Goal: Task Accomplishment & Management: Manage account settings

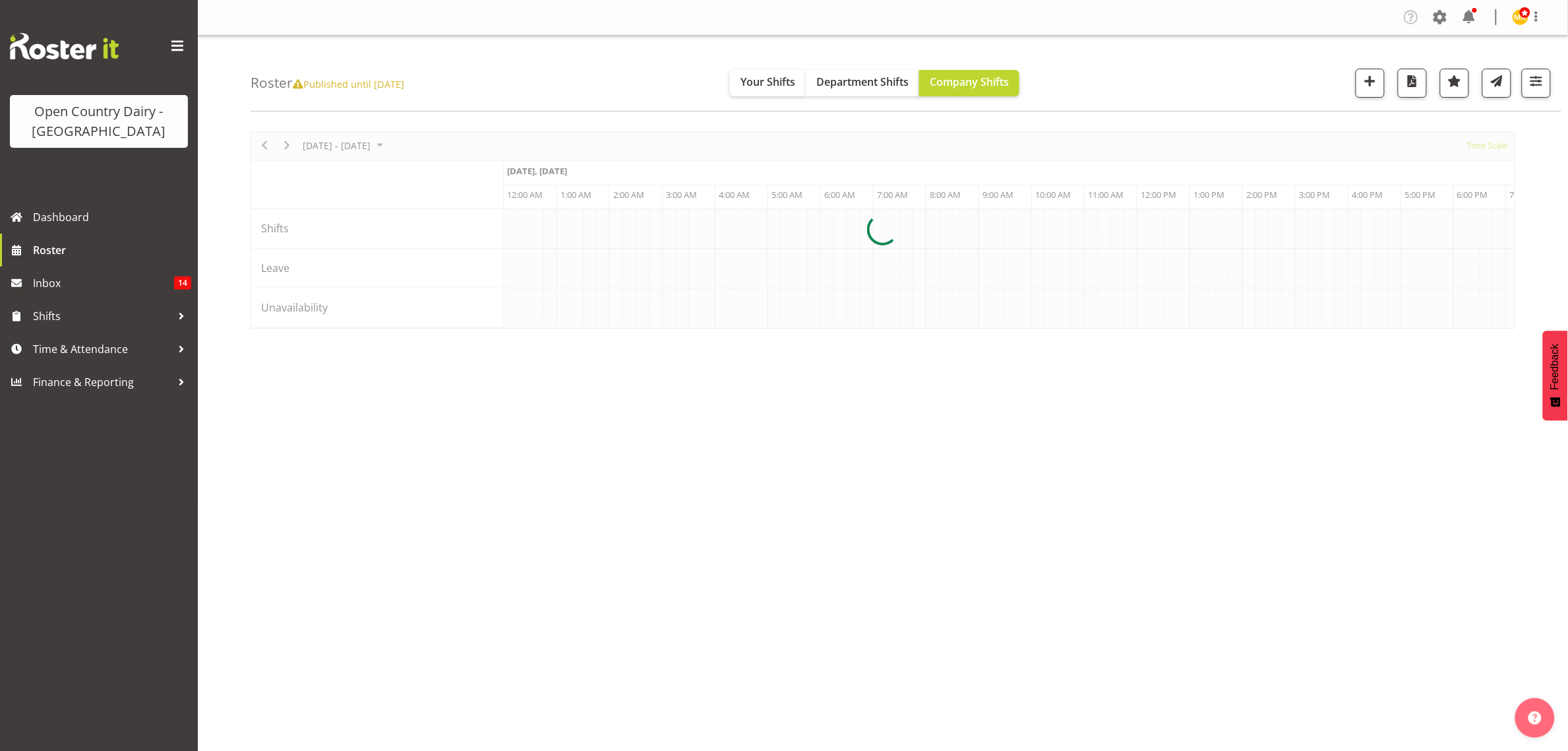
scroll to position [0, 3799]
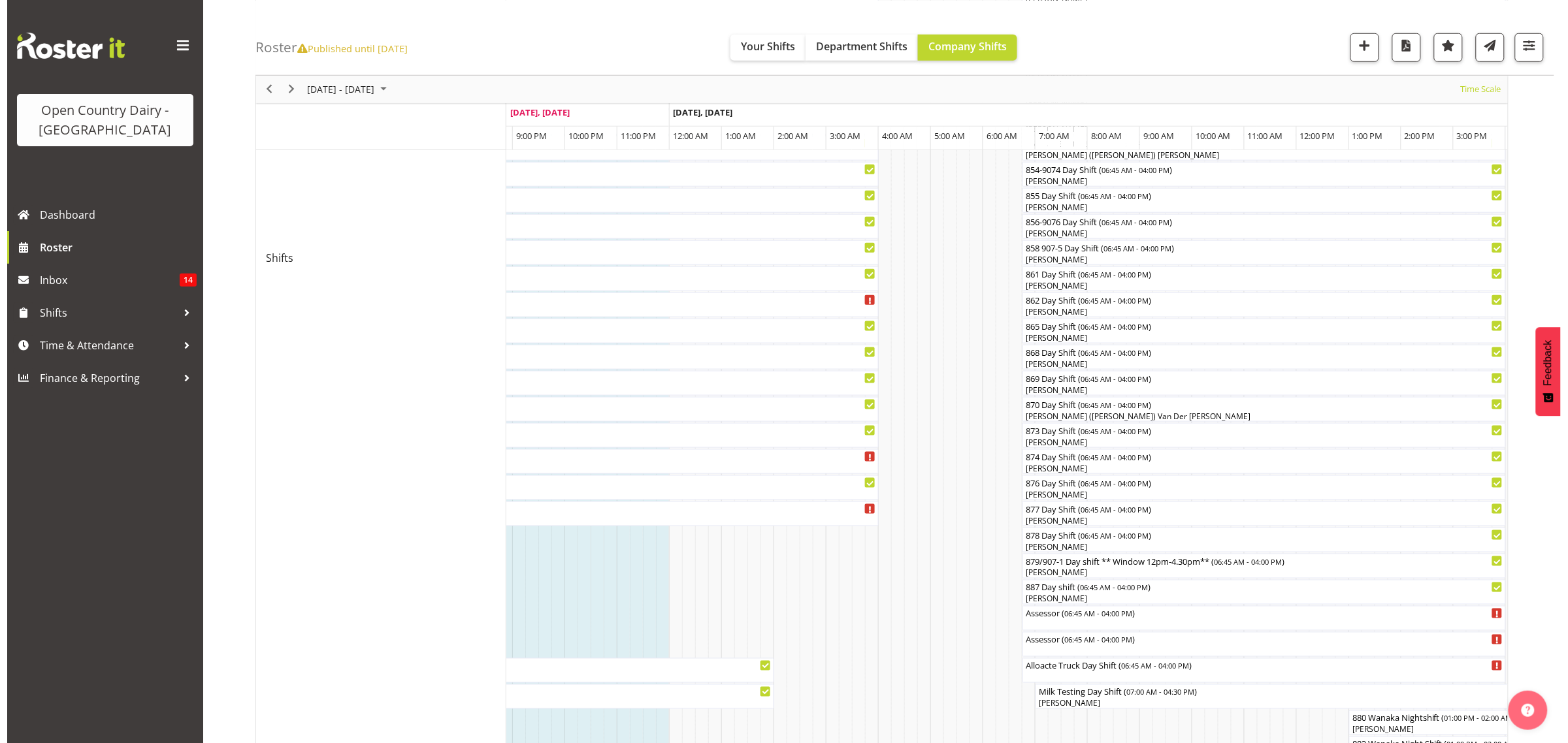
scroll to position [485, 0]
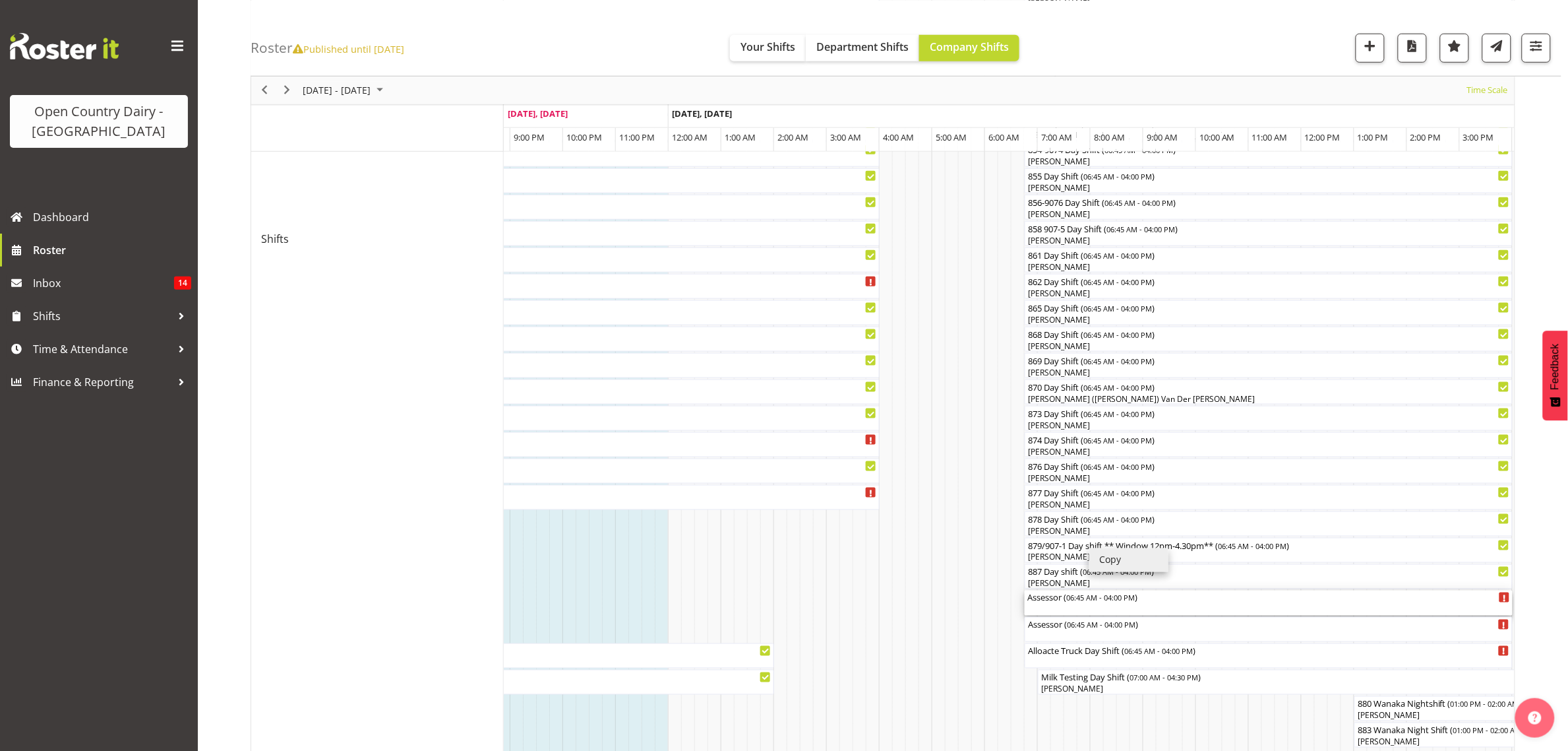
click at [1313, 592] on div "Assessor ( 06:45 AM - 04:00 PM )" at bounding box center [1269, 598] width 483 height 14
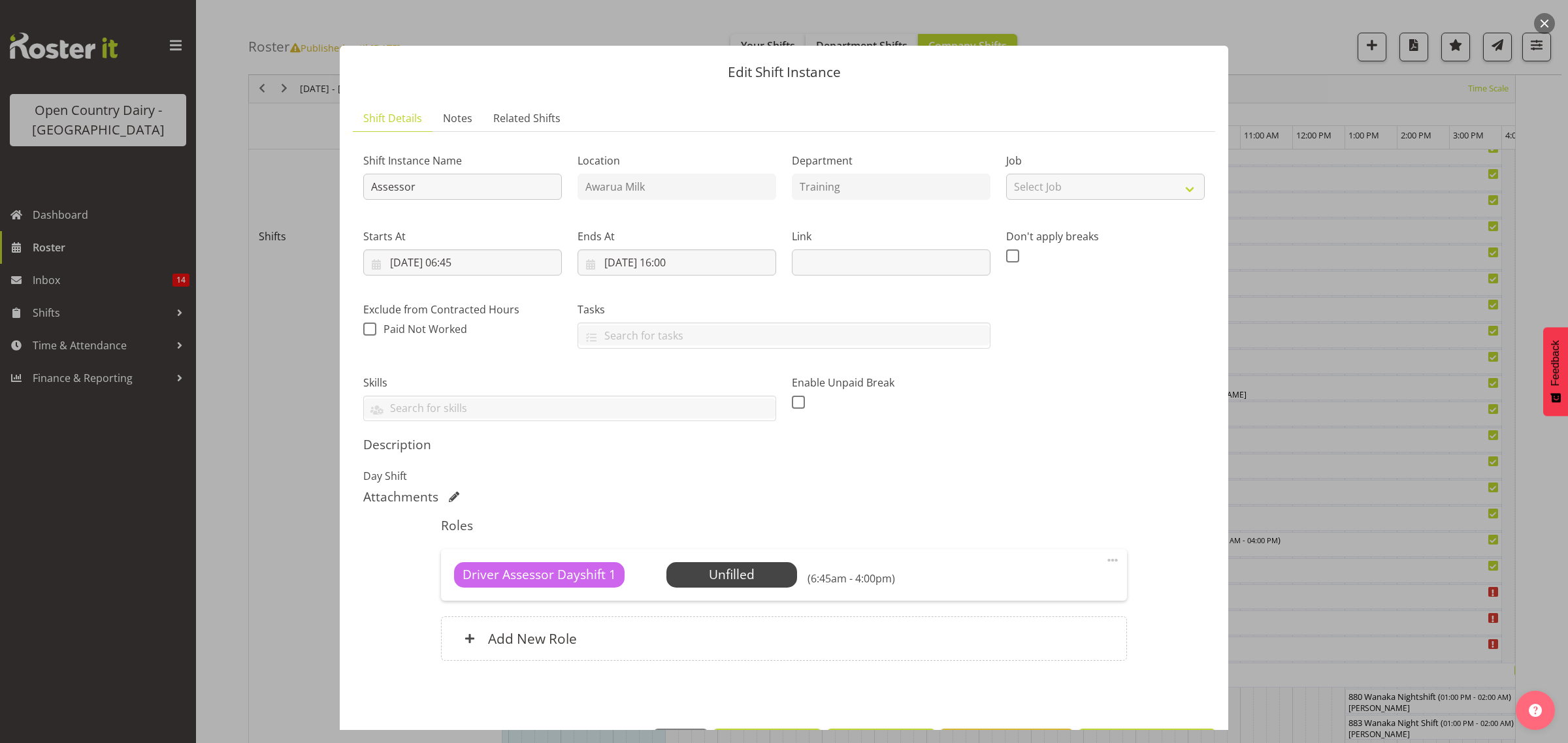
click at [1325, 376] on div at bounding box center [784, 371] width 1568 height 743
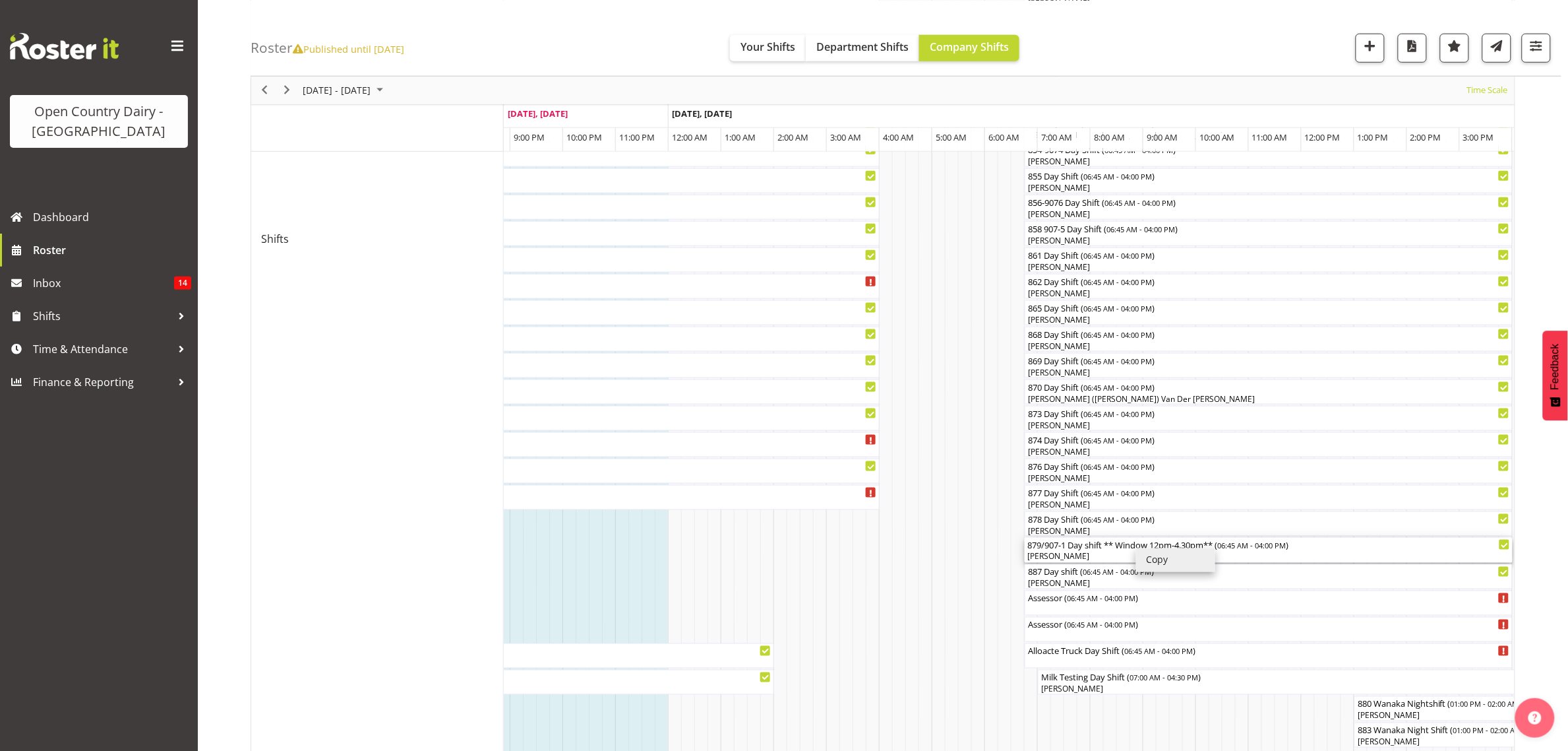
click at [1063, 546] on div "879/907-1 Day shift ** Window 12pm-4.30pm** ( 06:45 AM - 04:00 PM )" at bounding box center [1269, 544] width 483 height 14
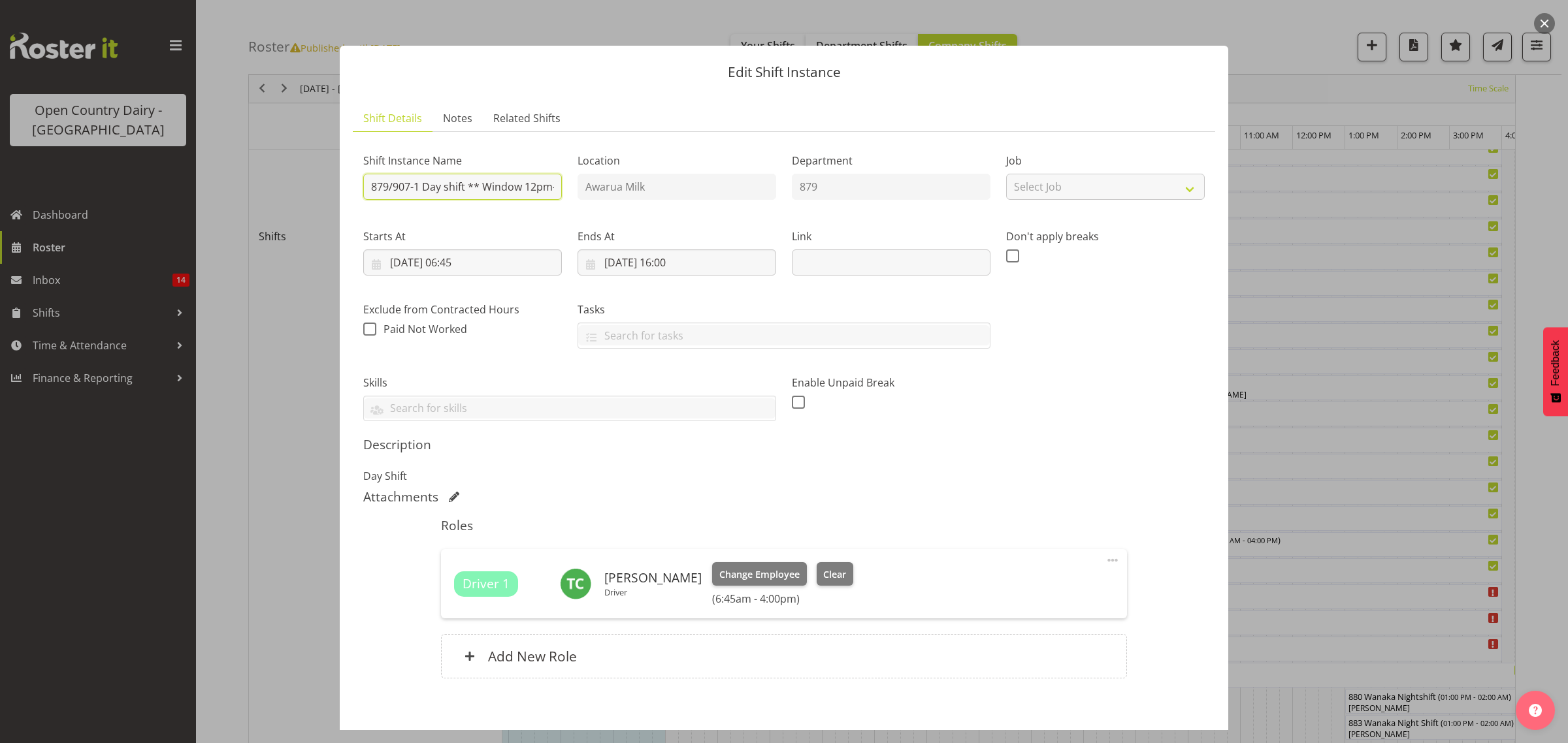
scroll to position [0, 54]
click at [580, 193] on div "Shift Instance Name 879/907-1 Day shift ** Window 12pm-4.30pm** Location Awarua…" at bounding box center [784, 282] width 857 height 295
type input "879/907-1 Day shift cream"
click at [1173, 611] on div "Shift Instance Name 879/907-1 Day shift cream Location Awarua Milk Department 8…" at bounding box center [784, 418] width 842 height 553
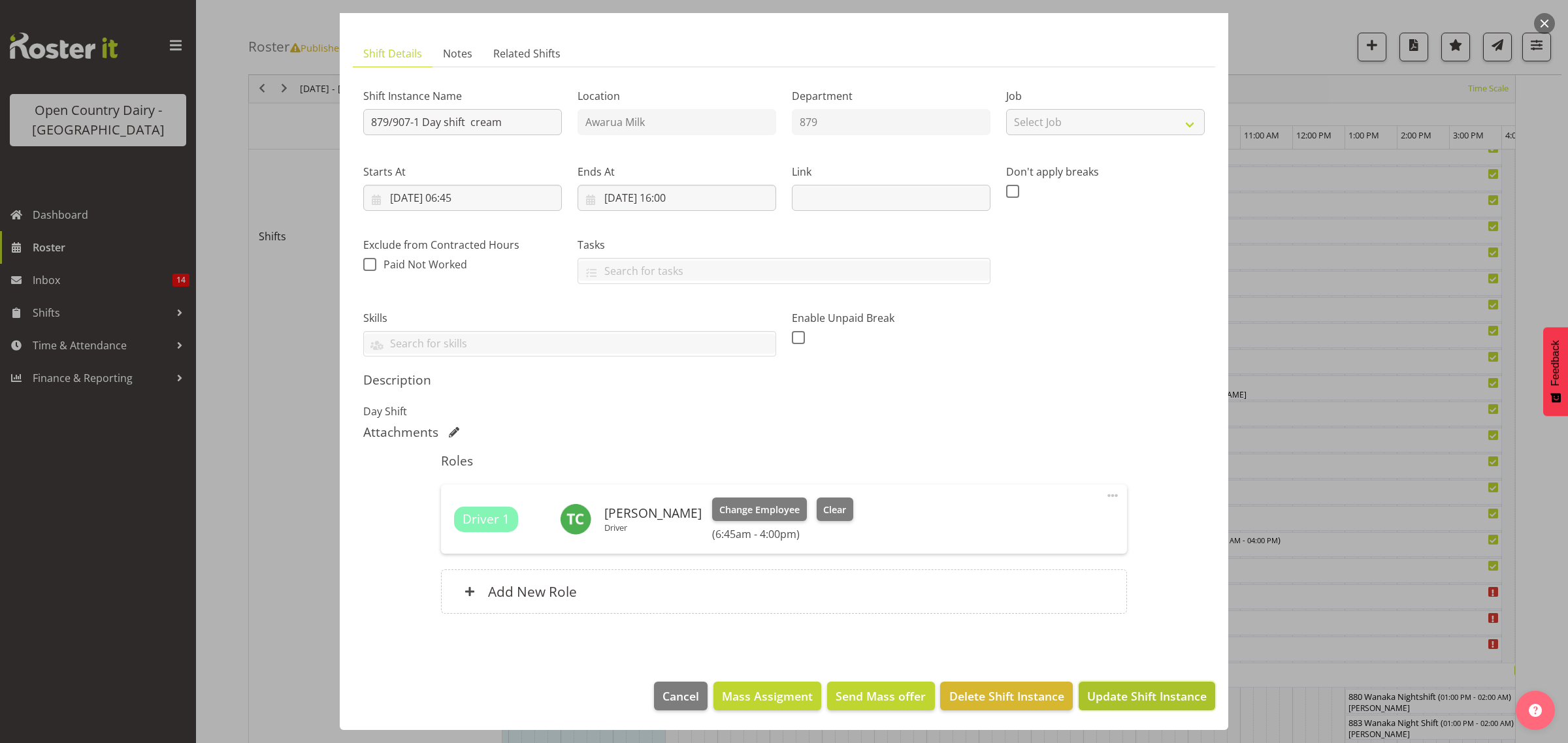
click at [1121, 704] on span "Update Shift Instance" at bounding box center [1147, 695] width 120 height 17
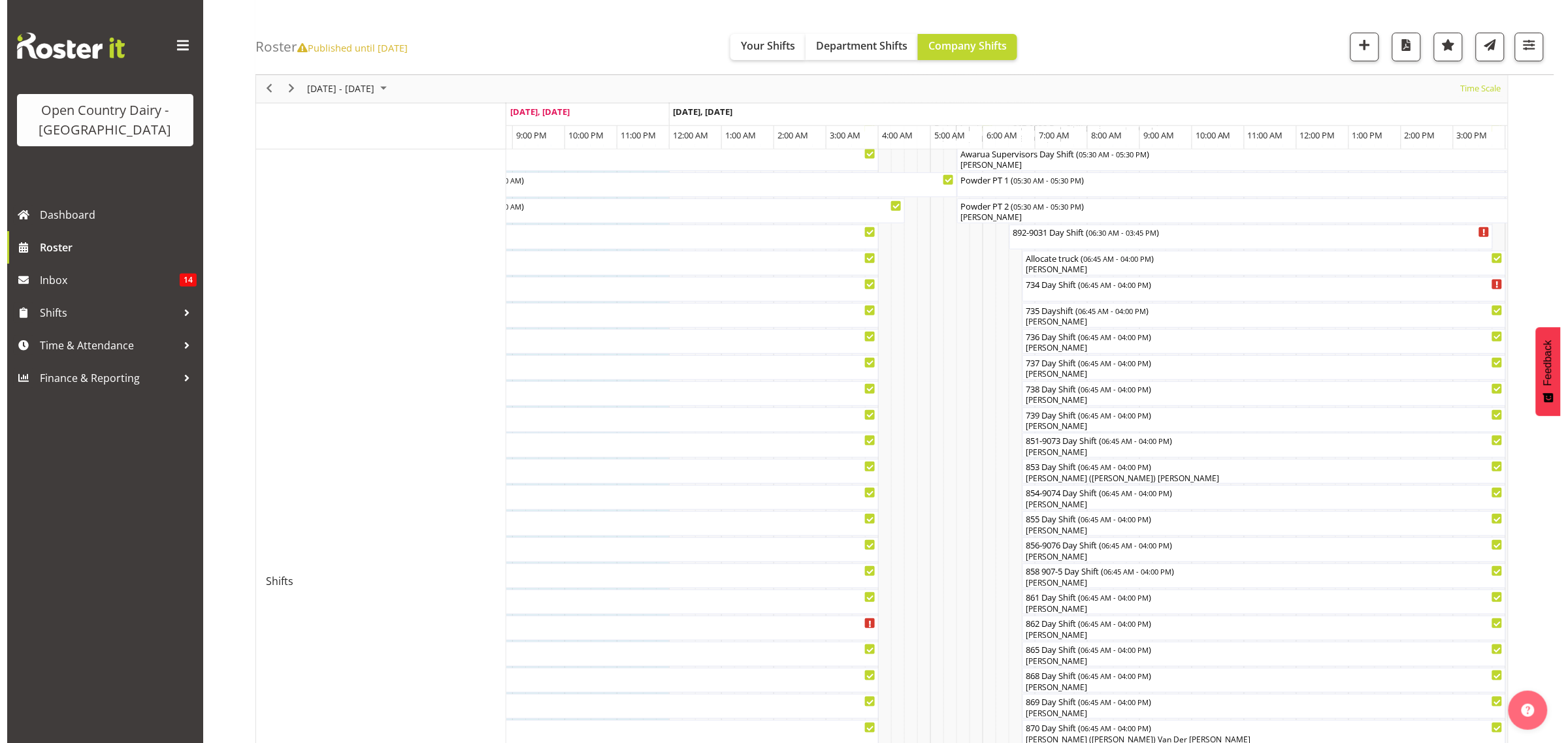
scroll to position [163, 0]
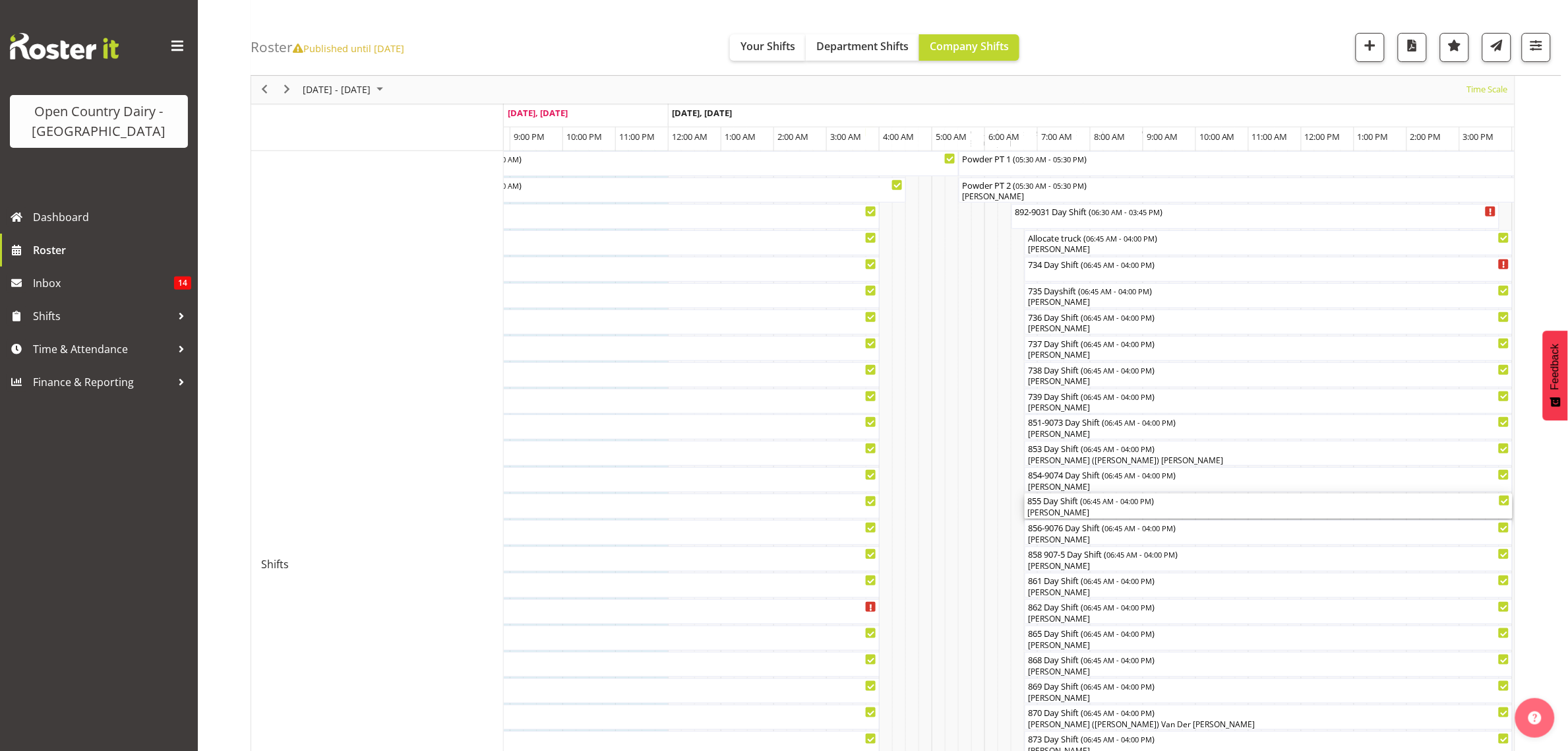
click at [1065, 510] on div "[PERSON_NAME]" at bounding box center [1269, 513] width 483 height 12
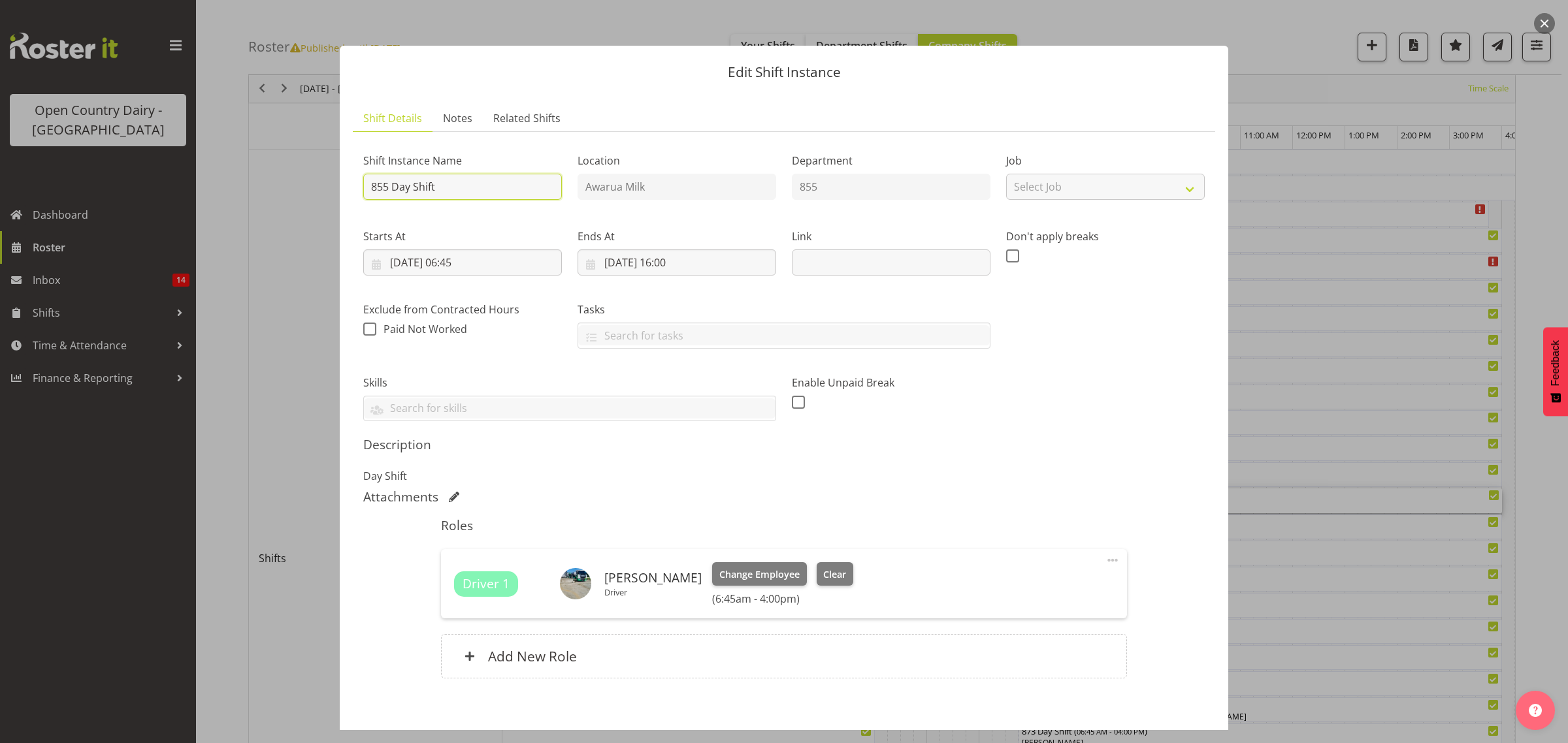
click at [492, 195] on input "855 Day Shift" at bounding box center [462, 186] width 199 height 26
click at [461, 184] on input "855 Day Shift ** Wndow" at bounding box center [462, 186] width 199 height 26
click at [511, 184] on input "855 Day Shift ** Window" at bounding box center [462, 186] width 199 height 26
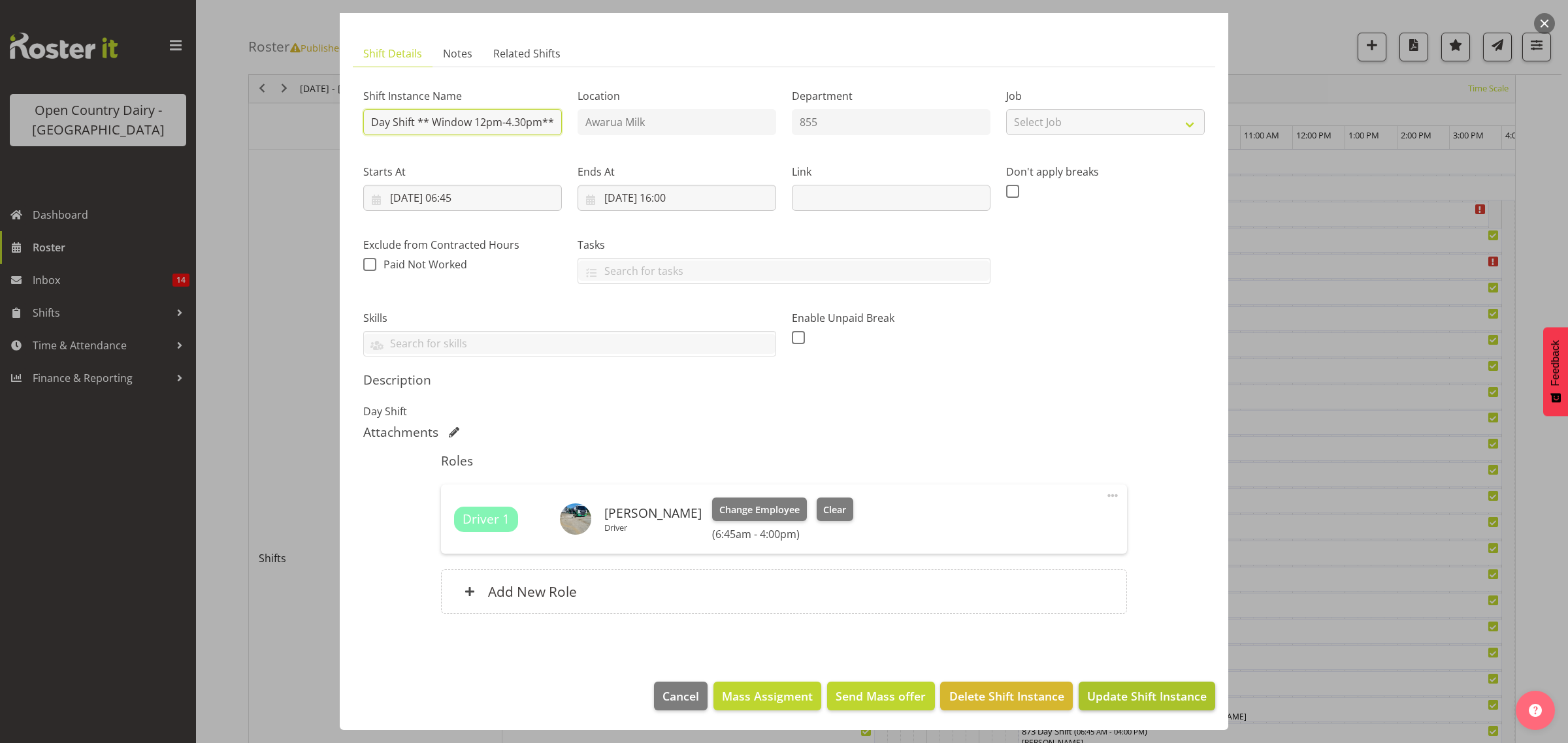
type input "855 Day Shift ** Window 12pm-4.30pm**"
click at [1099, 702] on span "Update Shift Instance" at bounding box center [1147, 695] width 120 height 17
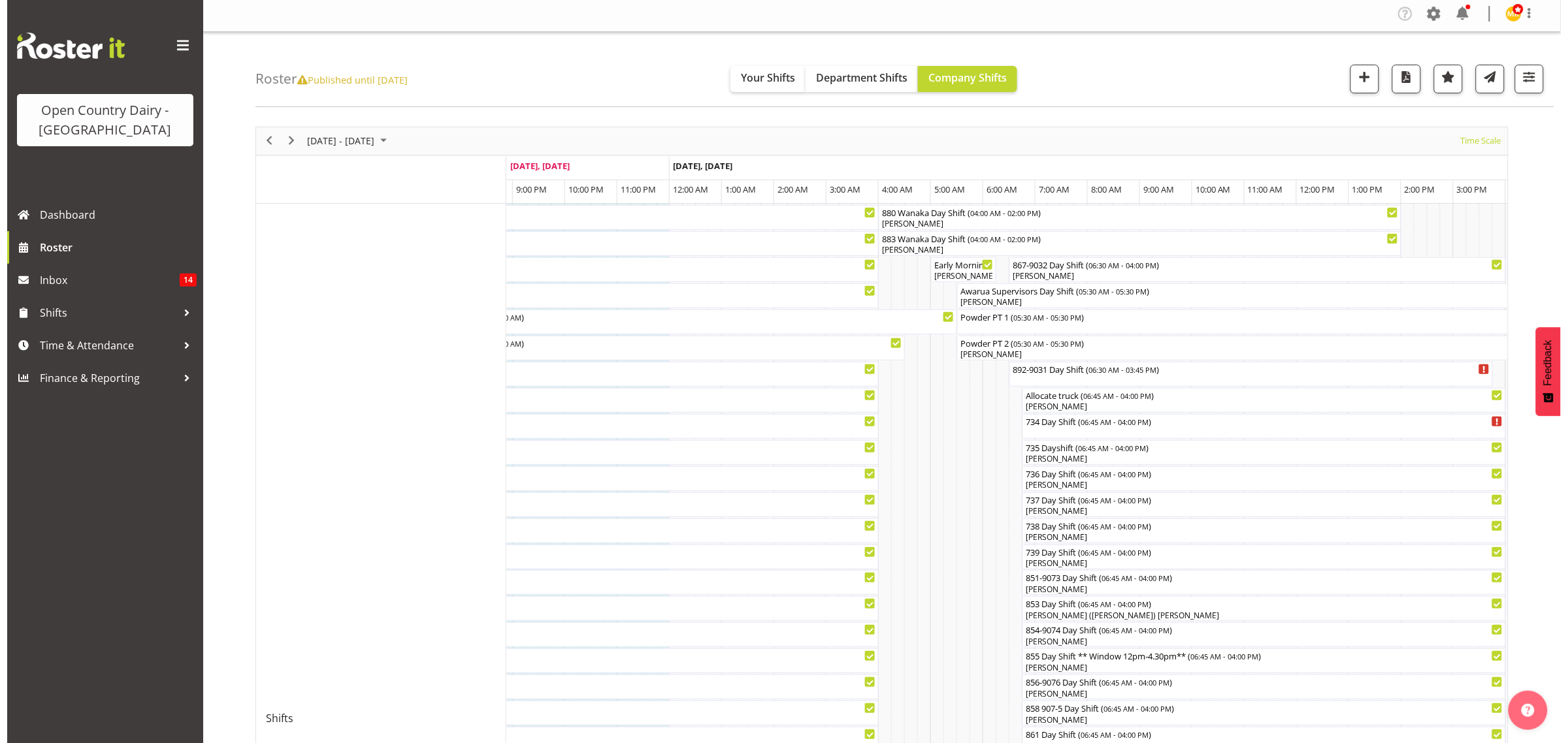
scroll to position [0, 0]
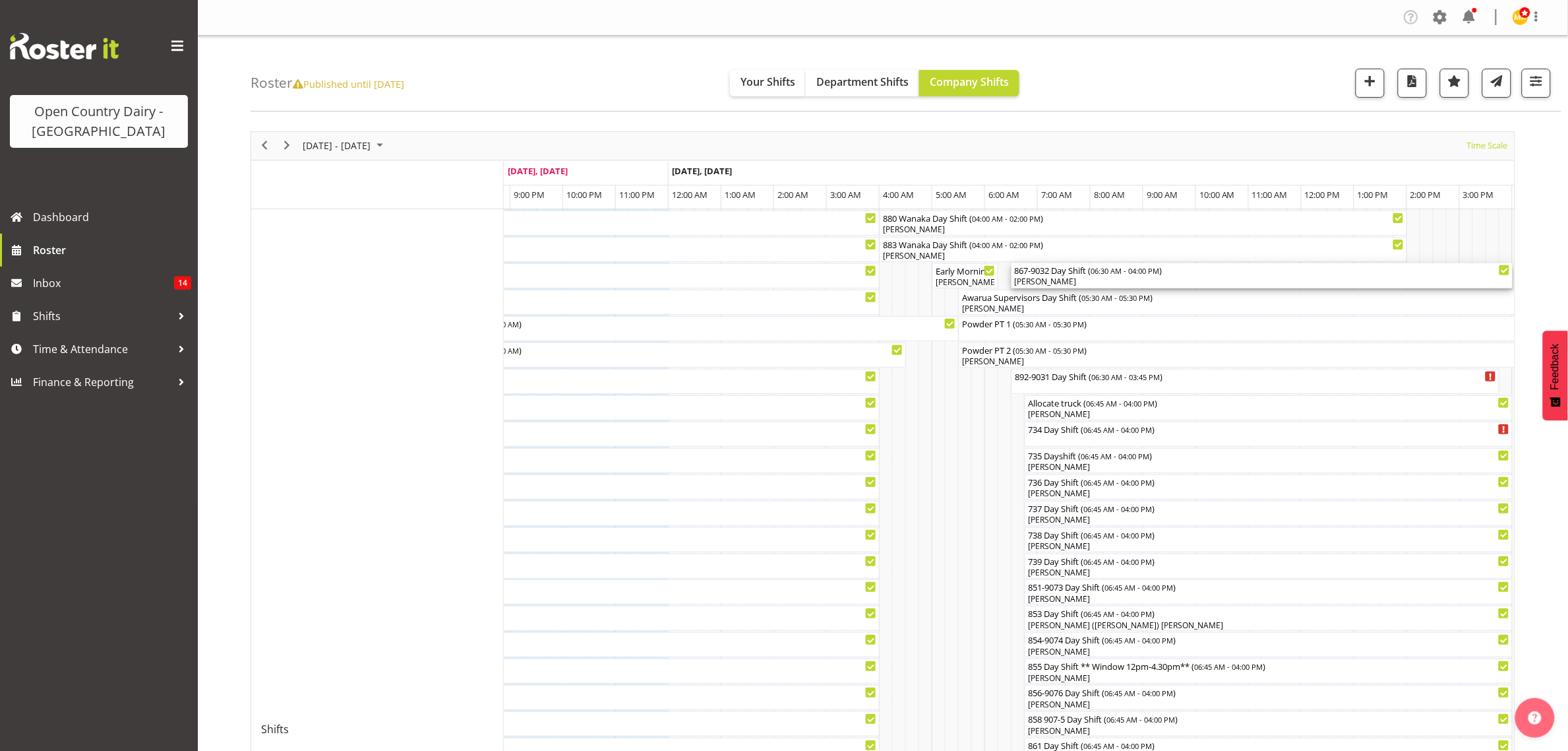
click at [1045, 280] on div "[PERSON_NAME]" at bounding box center [1262, 282] width 496 height 12
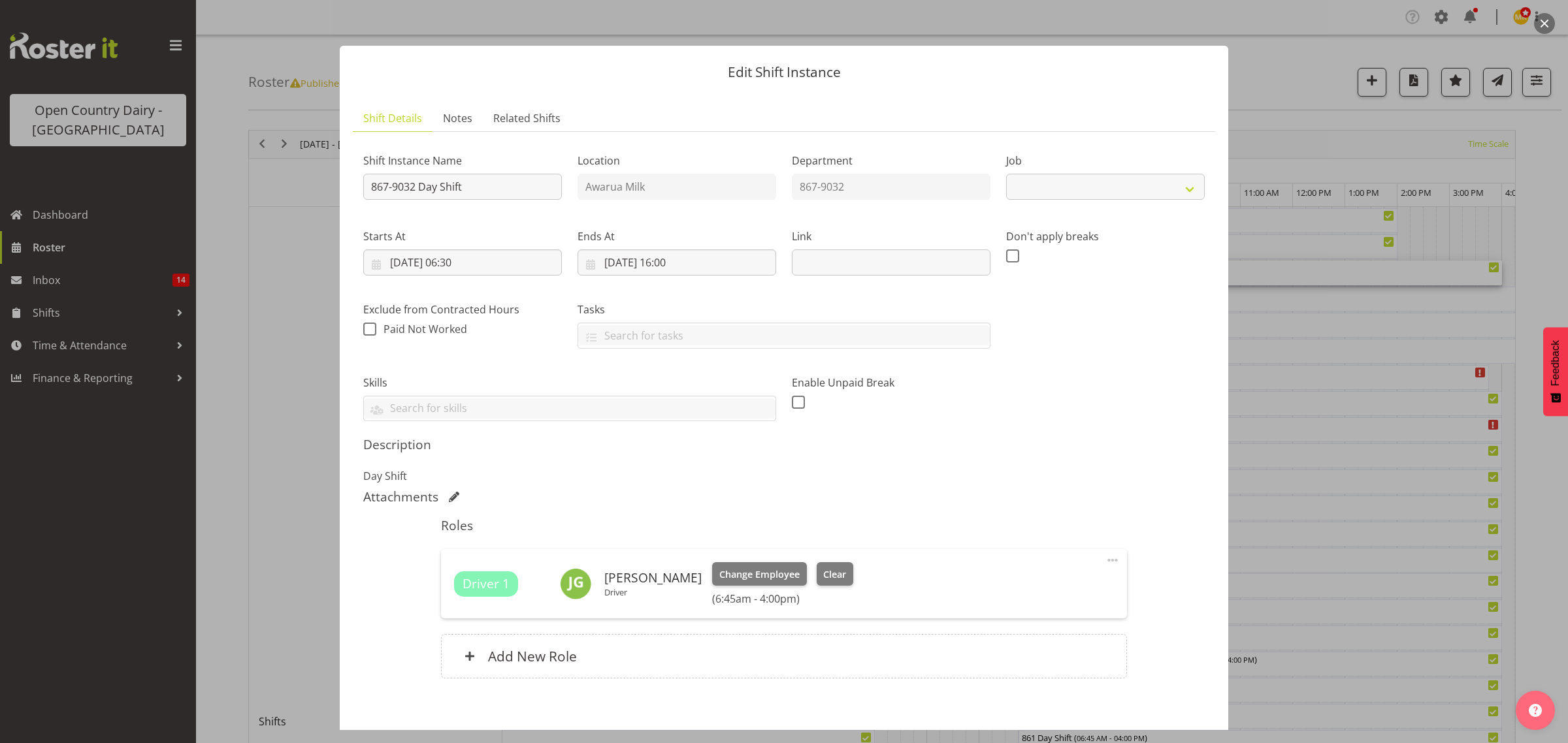
select select "10670"
click at [823, 572] on span "Clear" at bounding box center [834, 574] width 23 height 14
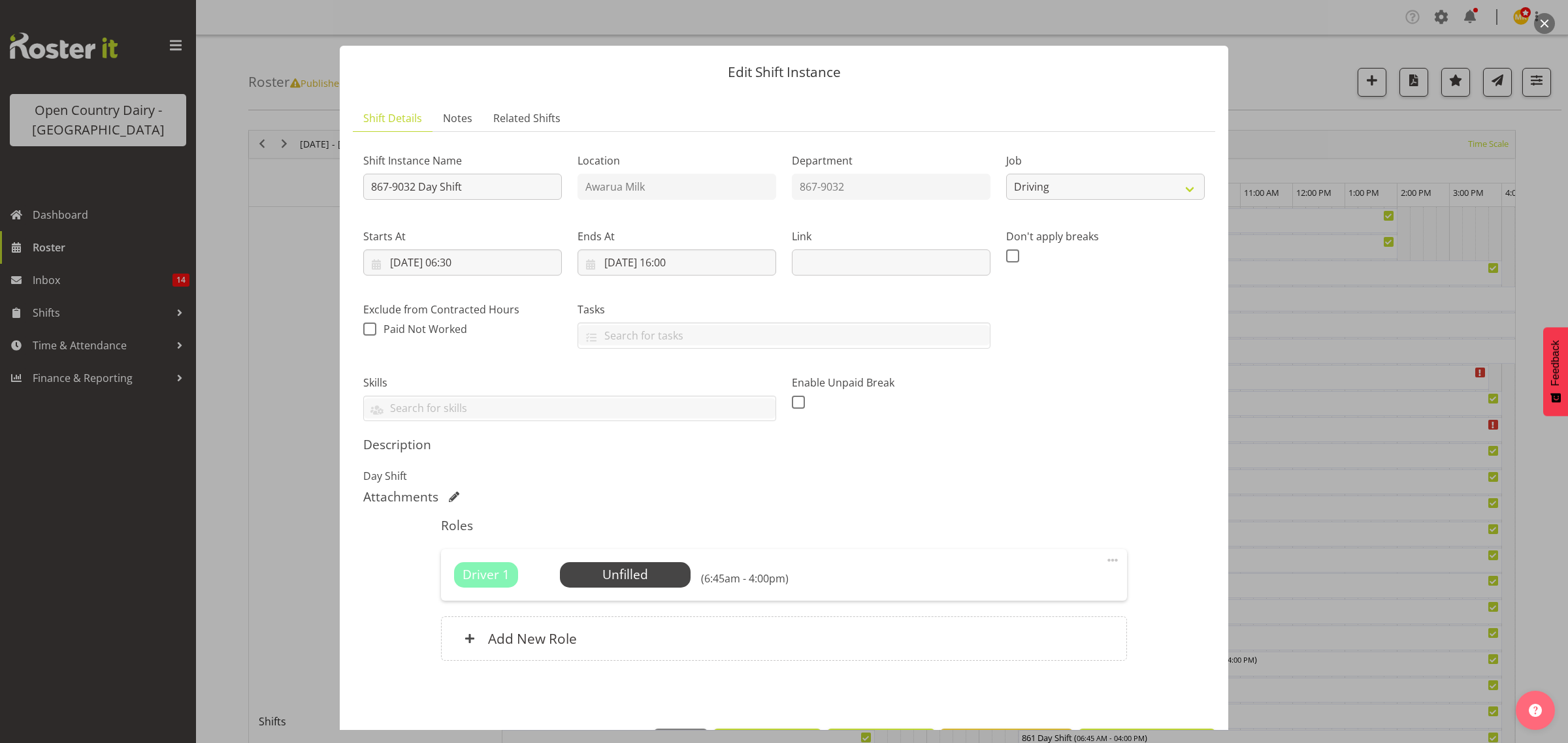
scroll to position [47, 0]
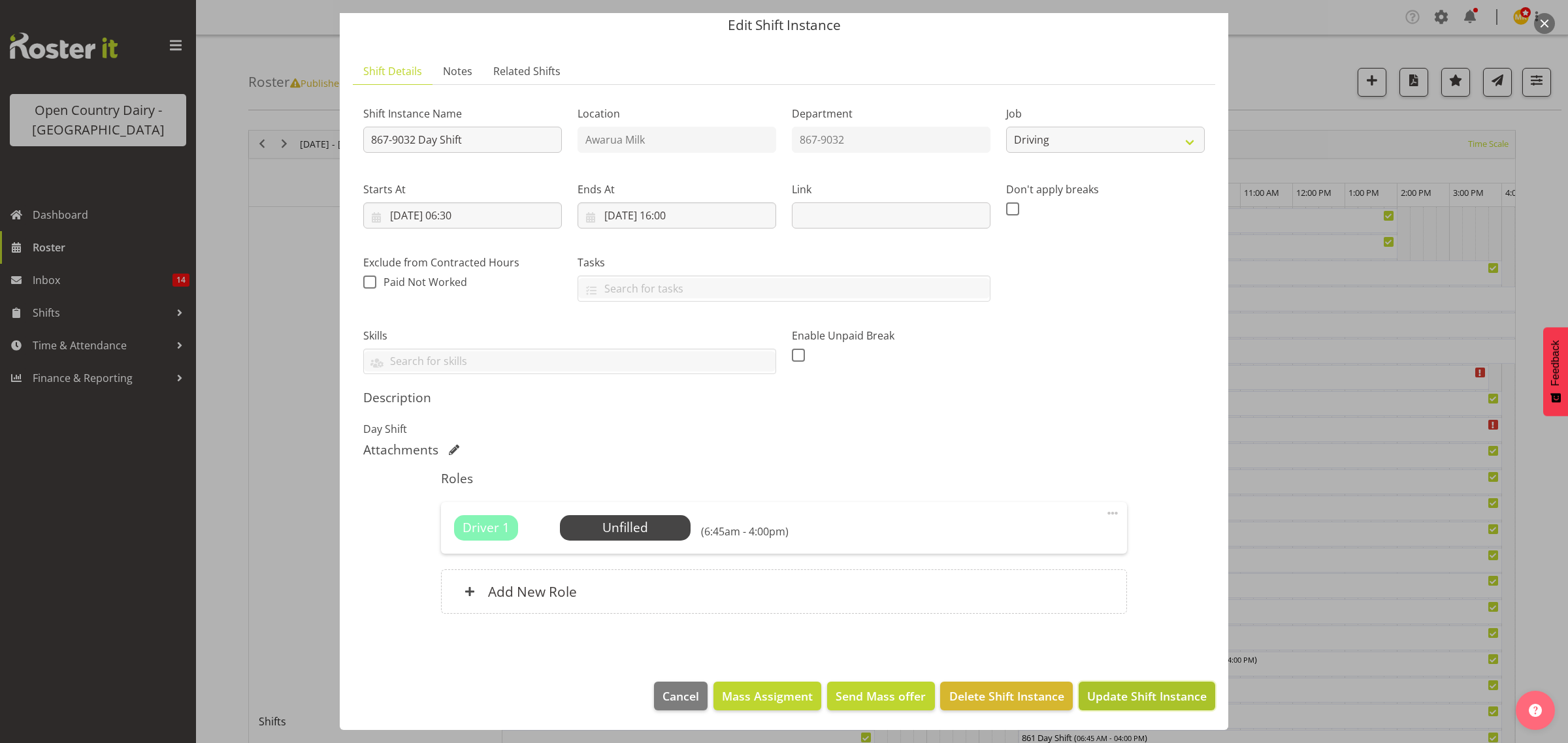
click at [1127, 699] on span "Update Shift Instance" at bounding box center [1147, 695] width 120 height 17
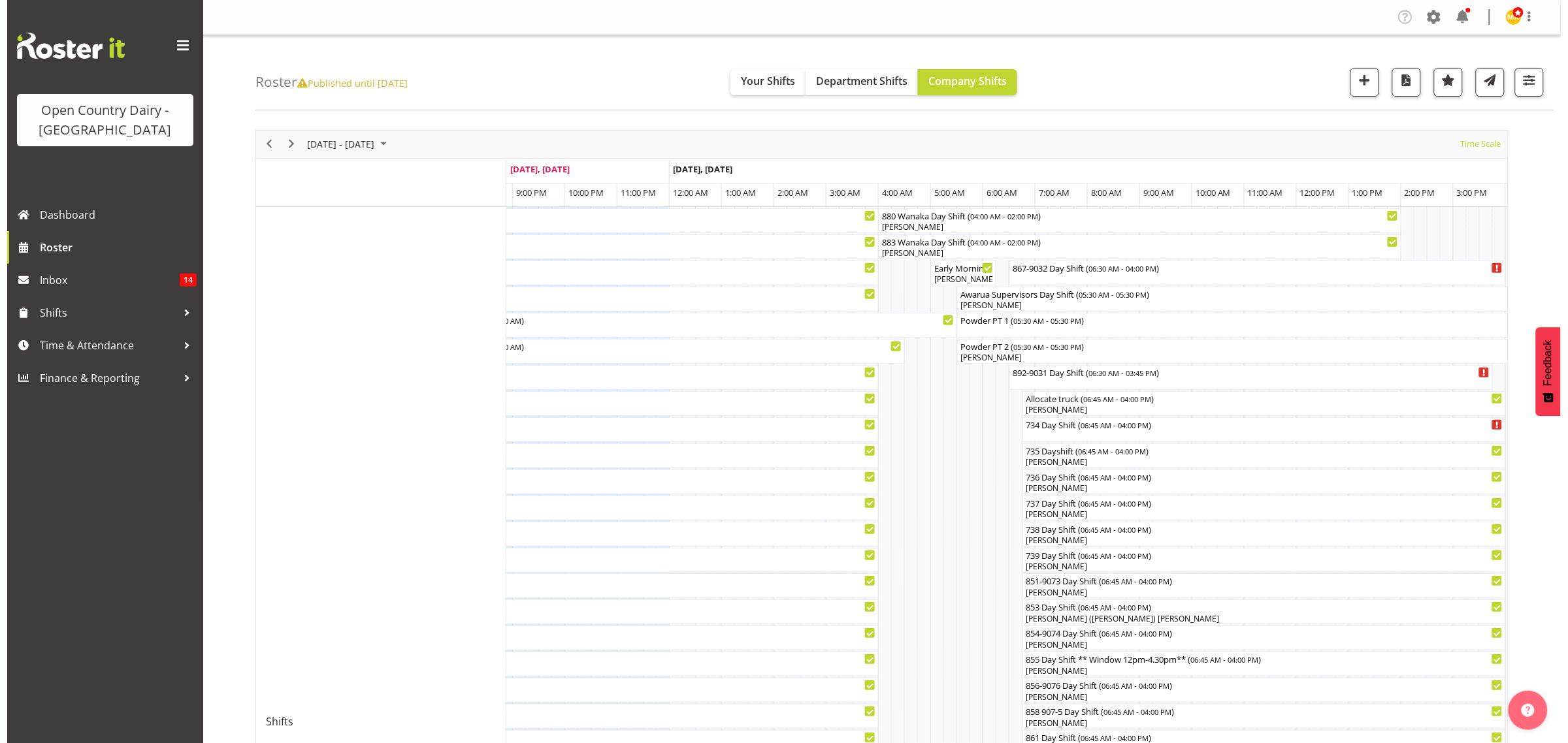
scroll to position [327, 0]
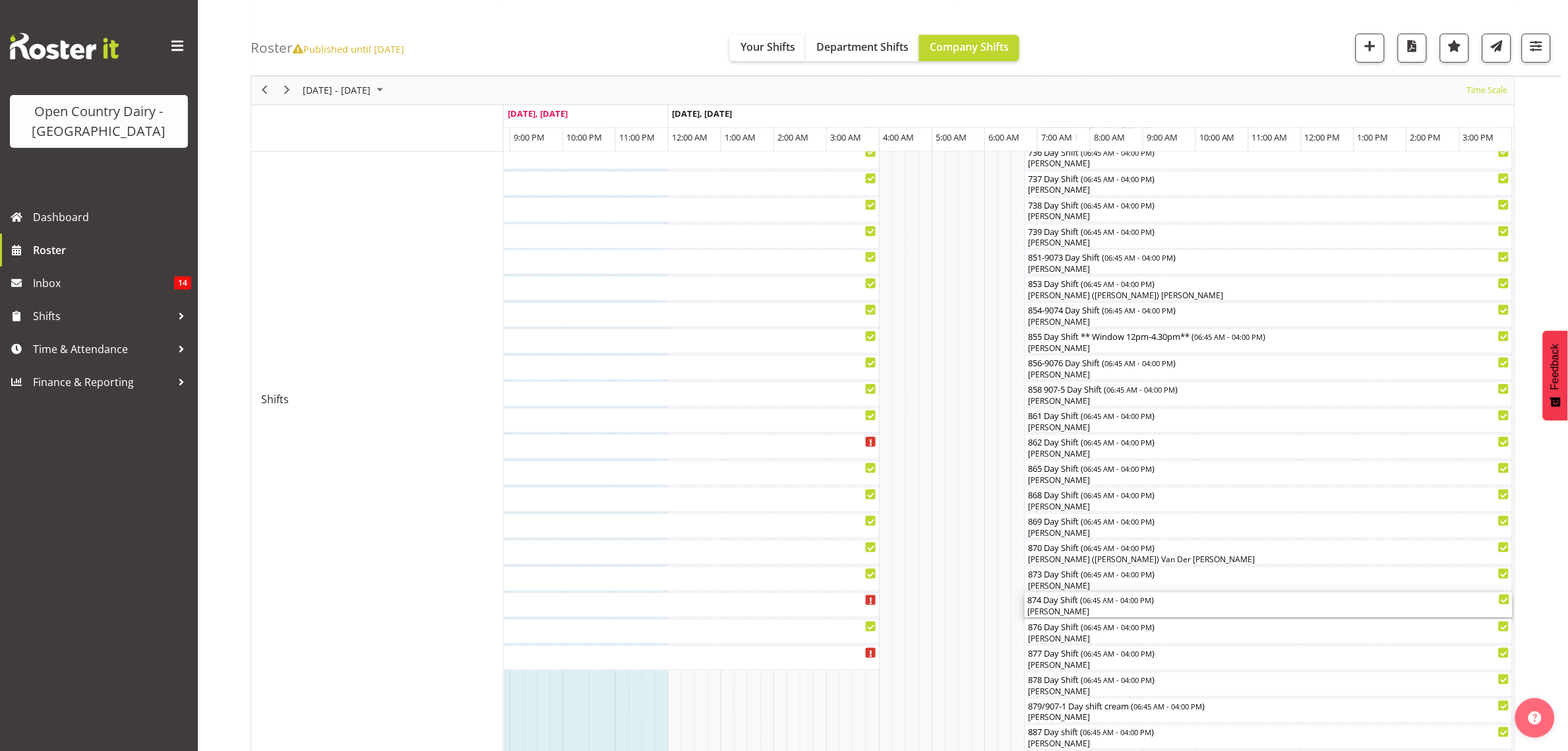
click at [1045, 611] on div "[PERSON_NAME]" at bounding box center [1269, 612] width 483 height 12
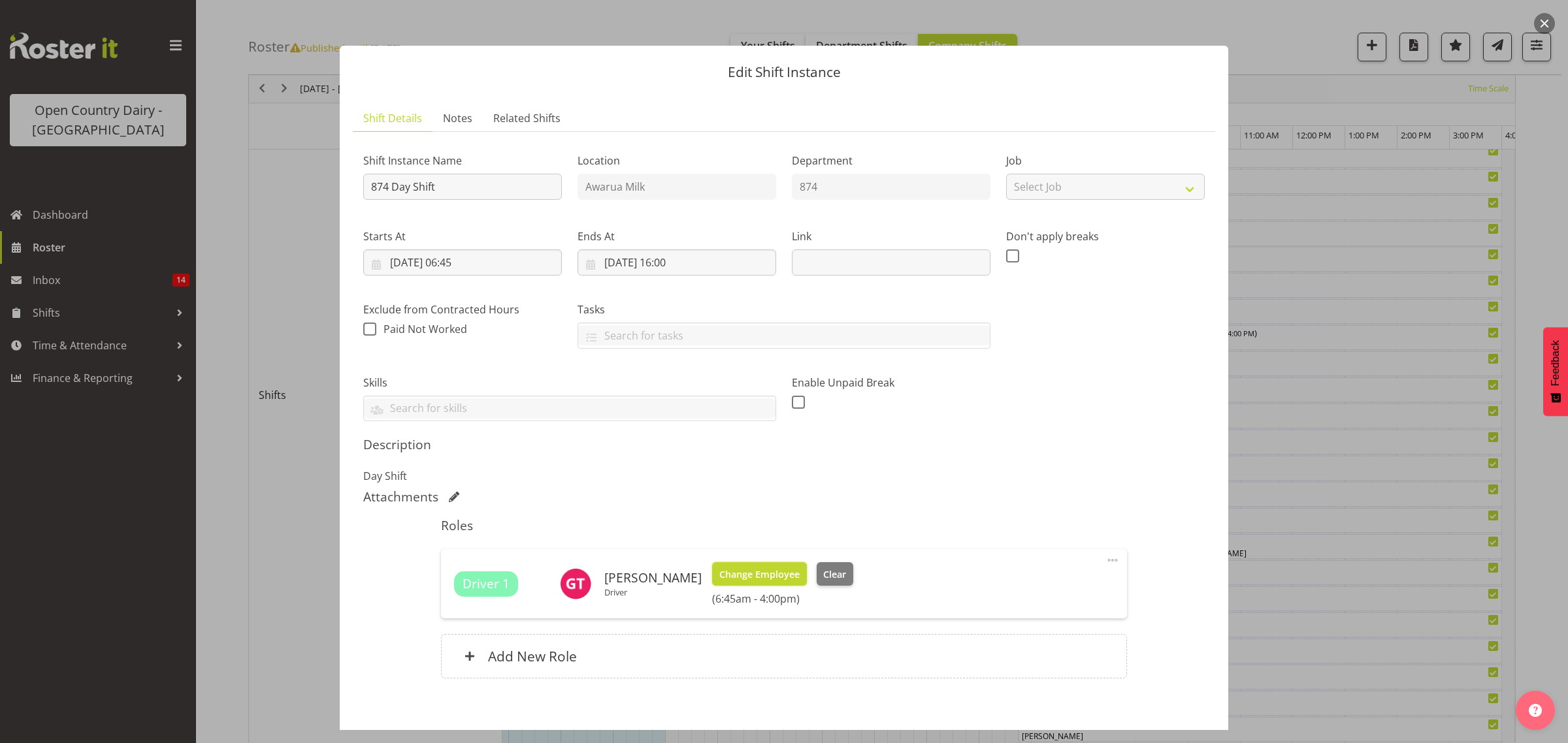
click at [769, 576] on span "Change Employee" at bounding box center [759, 574] width 80 height 14
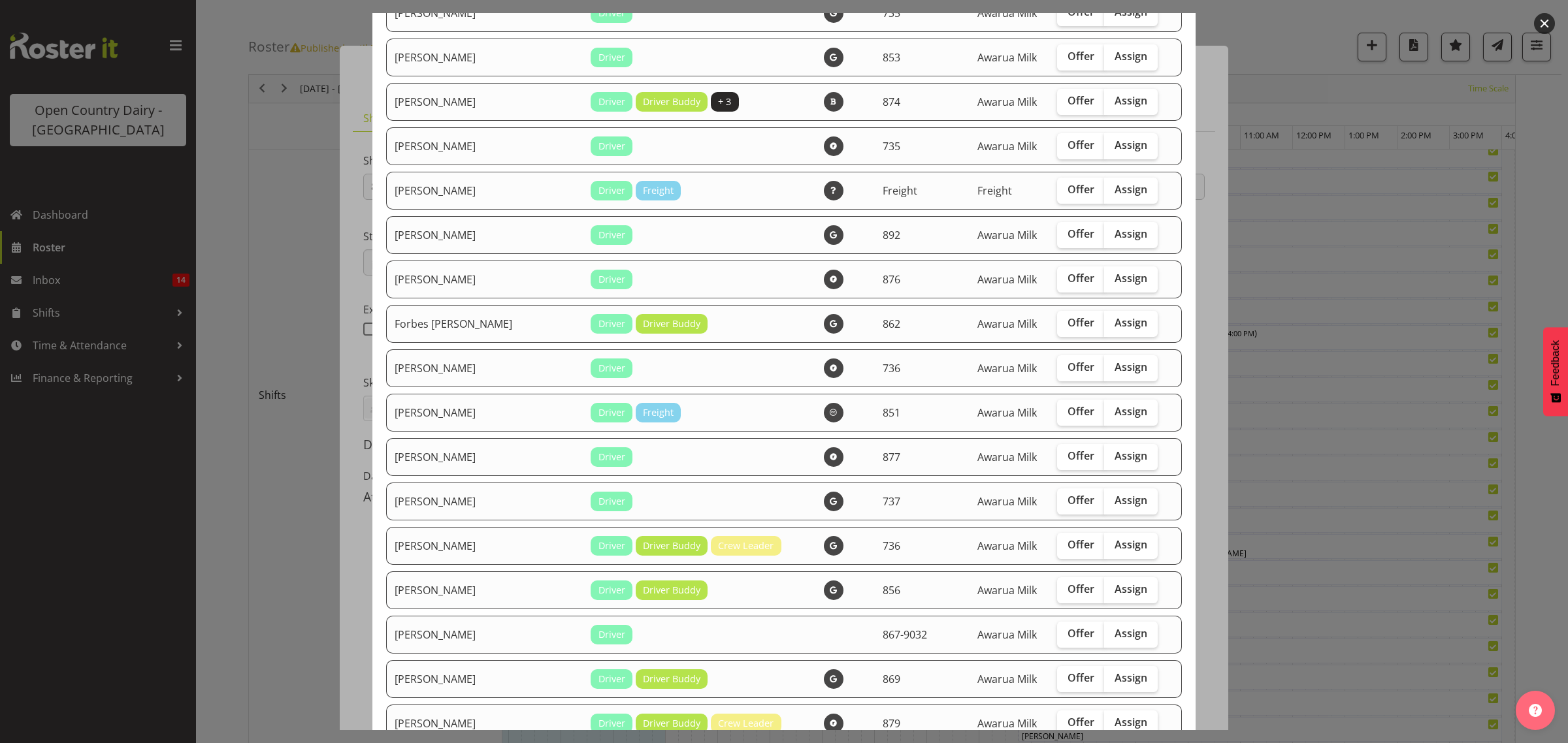
scroll to position [816, 0]
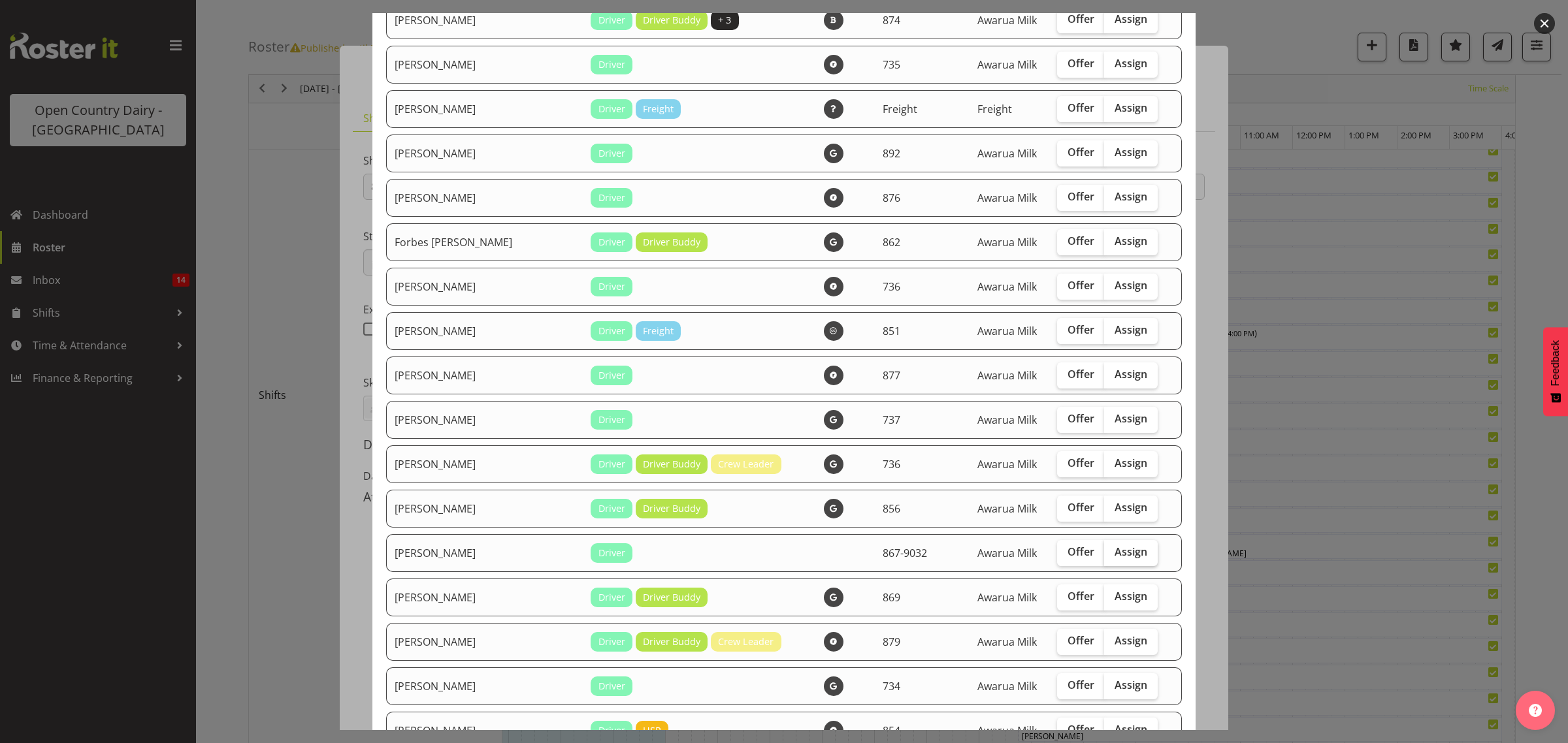
click at [1121, 557] on span "Assign" at bounding box center [1130, 552] width 33 height 13
click at [1113, 556] on input "Assign" at bounding box center [1107, 551] width 8 height 8
checkbox input "true"
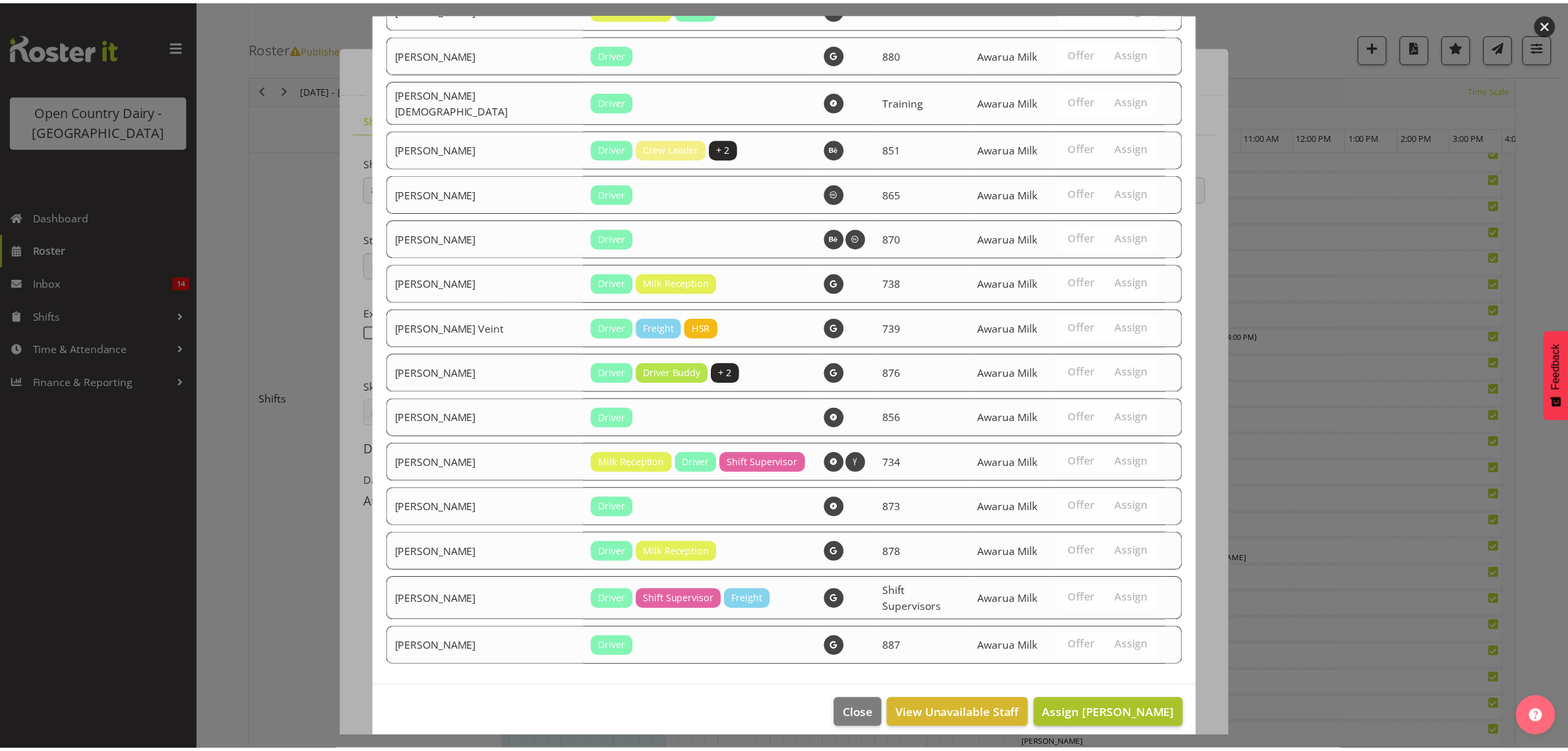
scroll to position [2016, 0]
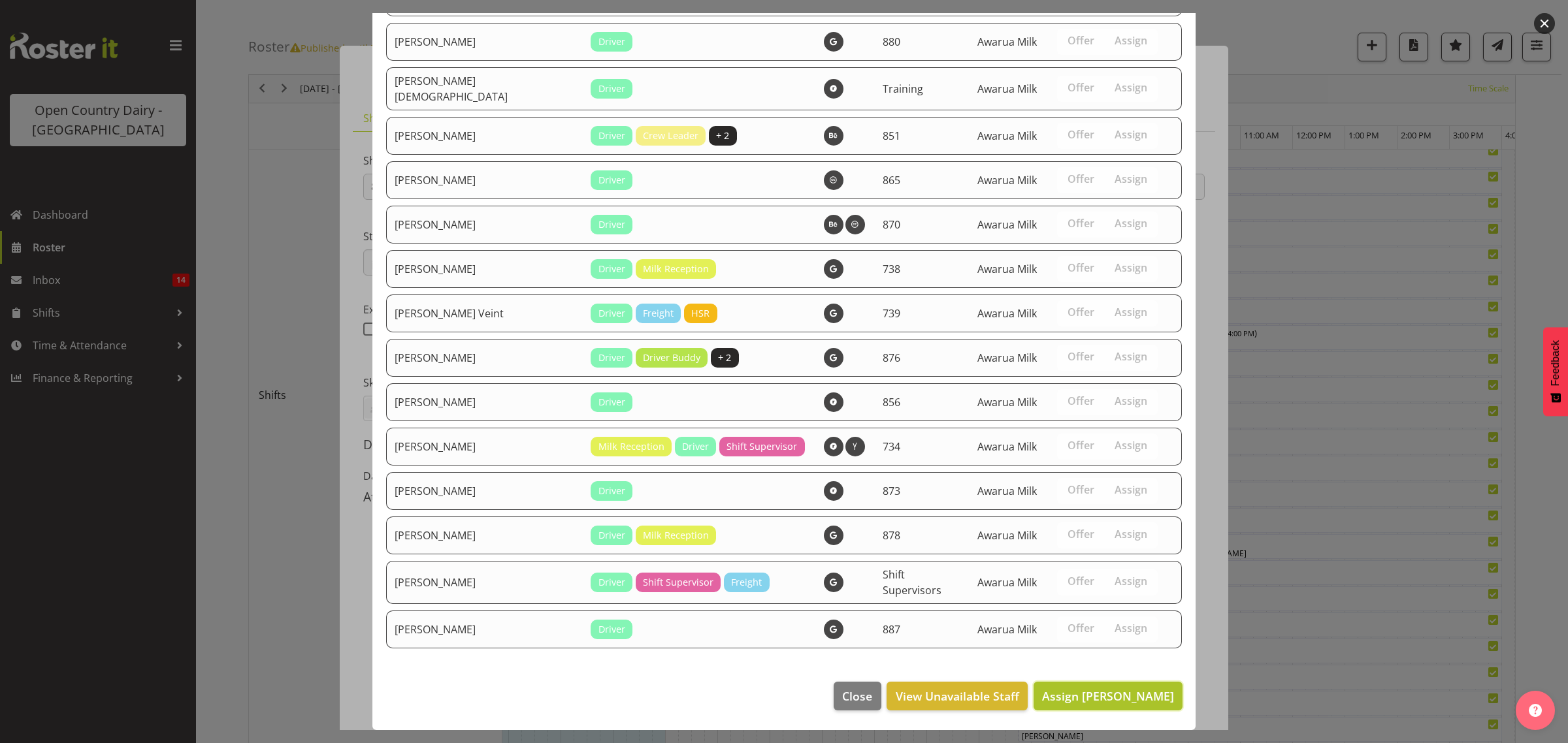
click at [1108, 692] on span "Assign Jason Gough" at bounding box center [1107, 695] width 132 height 16
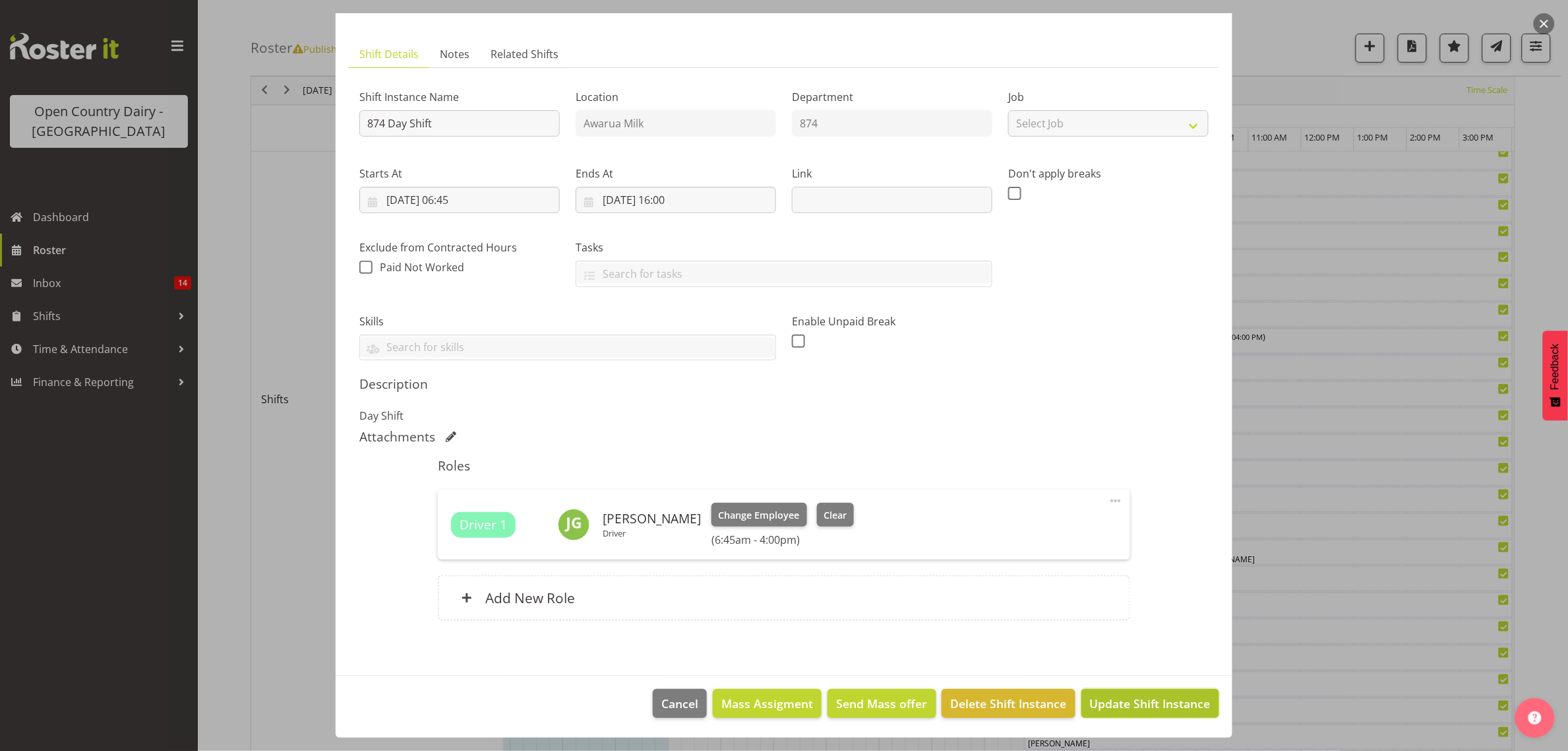
click at [1141, 703] on span "Update Shift Instance" at bounding box center [1150, 703] width 121 height 17
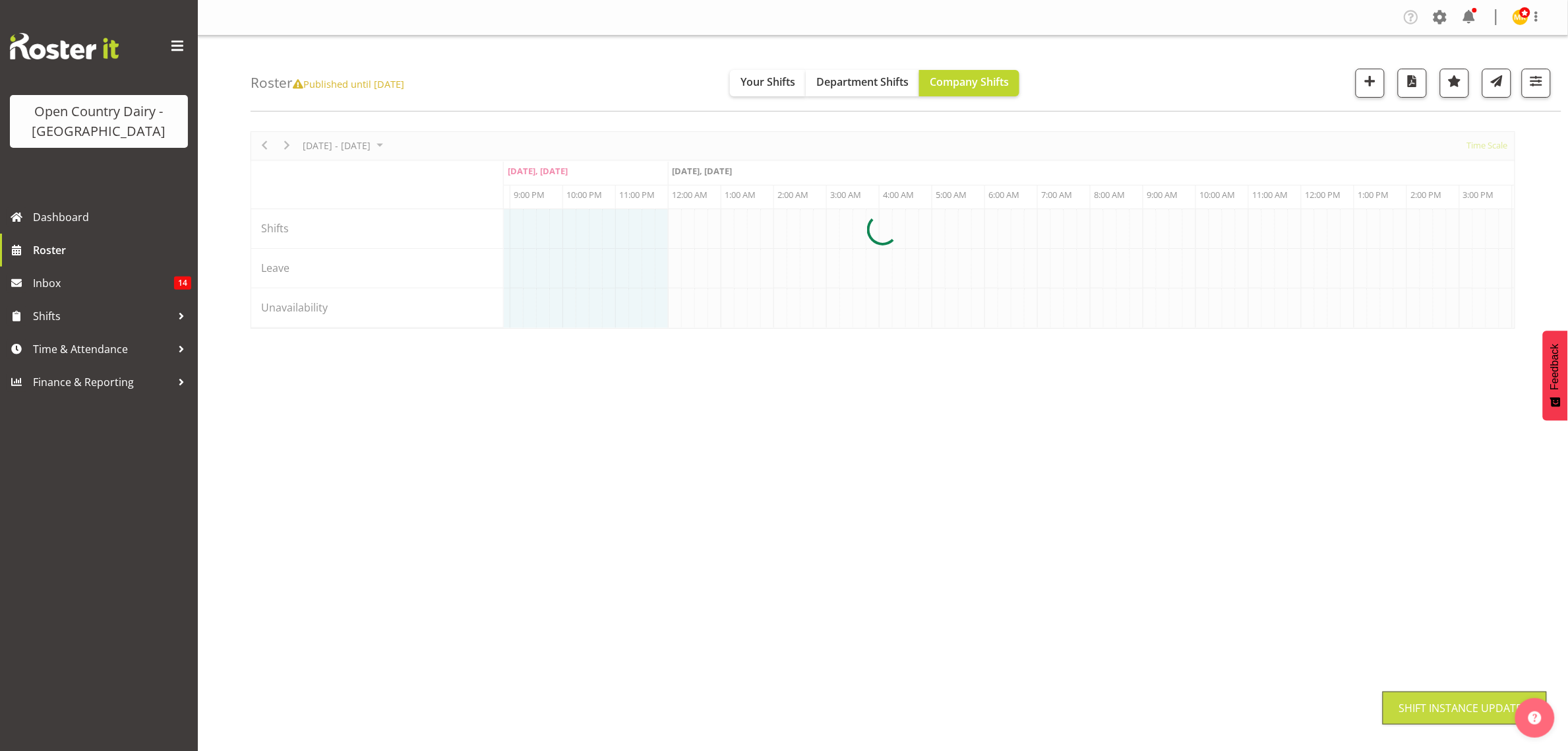
scroll to position [0, 0]
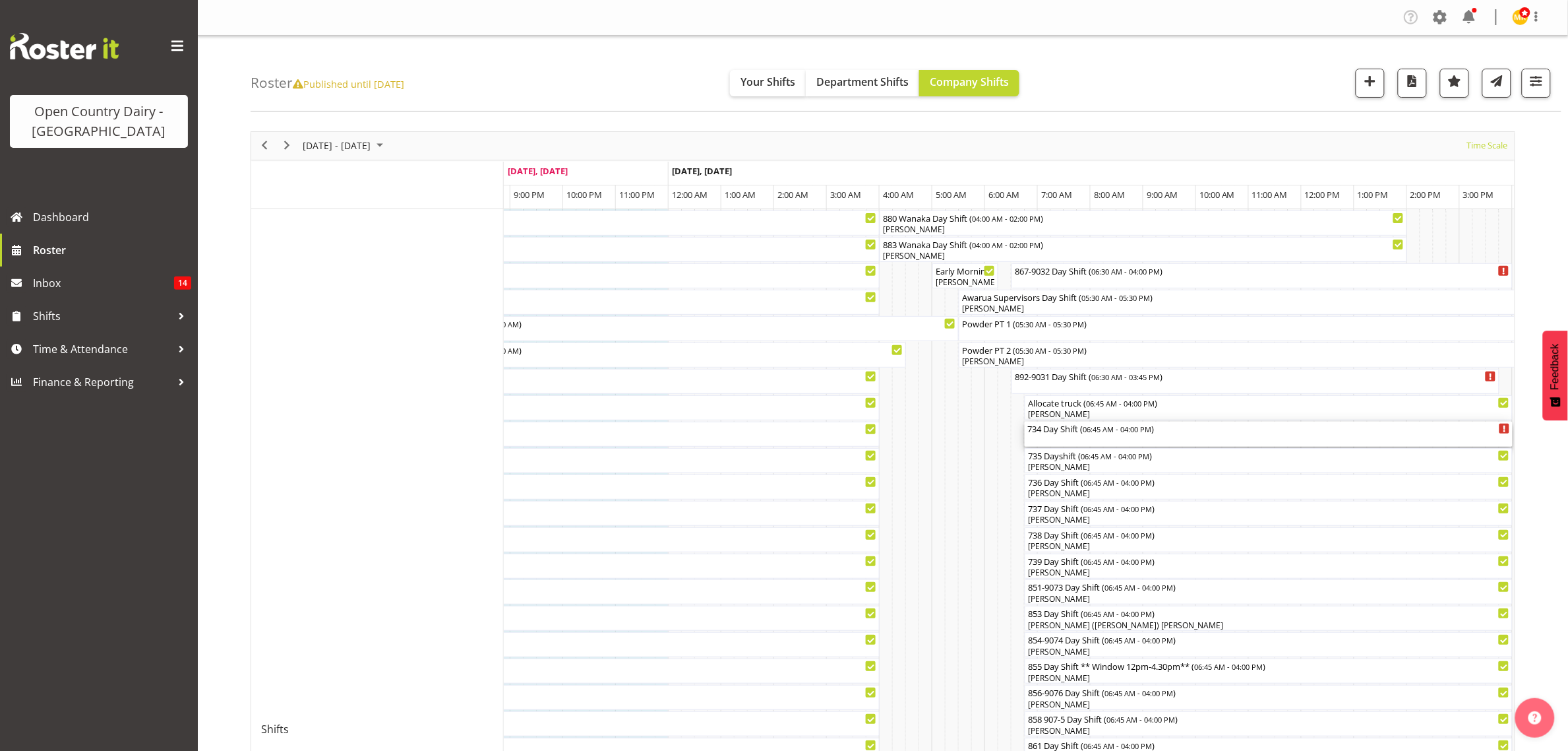
click at [1046, 431] on div "734 Day Shift ( 06:45 AM - 04:00 PM )" at bounding box center [1269, 428] width 483 height 14
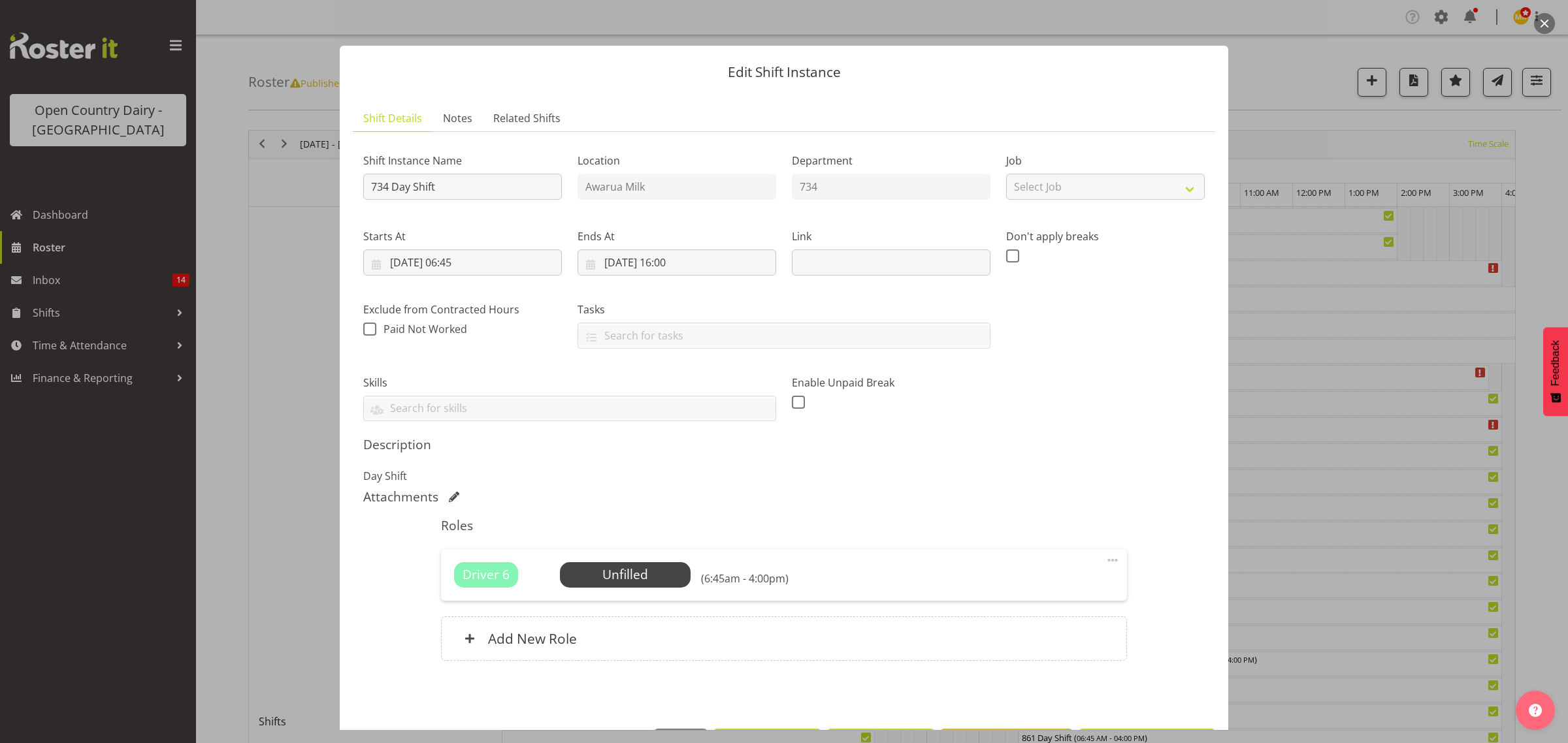
click at [1444, 475] on div at bounding box center [784, 371] width 1568 height 743
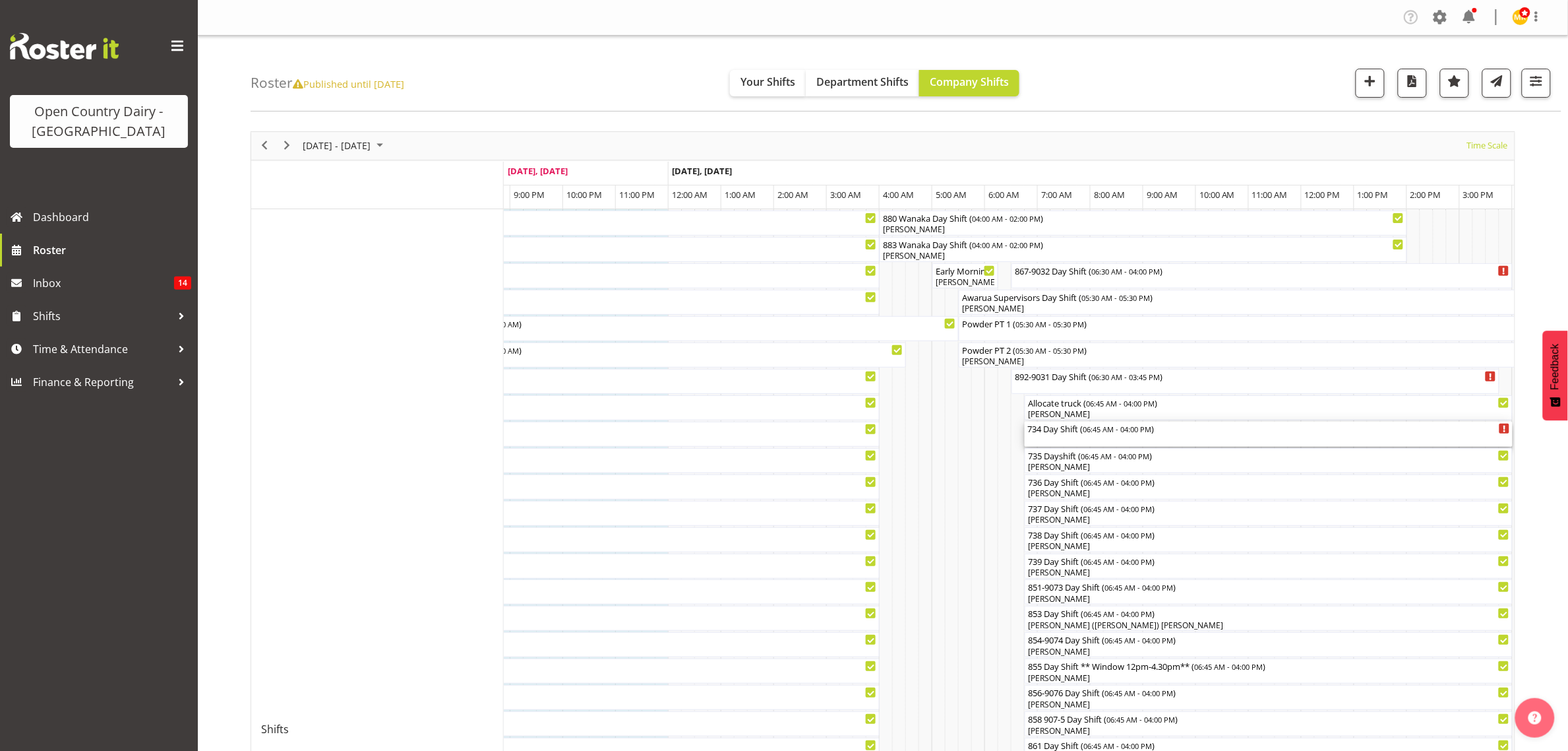
click at [1039, 429] on div "734 Day Shift ( 06:45 AM - 04:00 PM )" at bounding box center [1269, 428] width 483 height 14
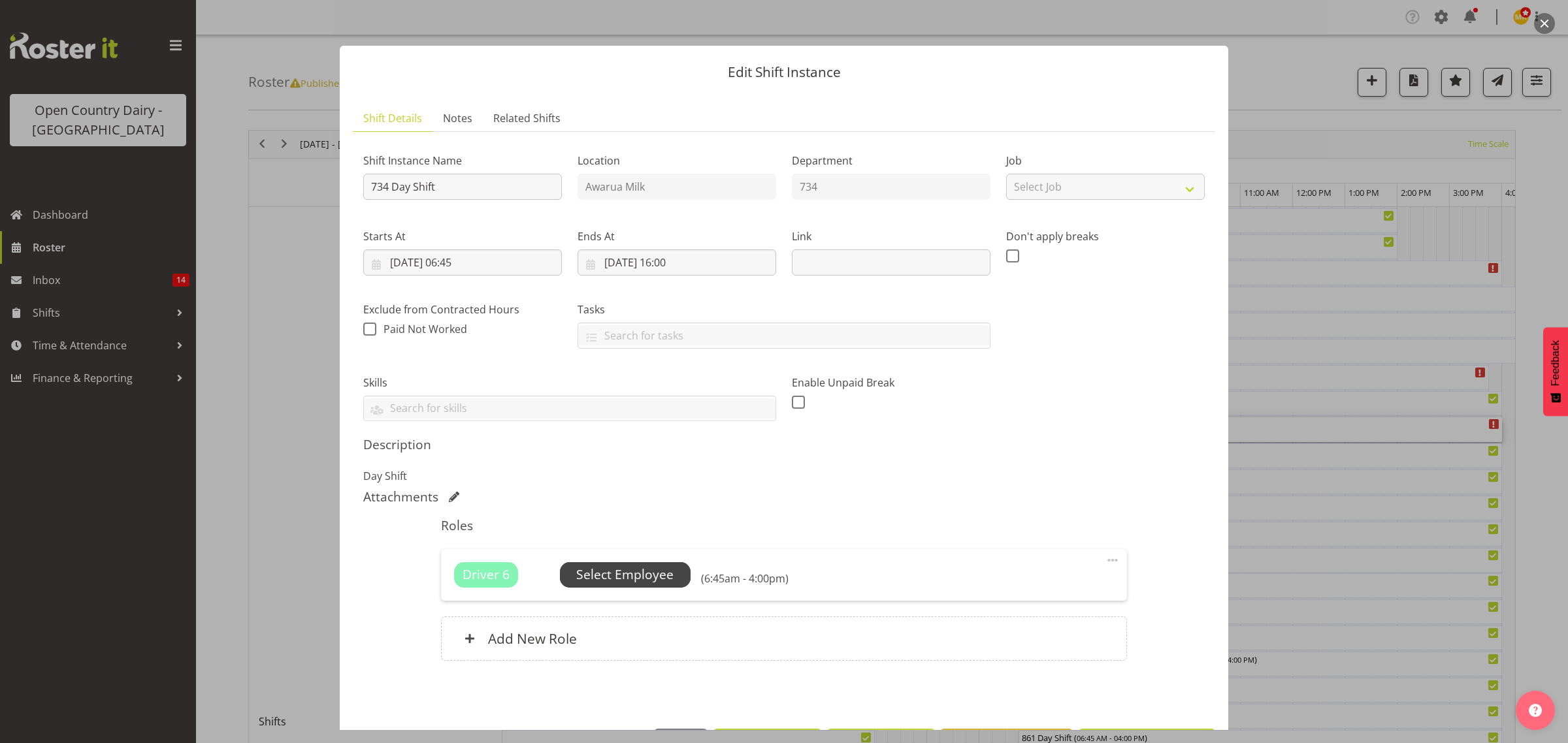
click at [619, 572] on span "Select Employee" at bounding box center [624, 574] width 97 height 19
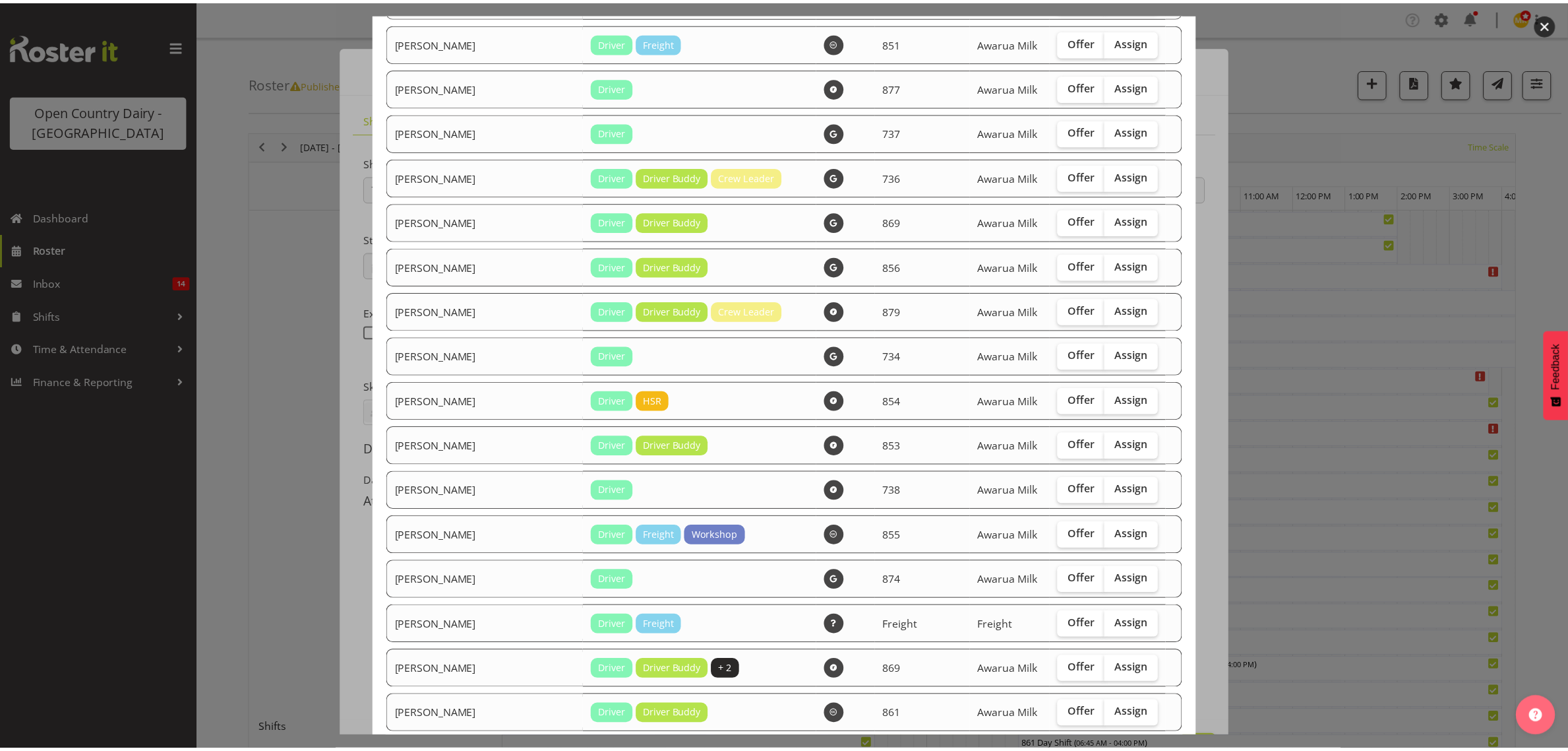
scroll to position [1155, 0]
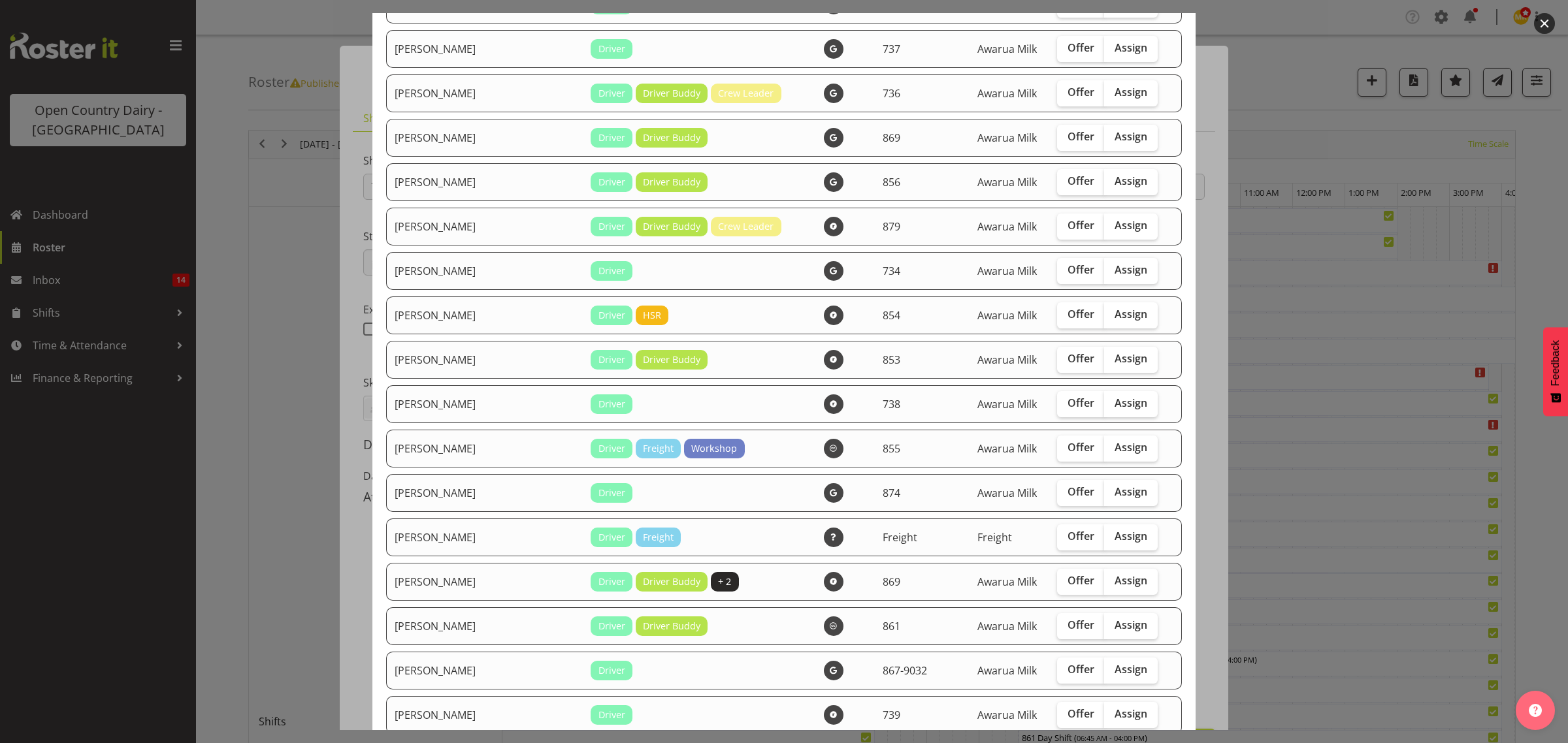
click at [1341, 469] on div at bounding box center [784, 371] width 1568 height 743
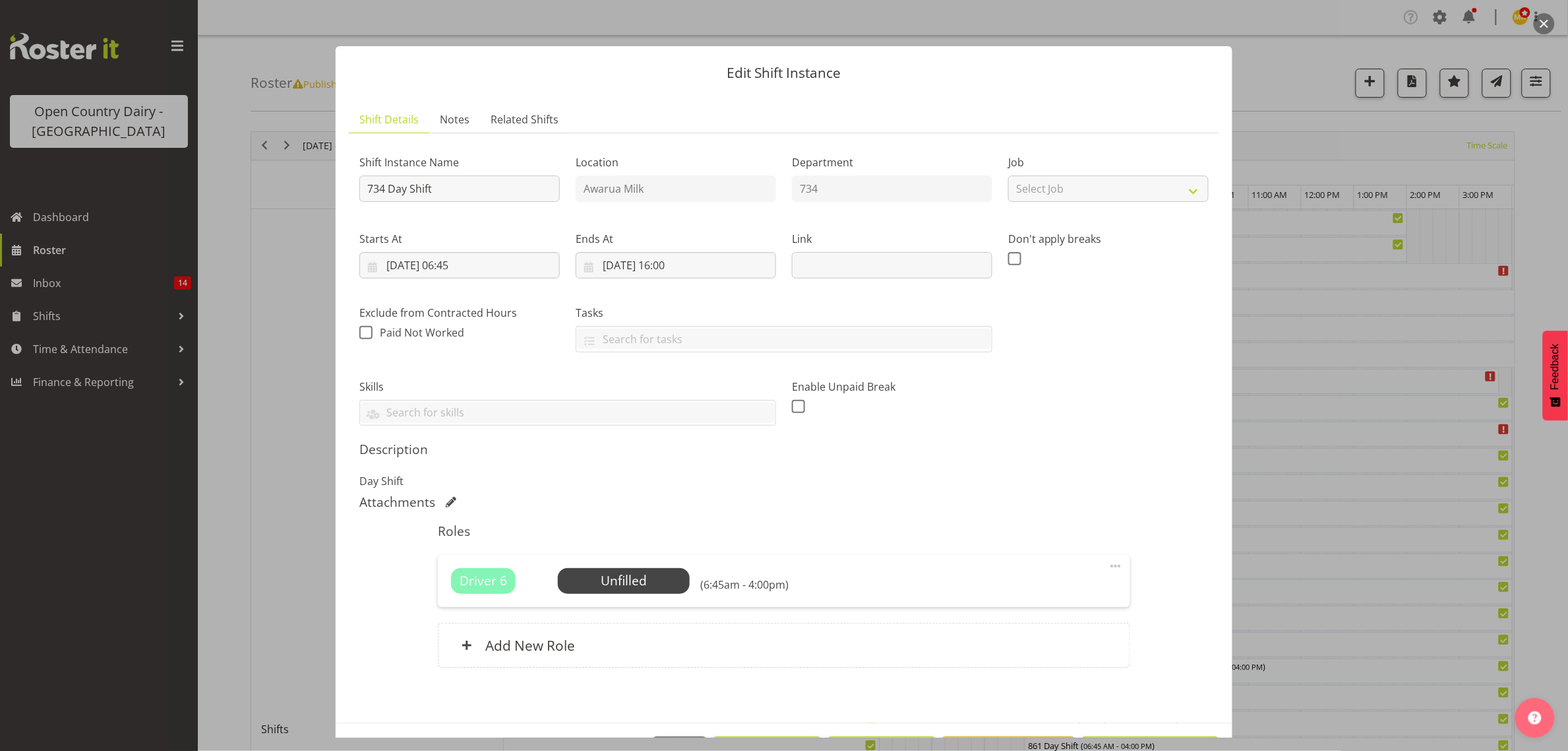
click at [1391, 477] on div at bounding box center [784, 375] width 1568 height 751
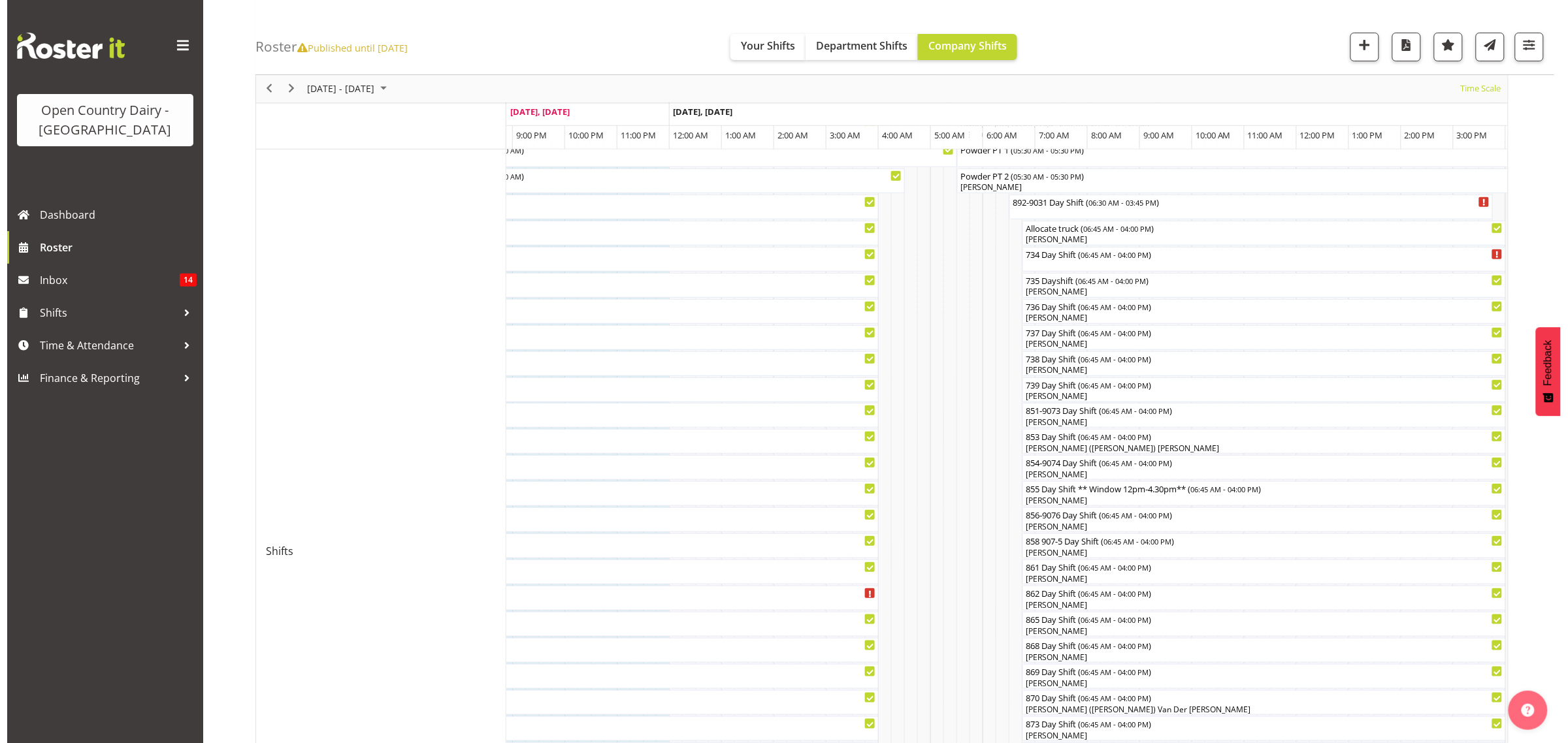
scroll to position [0, 0]
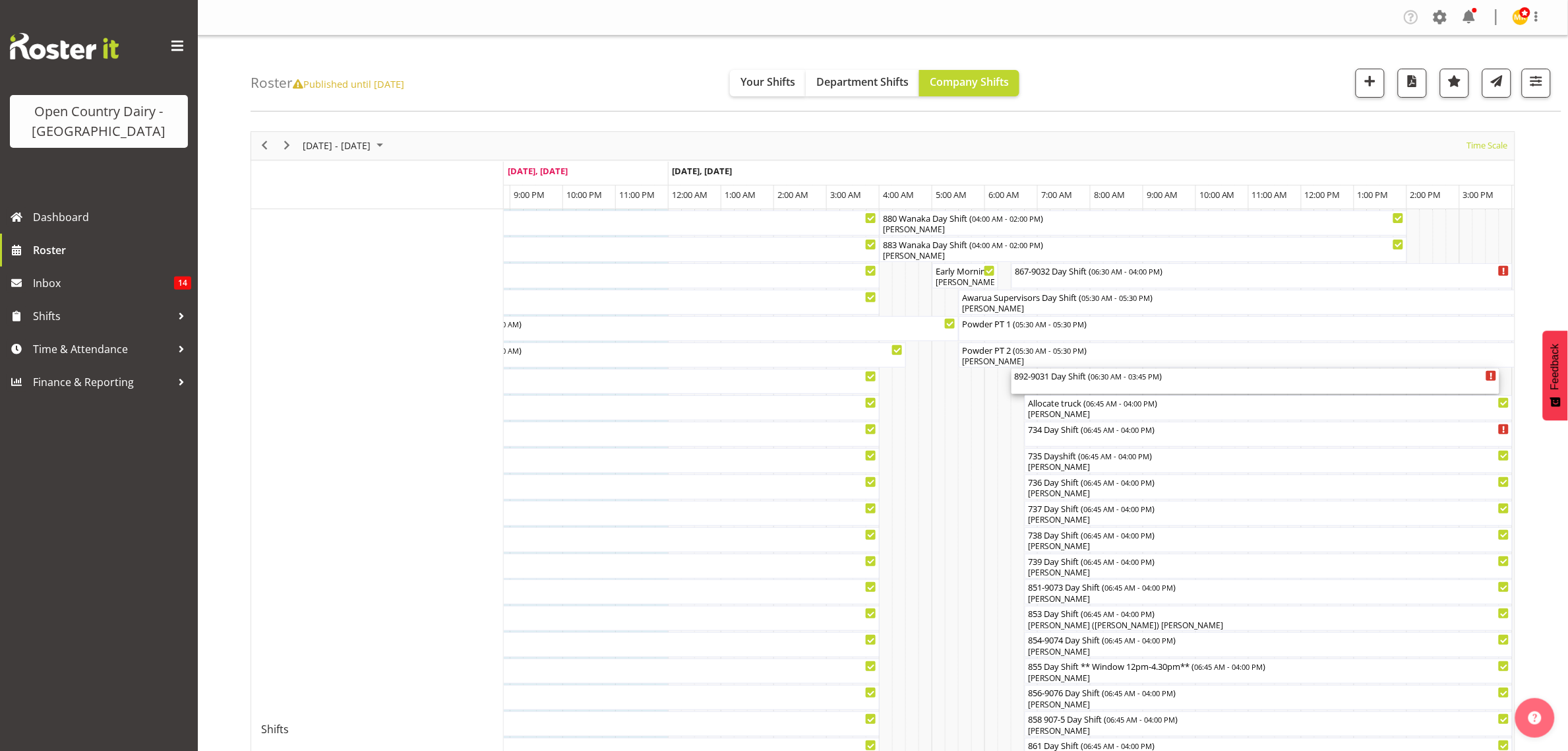
click at [1044, 380] on div "892-9031 Day Shift ( 06:30 AM - 03:45 PM )" at bounding box center [1255, 376] width 483 height 14
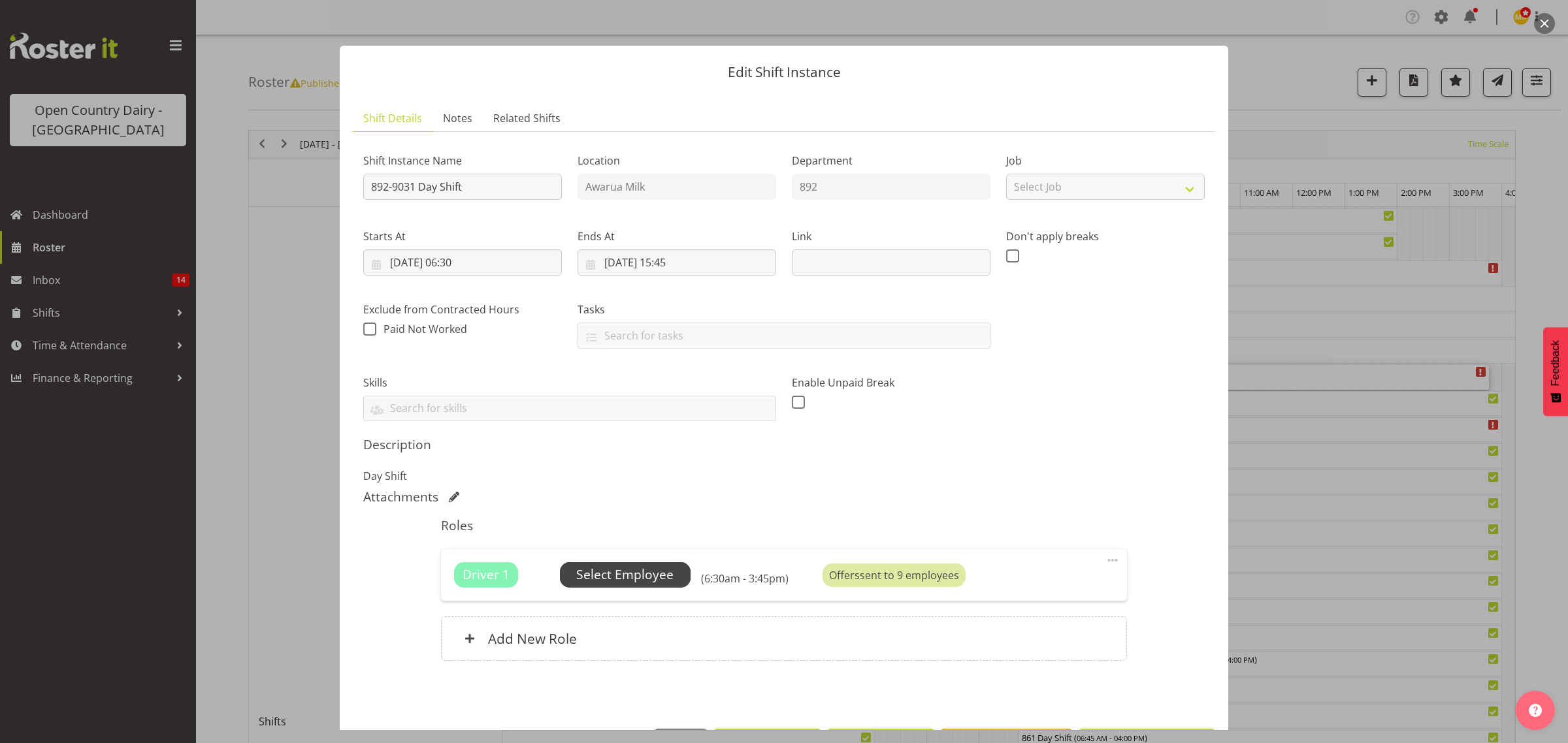
click at [631, 570] on span "Select Employee" at bounding box center [624, 574] width 97 height 19
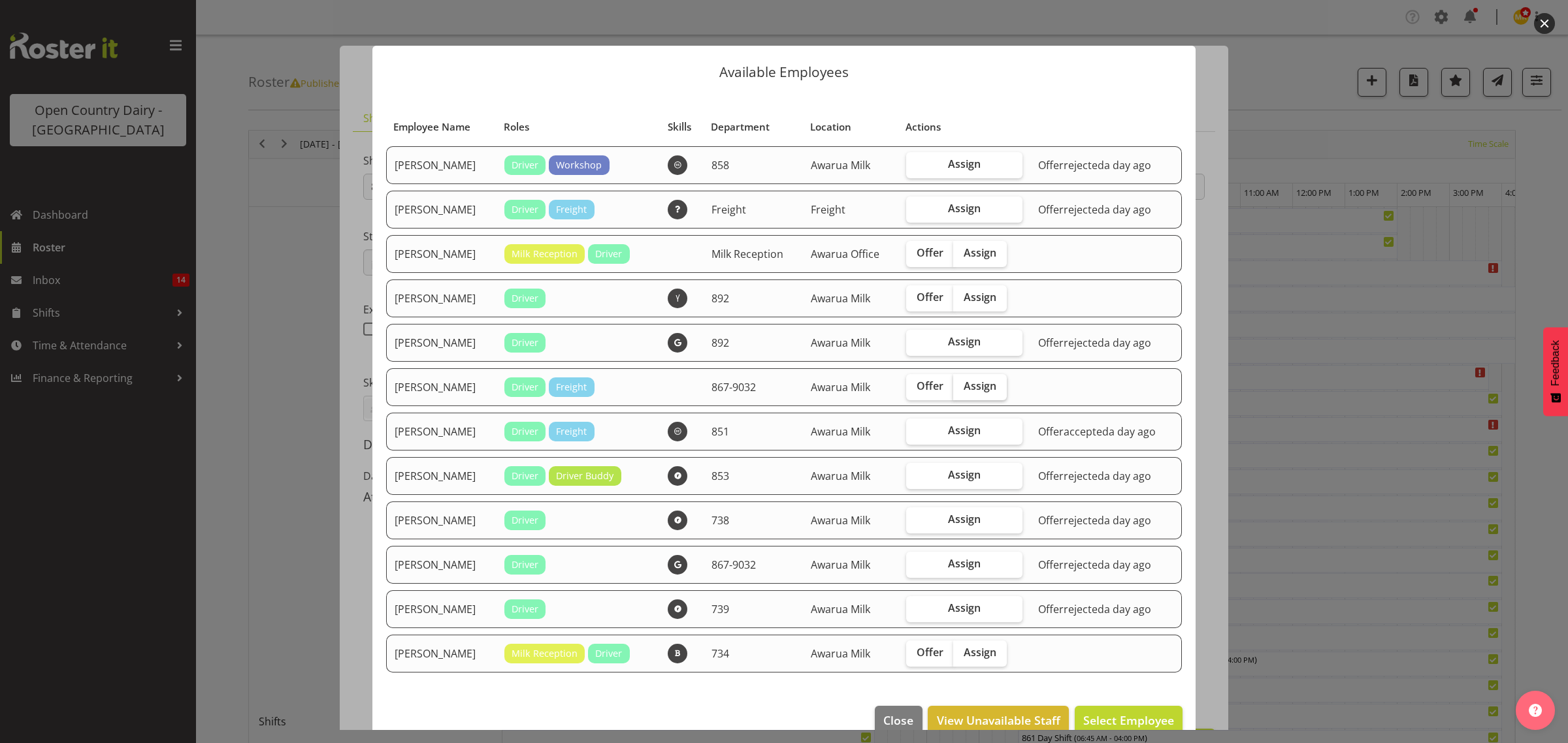
click at [964, 383] on span "Assign" at bounding box center [980, 386] width 33 height 13
click at [961, 383] on input "Assign" at bounding box center [957, 386] width 8 height 8
checkbox input "true"
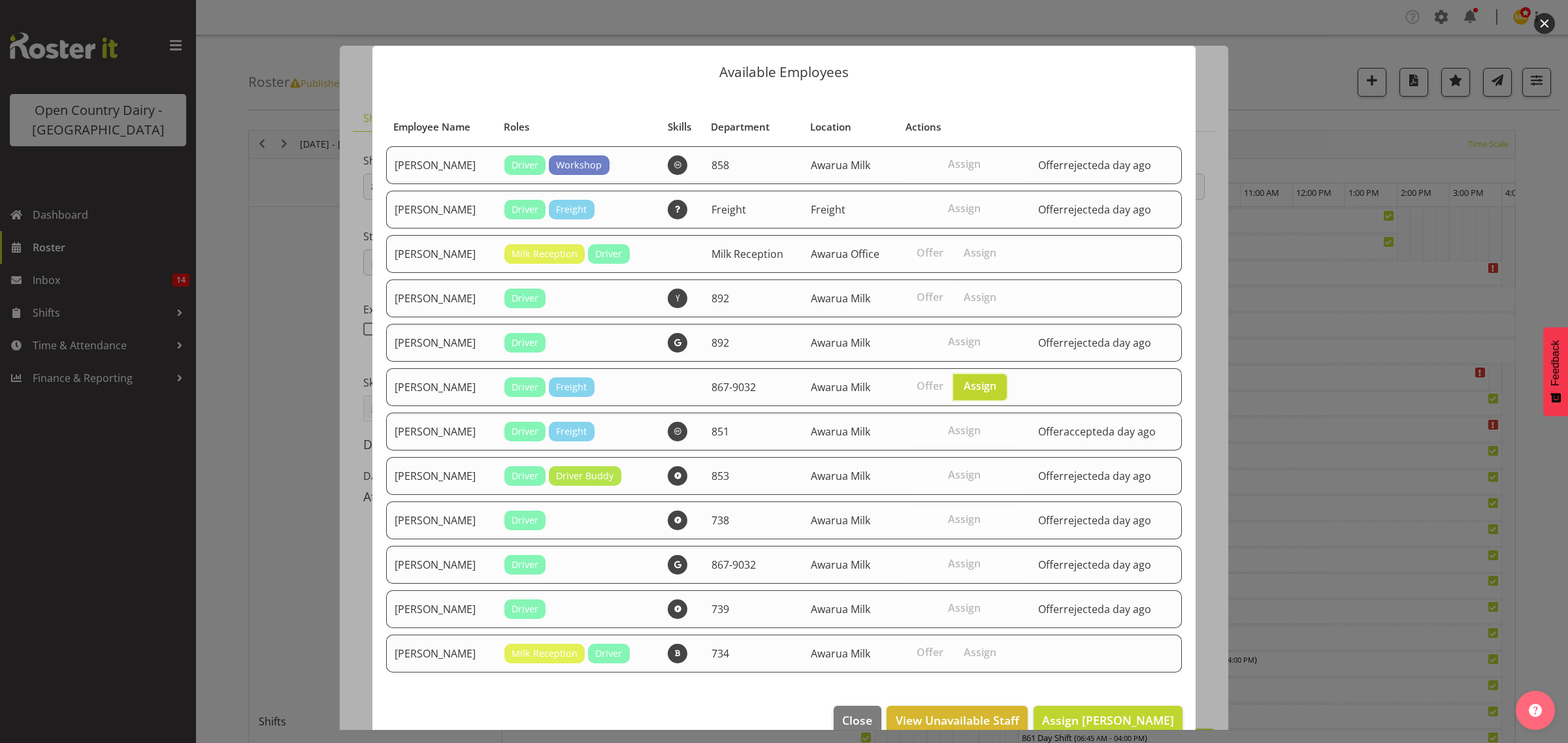
scroll to position [28, 0]
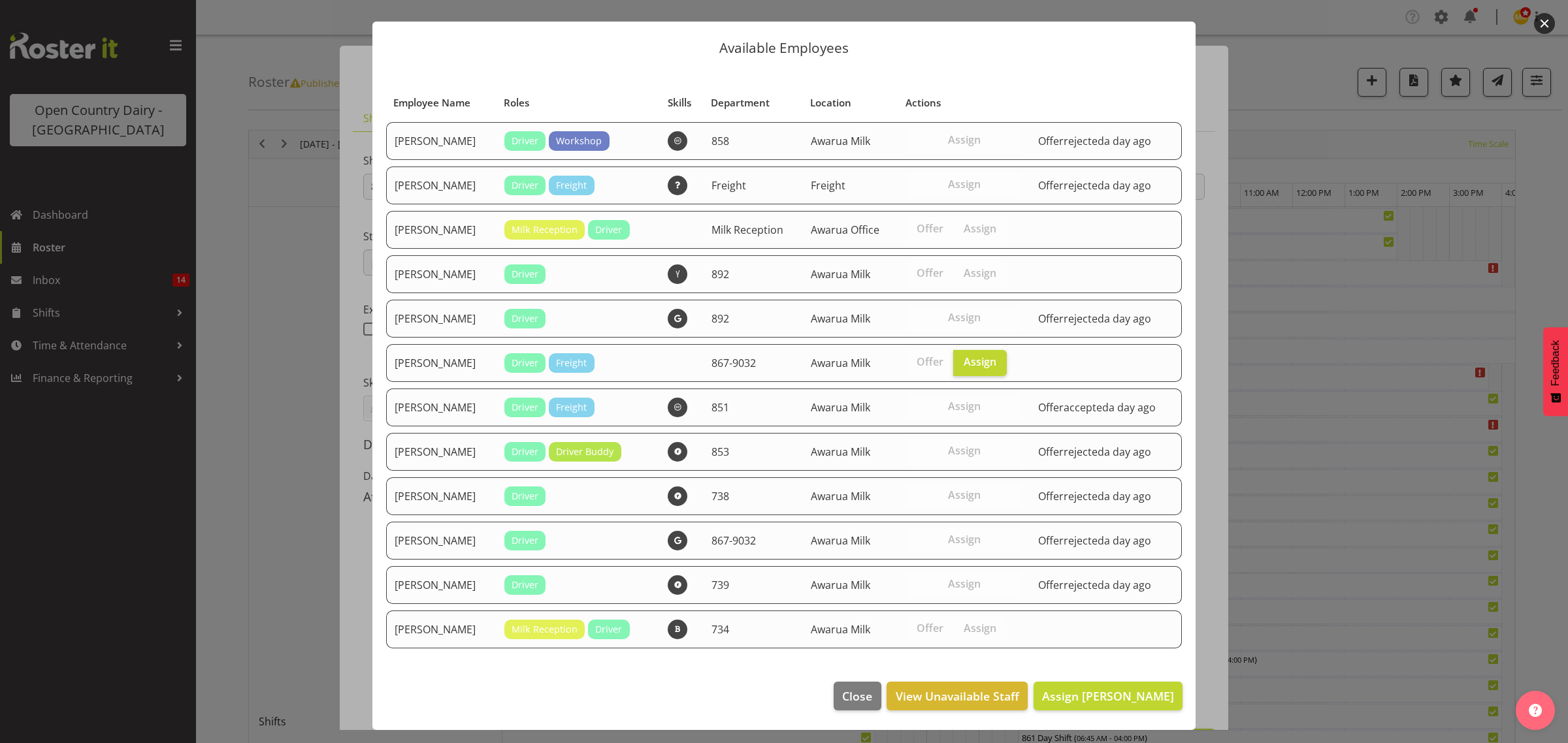
click at [1030, 359] on td at bounding box center [1106, 363] width 152 height 38
click at [912, 372] on label "Offer" at bounding box center [929, 362] width 48 height 26
click at [970, 416] on label "Assign" at bounding box center [964, 407] width 116 height 26
click at [1040, 371] on td at bounding box center [1106, 363] width 152 height 38
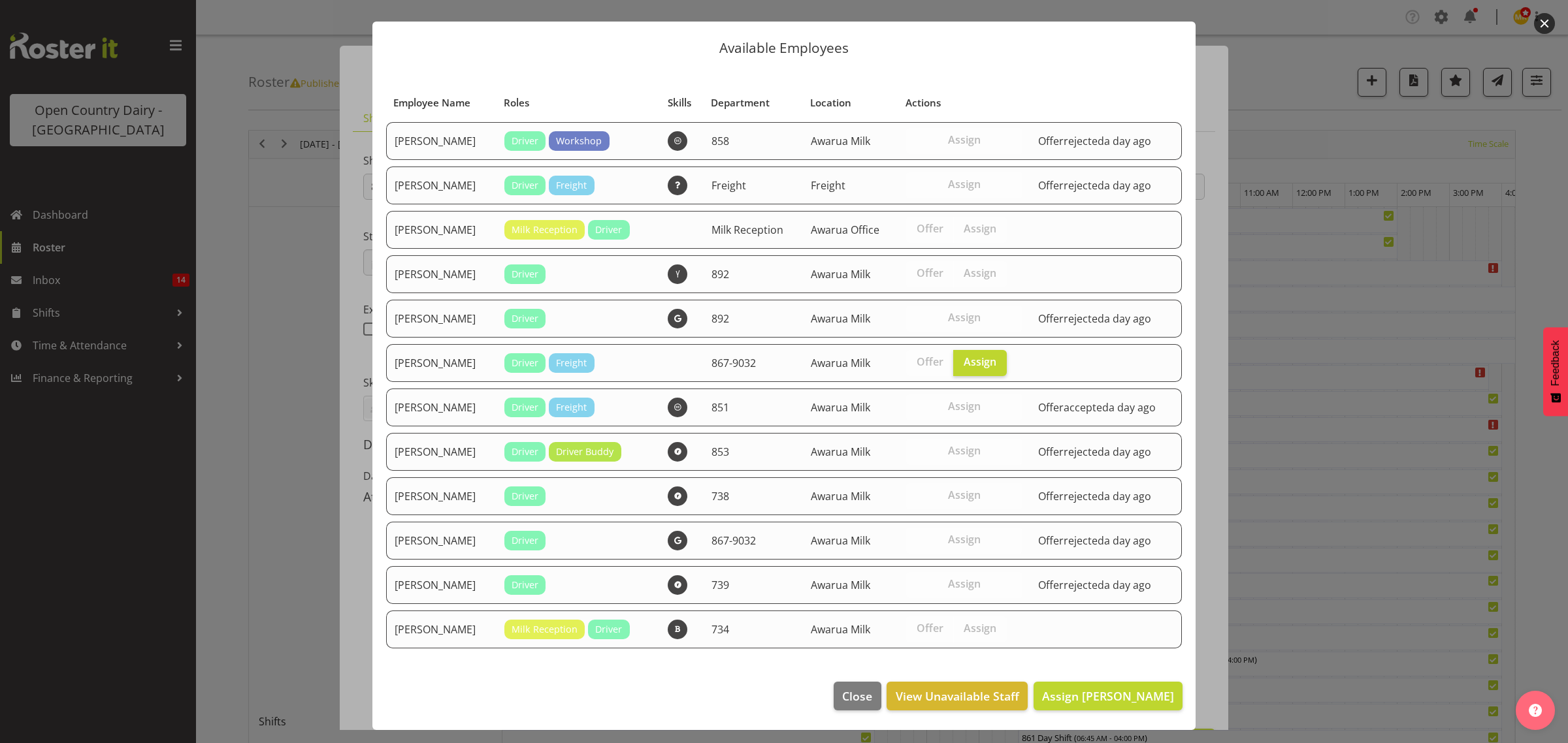
click at [1285, 556] on div at bounding box center [784, 371] width 1568 height 743
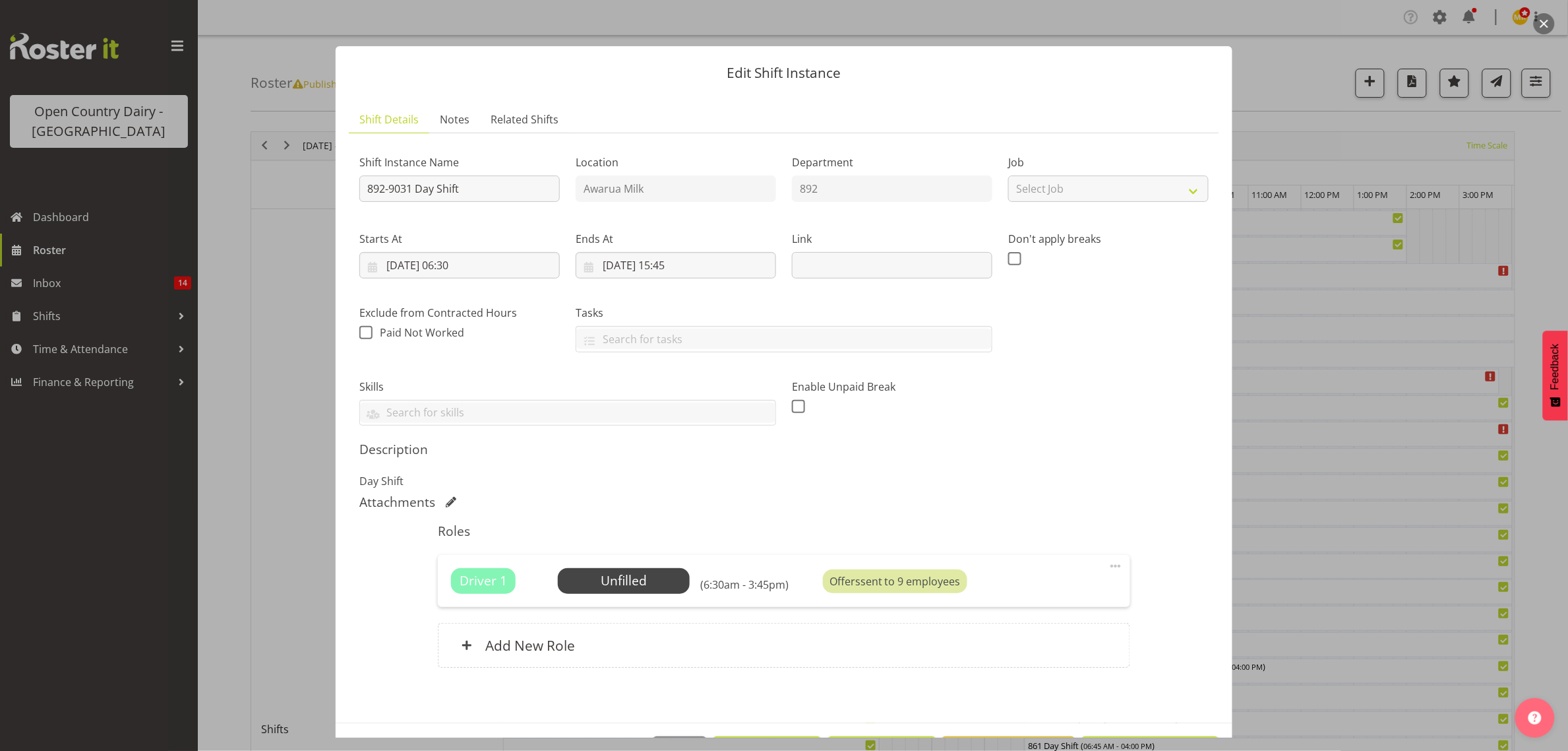
click at [1352, 466] on div at bounding box center [784, 375] width 1568 height 751
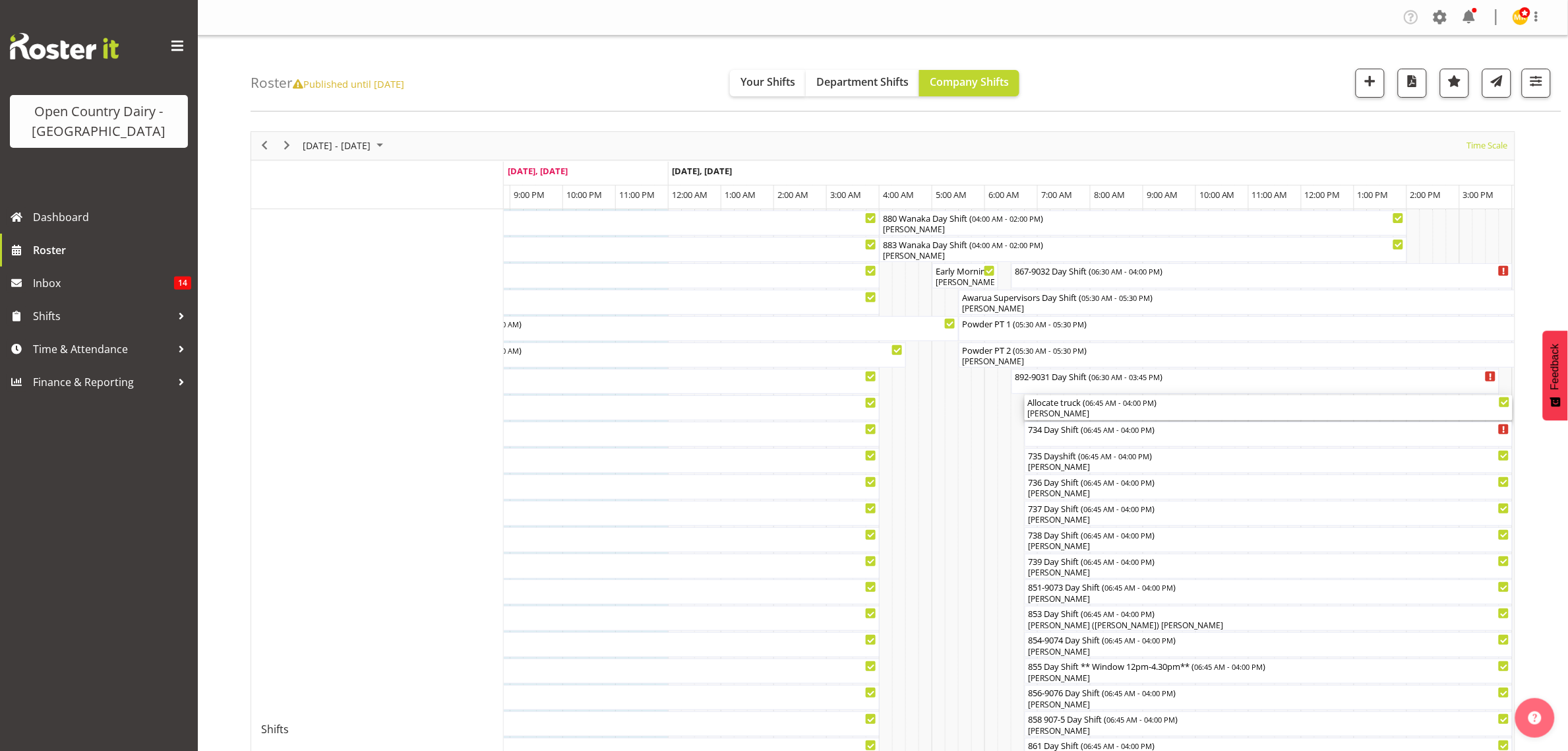
click at [1046, 411] on div "[PERSON_NAME]" at bounding box center [1269, 413] width 483 height 12
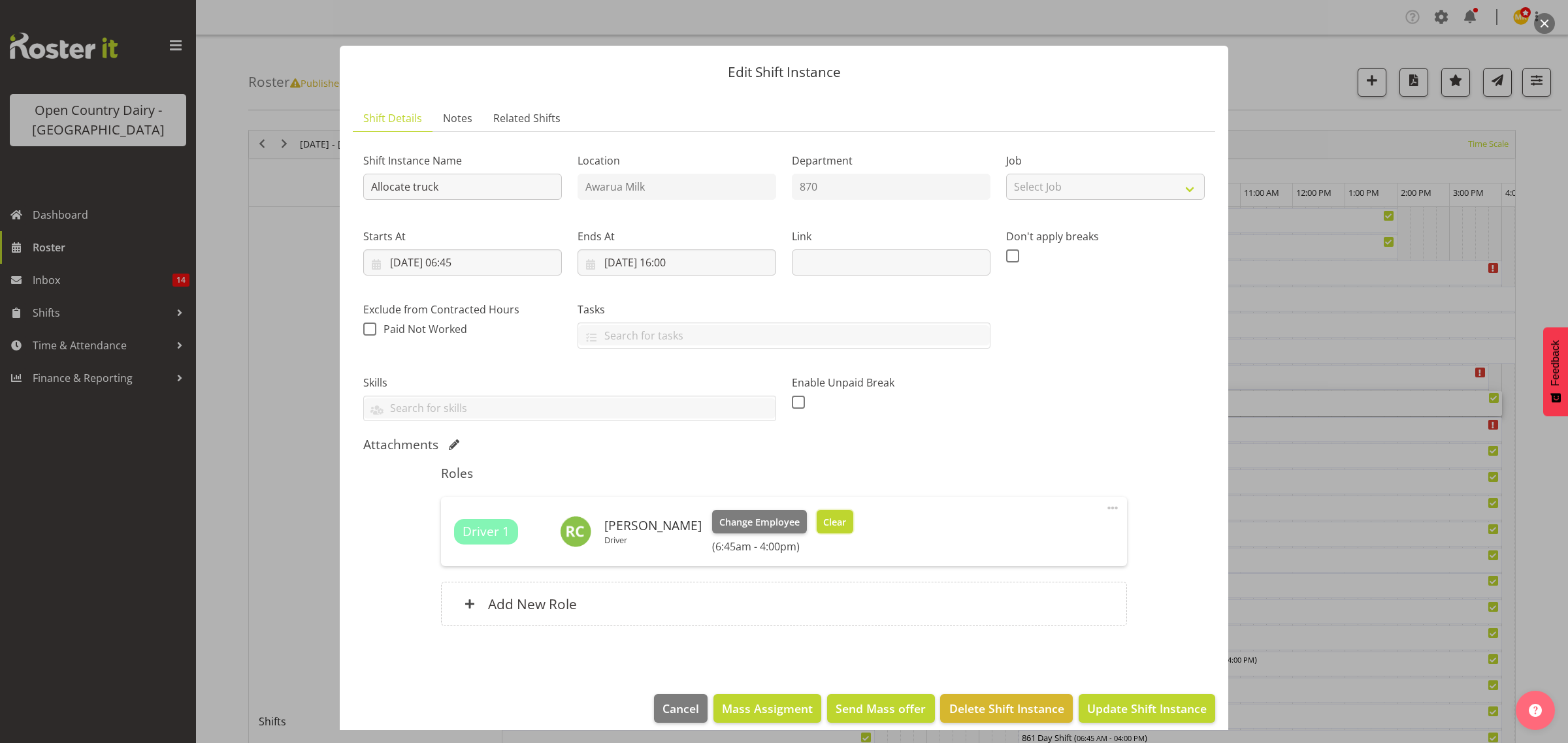
click at [839, 524] on span "Clear" at bounding box center [834, 522] width 23 height 14
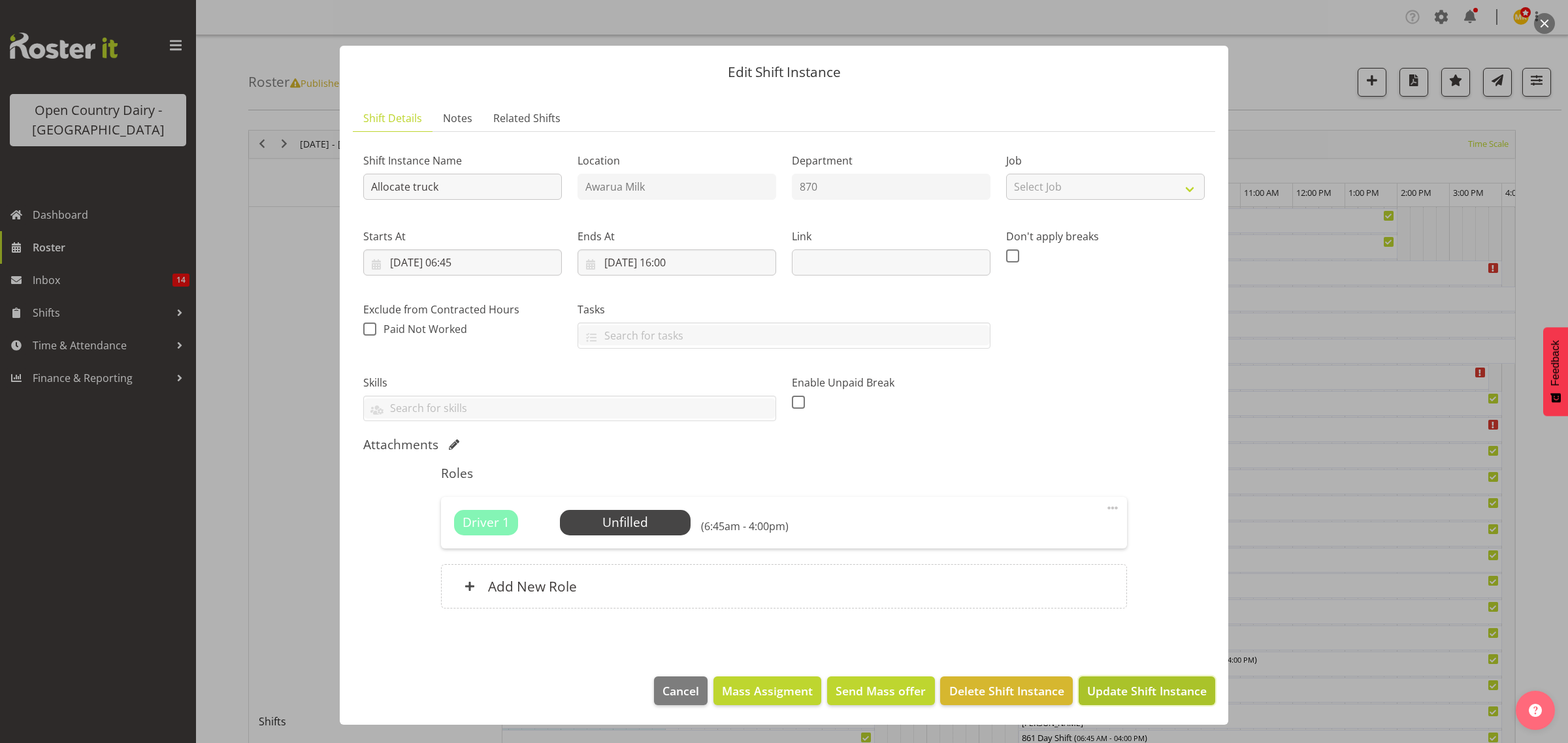
click at [1098, 692] on span "Update Shift Instance" at bounding box center [1147, 690] width 120 height 17
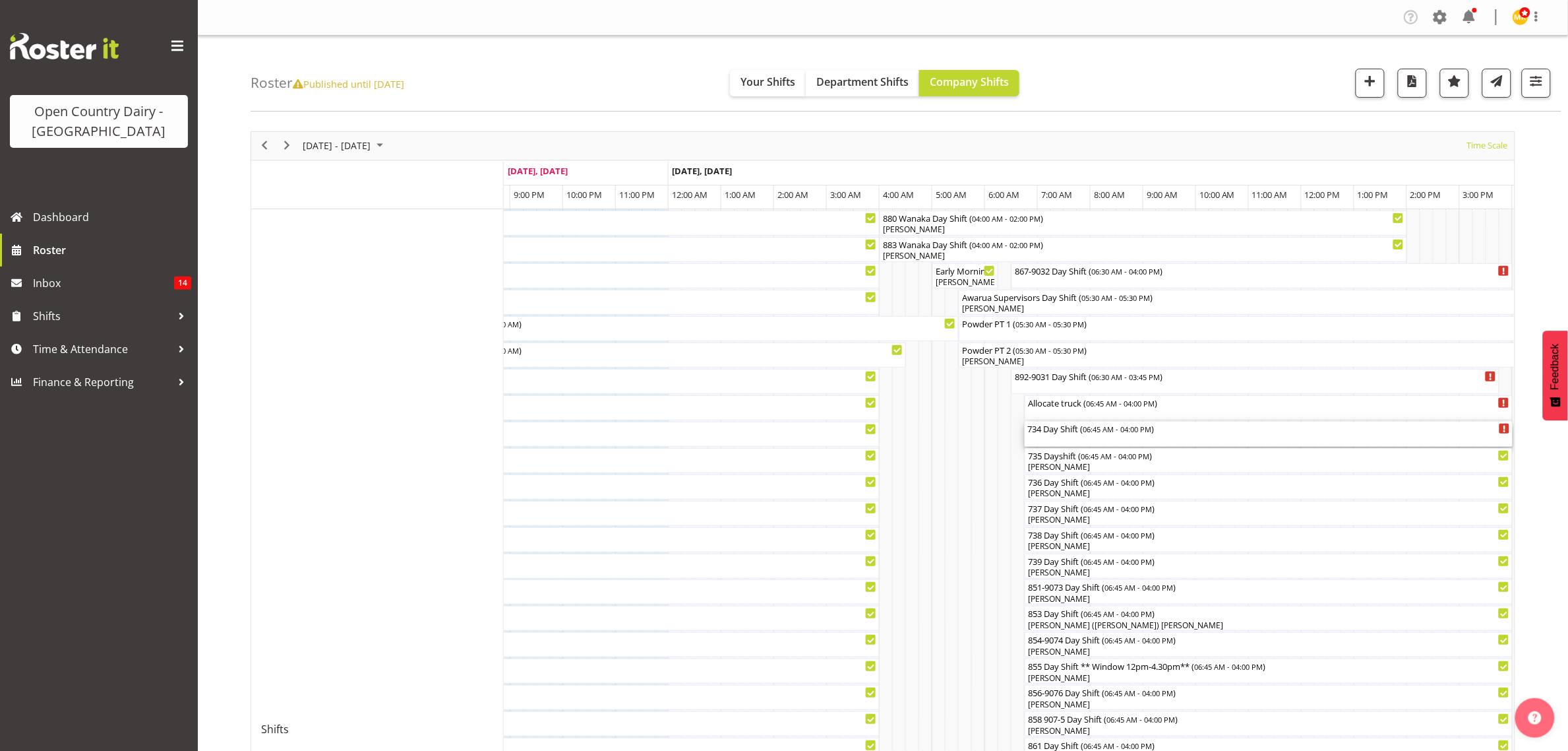
click at [1047, 435] on div "734 Day Shift ( 06:45 AM - 04:00 PM )" at bounding box center [1269, 434] width 483 height 25
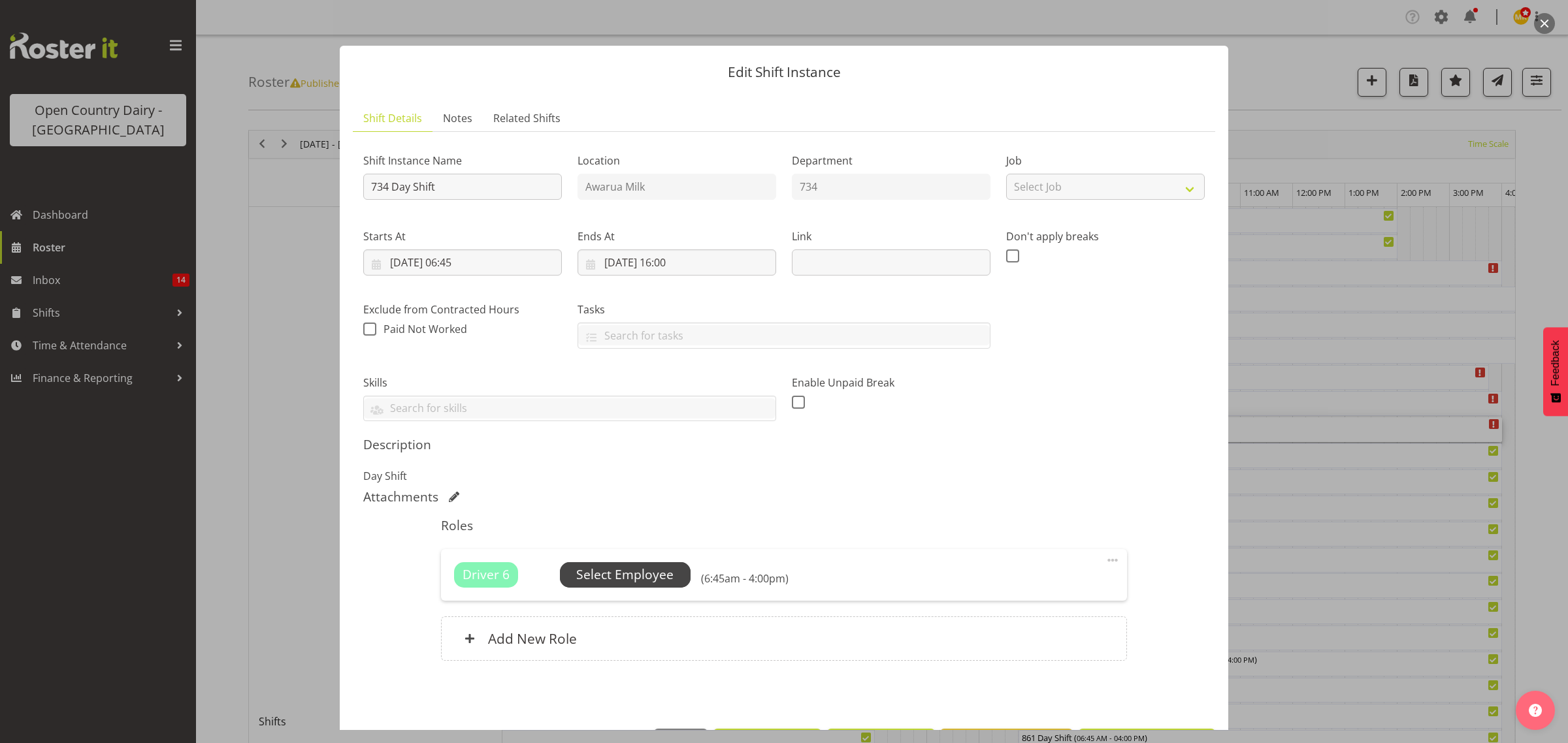
click at [665, 579] on span "Select Employee" at bounding box center [624, 574] width 97 height 19
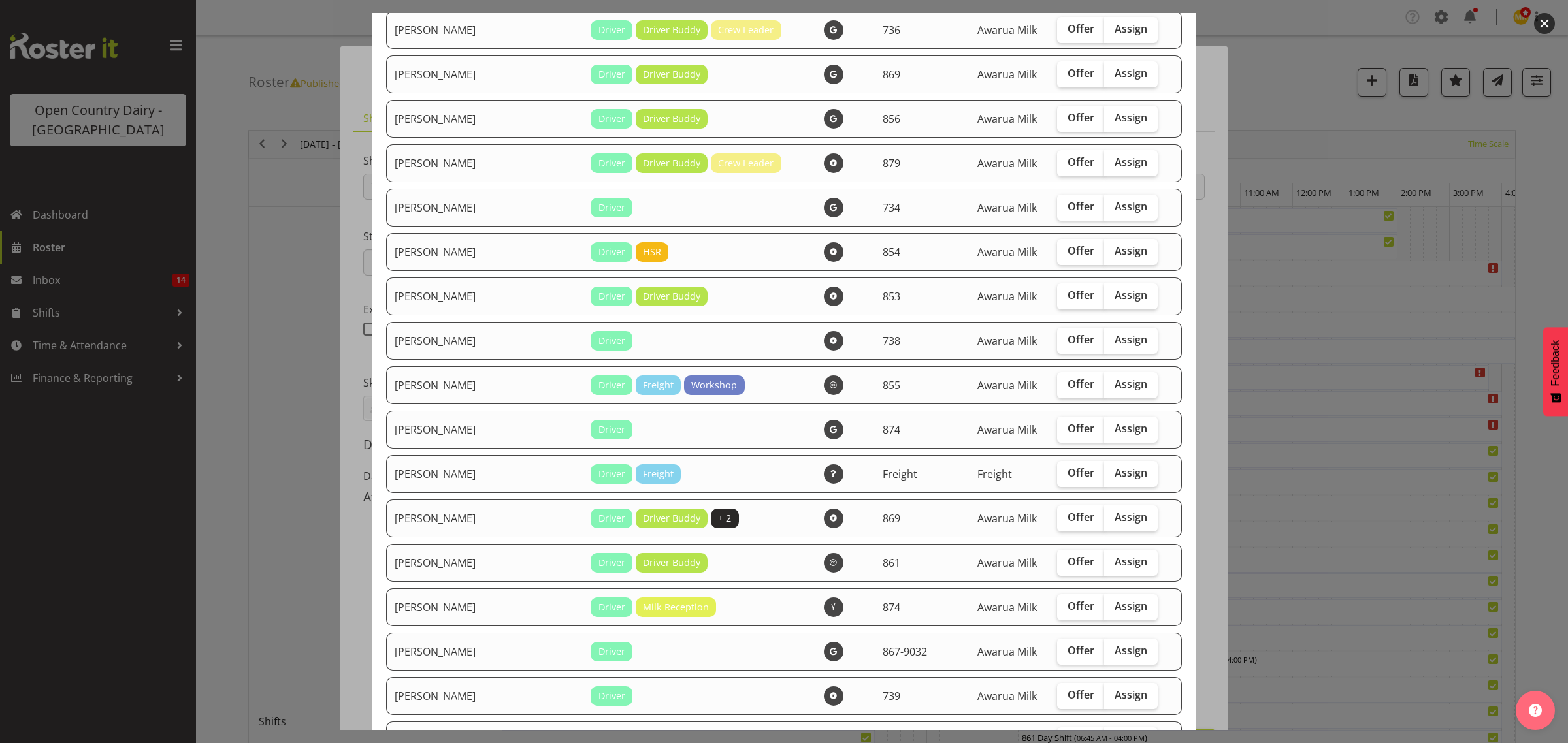
scroll to position [1224, 0]
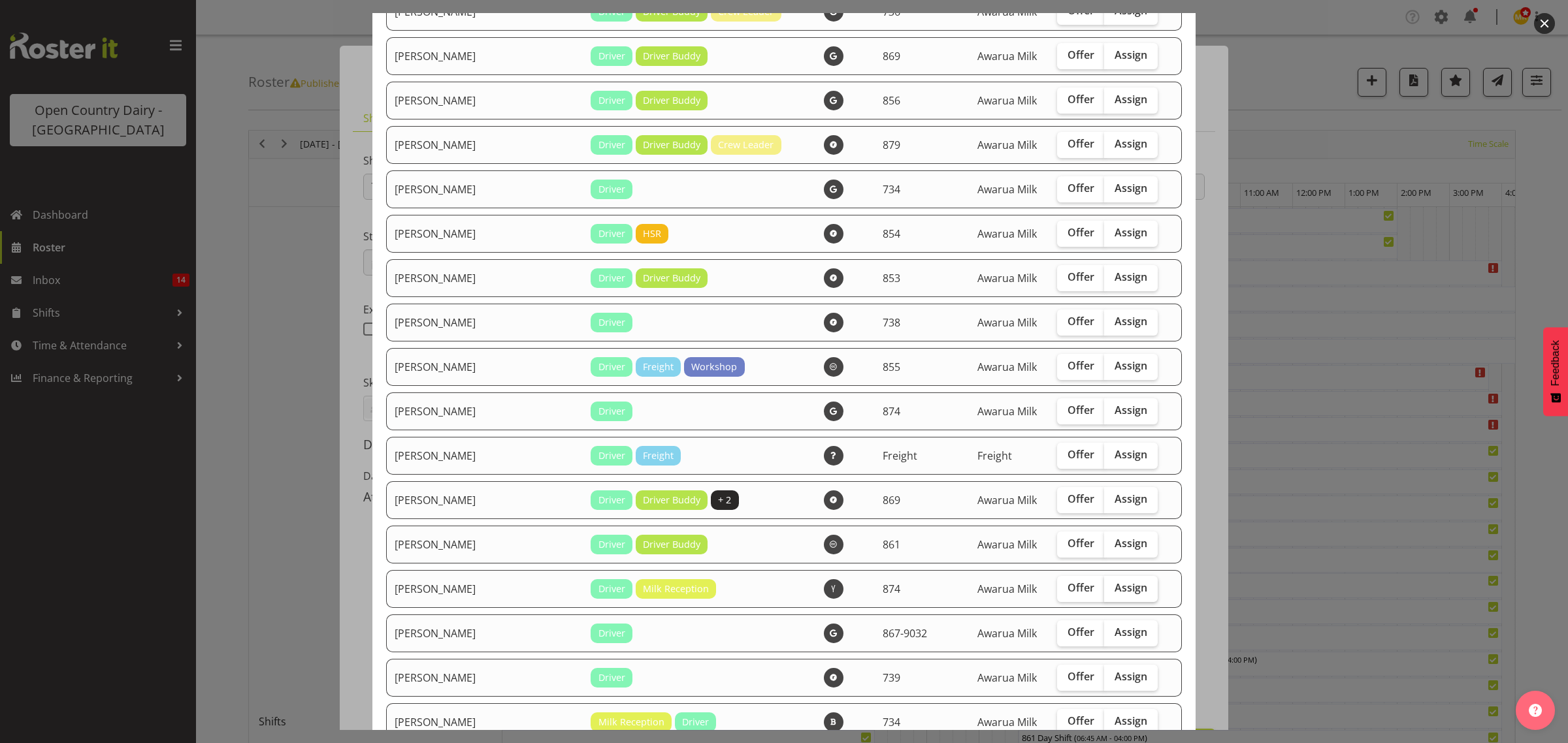
click at [1114, 593] on span "Assign" at bounding box center [1130, 588] width 33 height 13
click at [1104, 592] on input "Assign" at bounding box center [1107, 588] width 8 height 8
checkbox input "true"
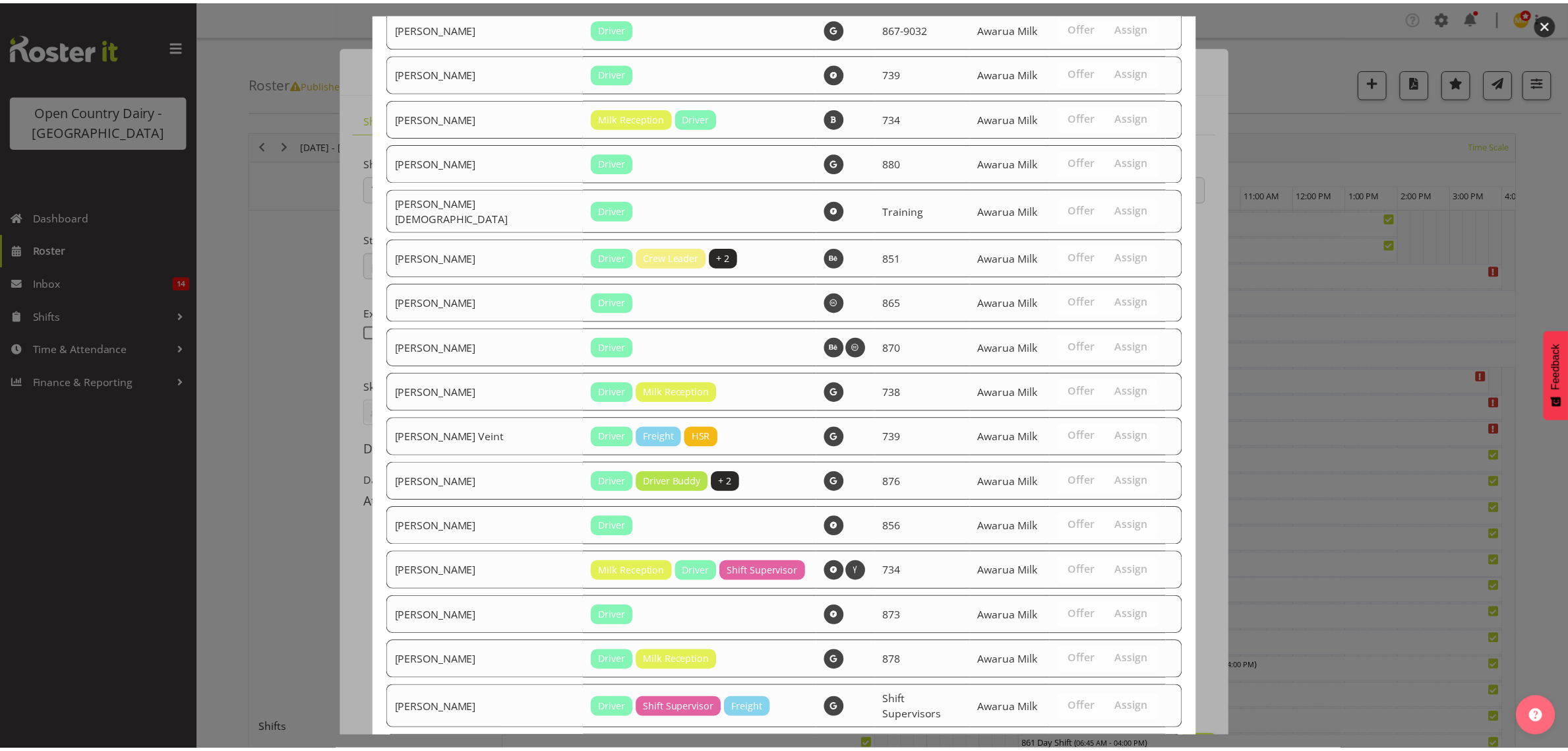
scroll to position [1970, 0]
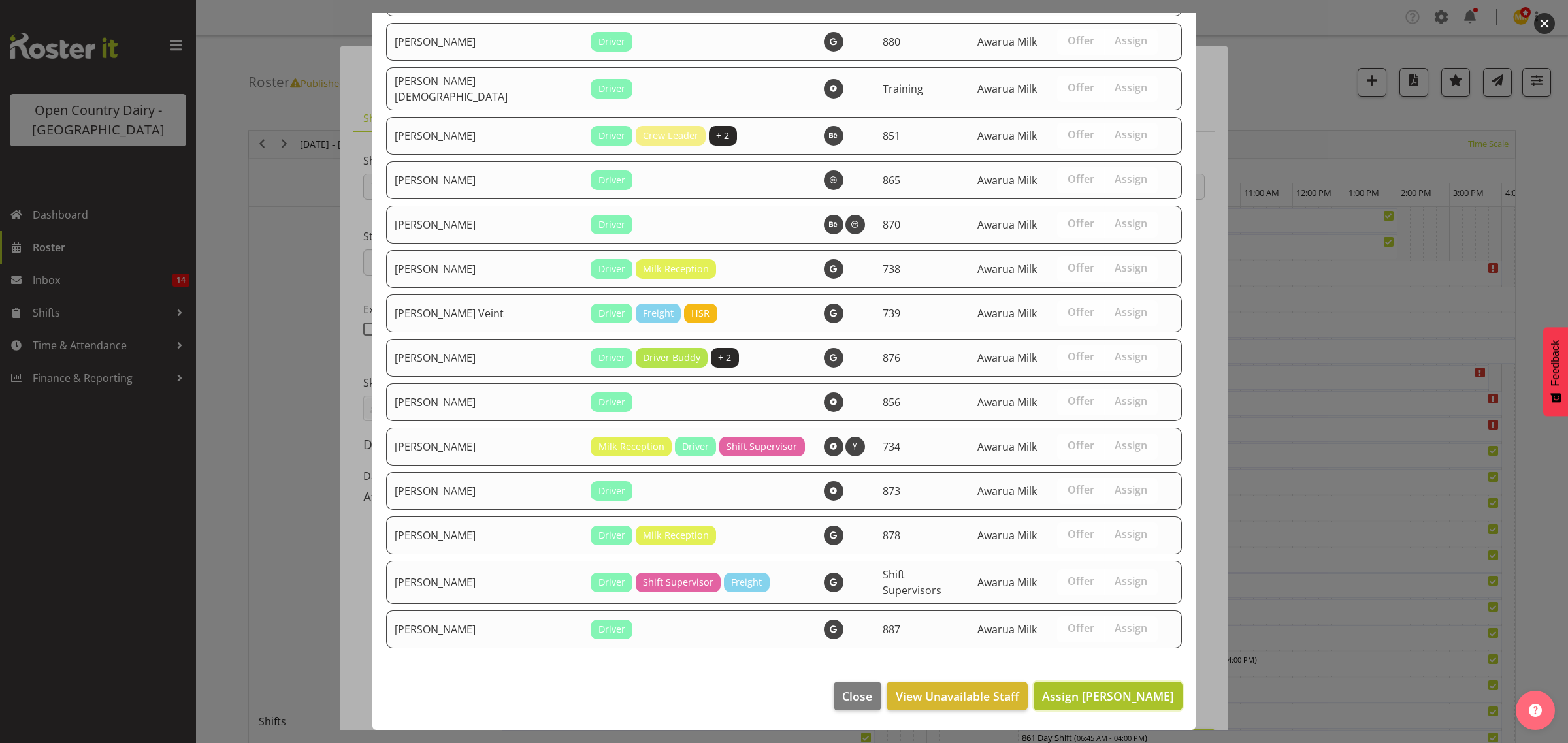
click at [1108, 699] on span "Assign Rachel Carpenter" at bounding box center [1107, 695] width 132 height 16
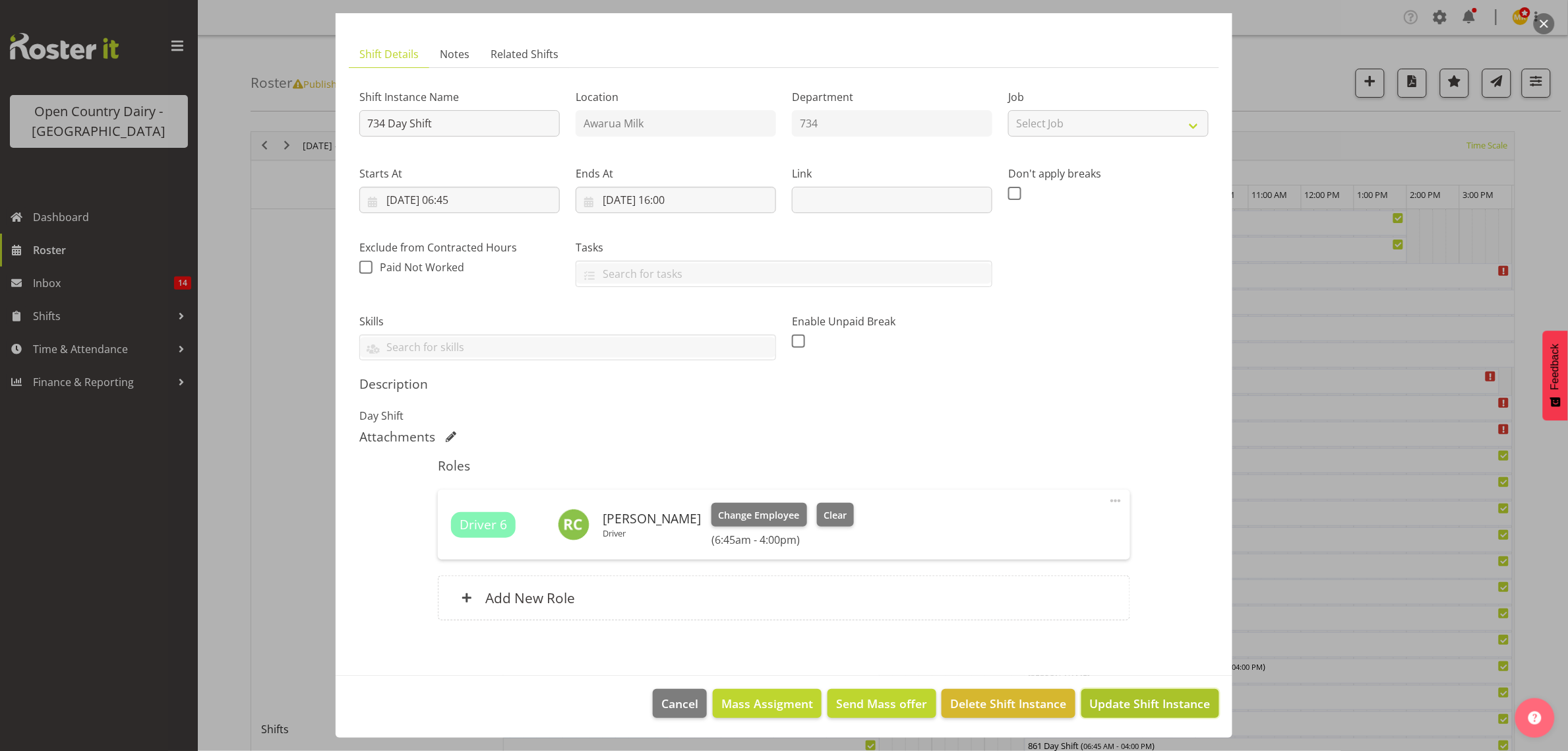
click at [1136, 695] on span "Update Shift Instance" at bounding box center [1150, 703] width 121 height 17
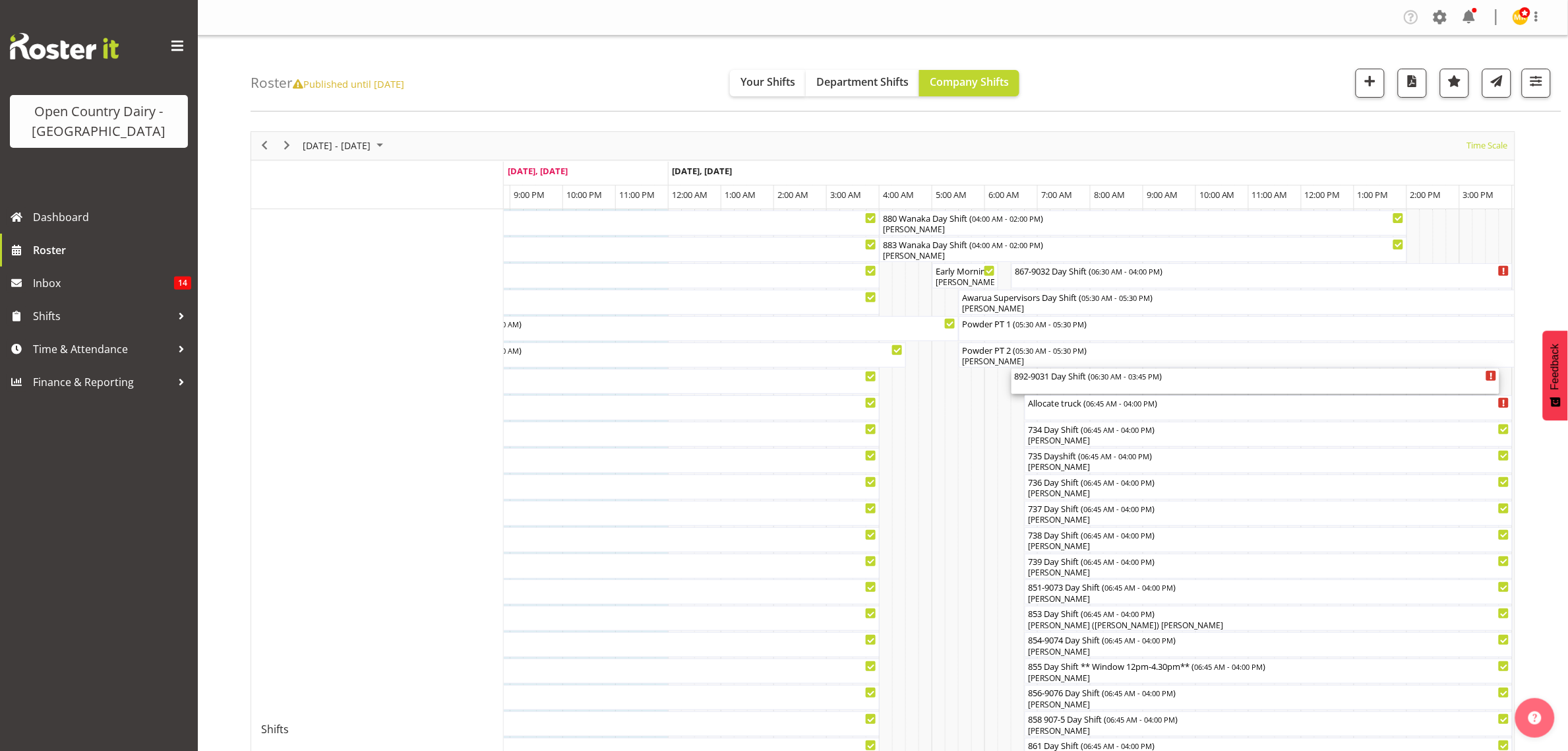
click at [1037, 377] on div "892-9031 Day Shift ( 06:30 AM - 03:45 PM )" at bounding box center [1255, 376] width 483 height 14
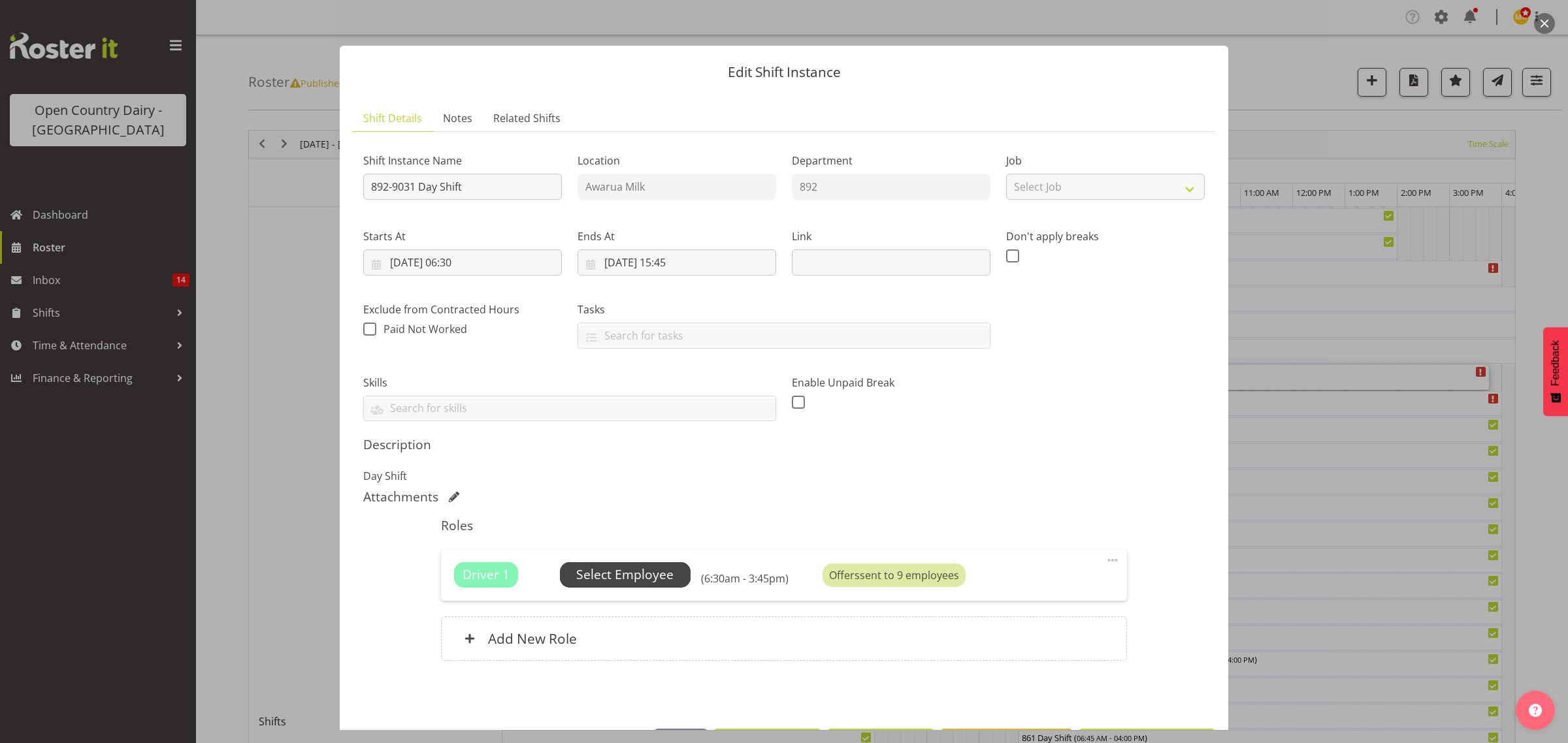
click at [680, 567] on span "Select Employee" at bounding box center [625, 574] width 131 height 25
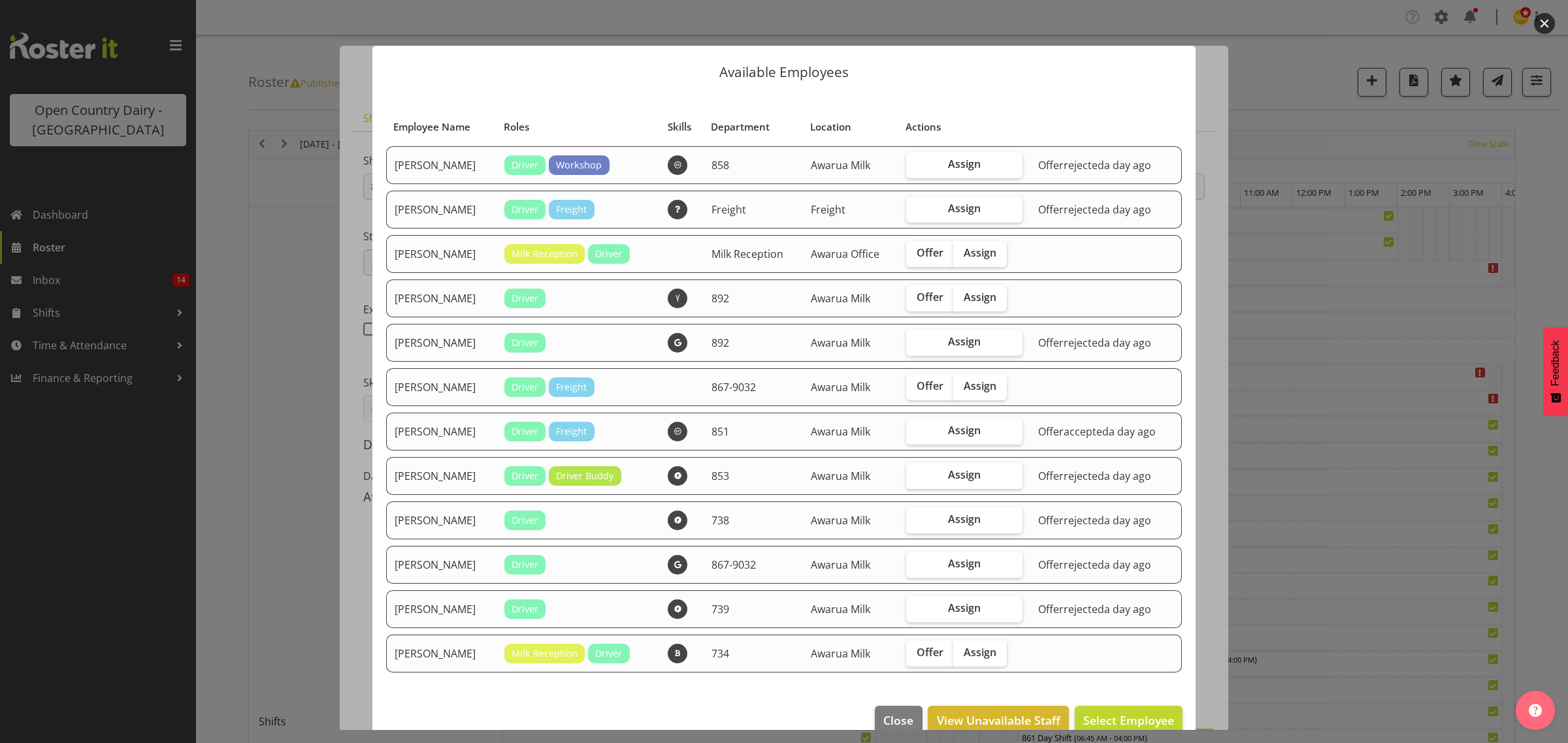
click at [1446, 430] on div at bounding box center [784, 371] width 1568 height 743
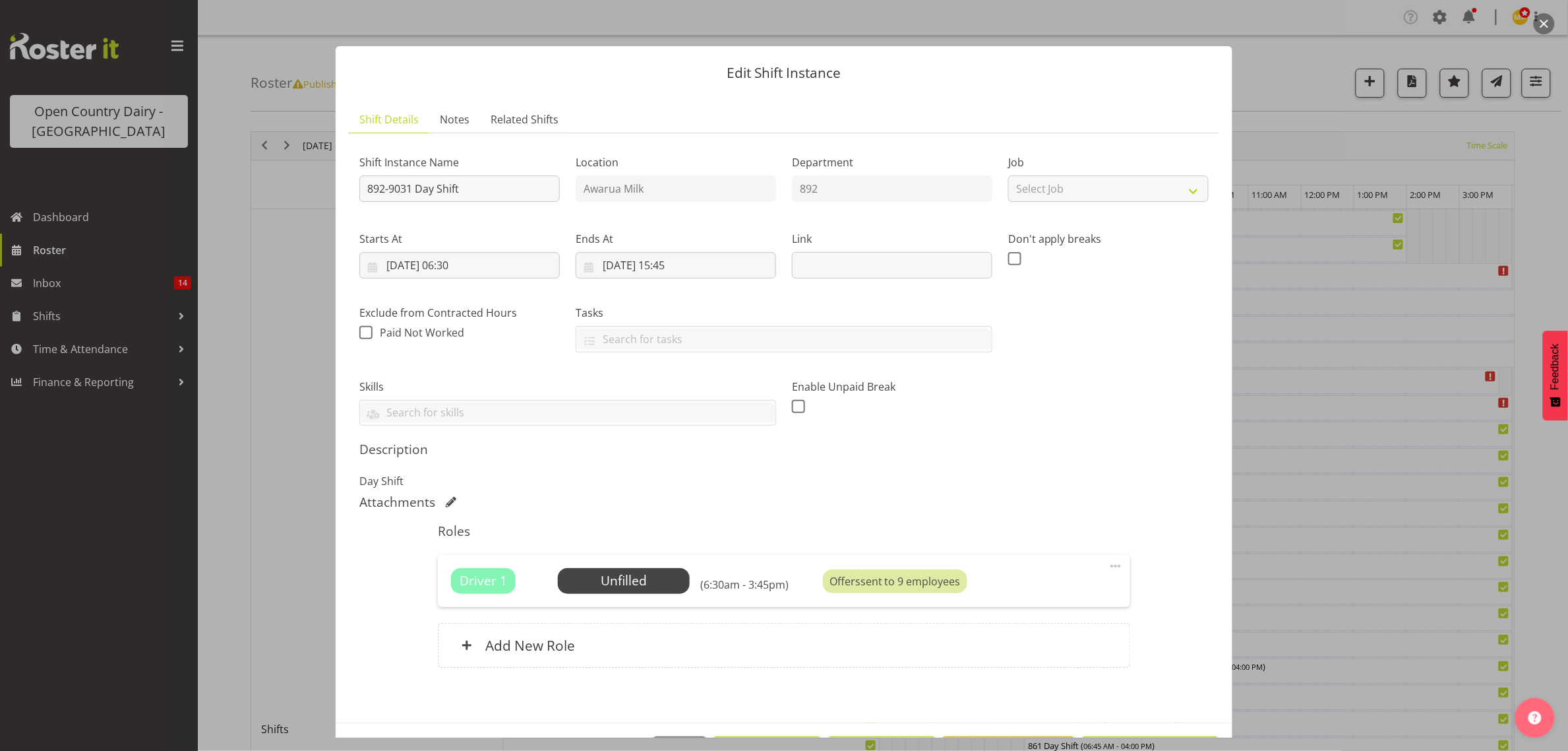
click at [1367, 444] on div at bounding box center [784, 375] width 1568 height 751
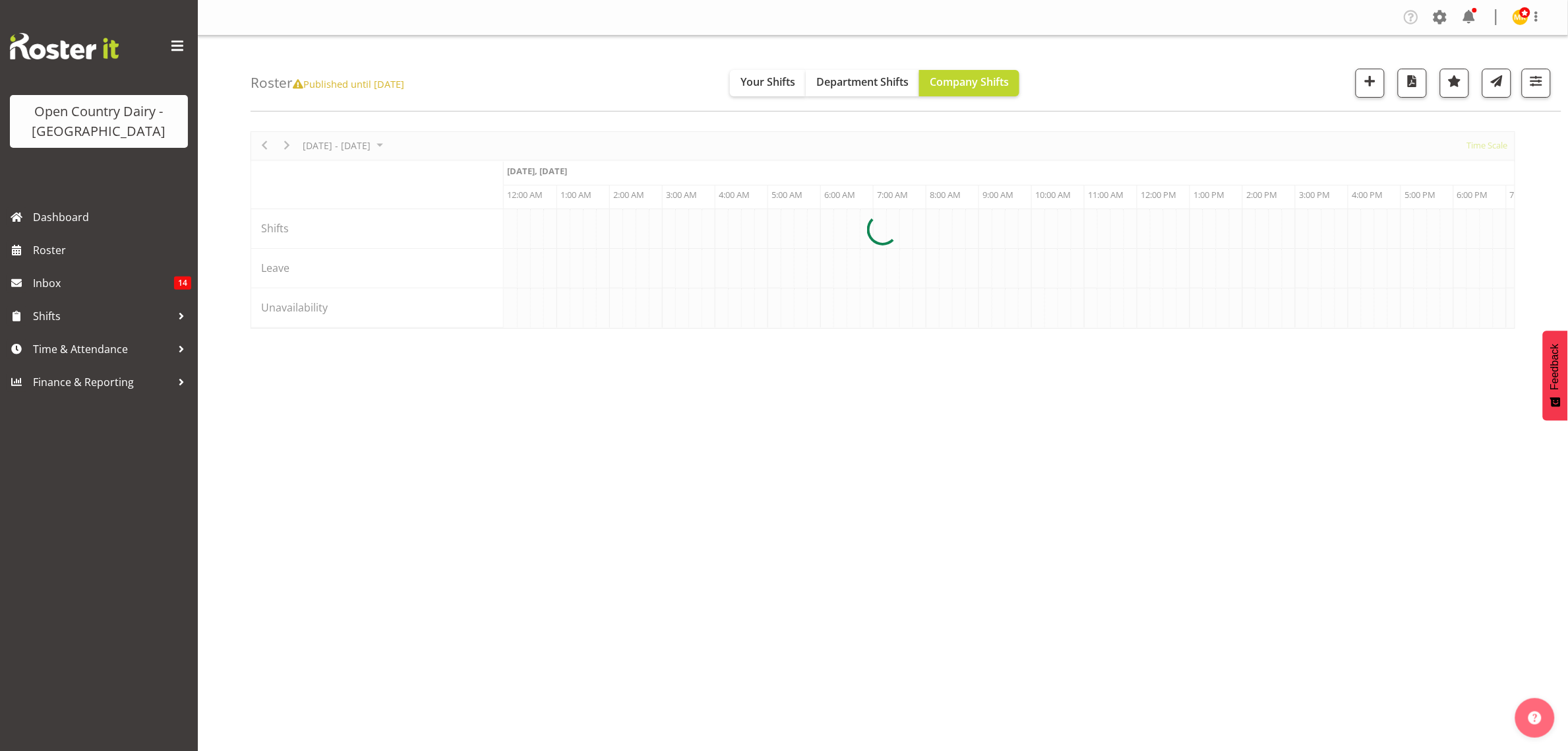
scroll to position [0, 3799]
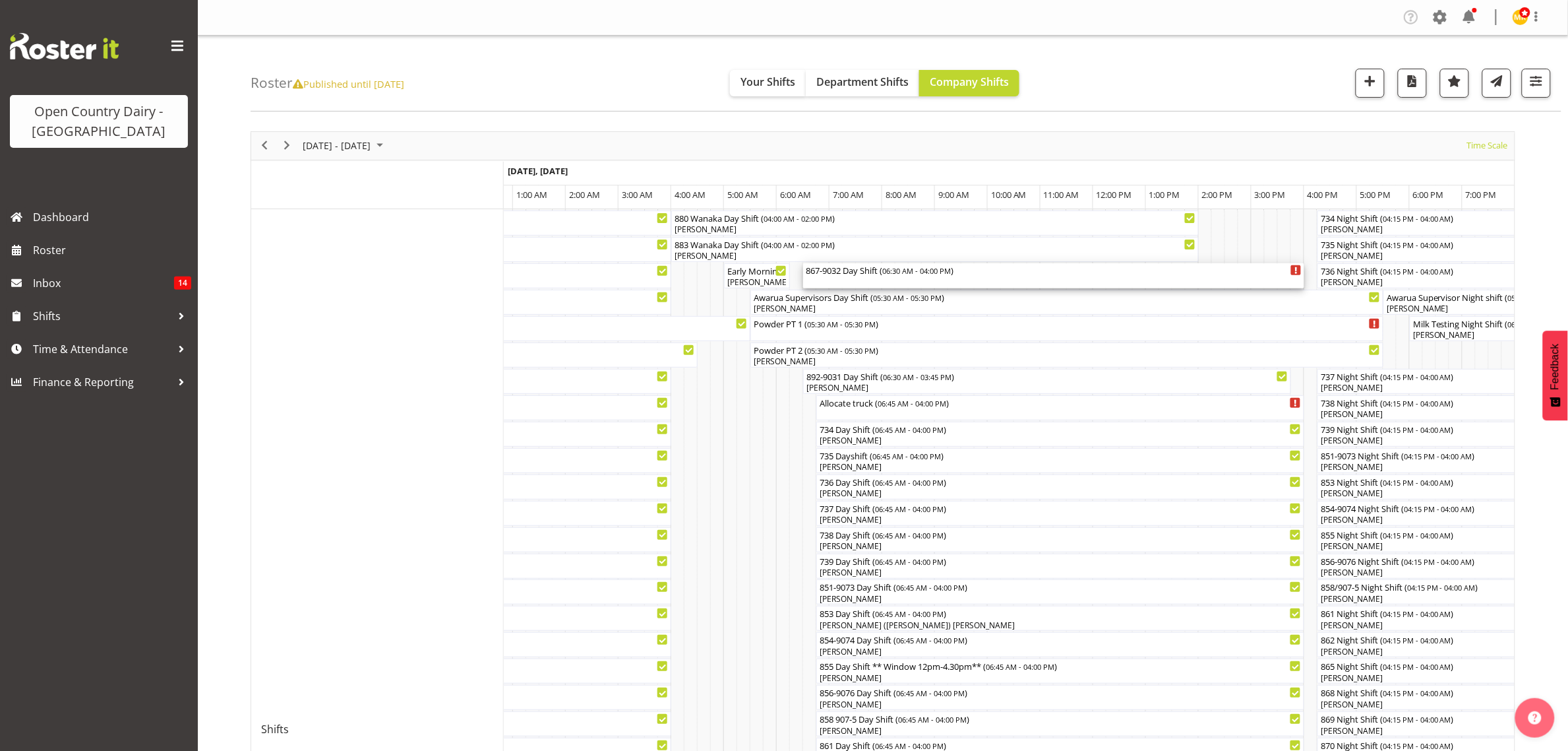
click at [839, 271] on div "867-9032 Day Shift ( 06:30 AM - 04:00 PM )" at bounding box center [1054, 270] width 496 height 14
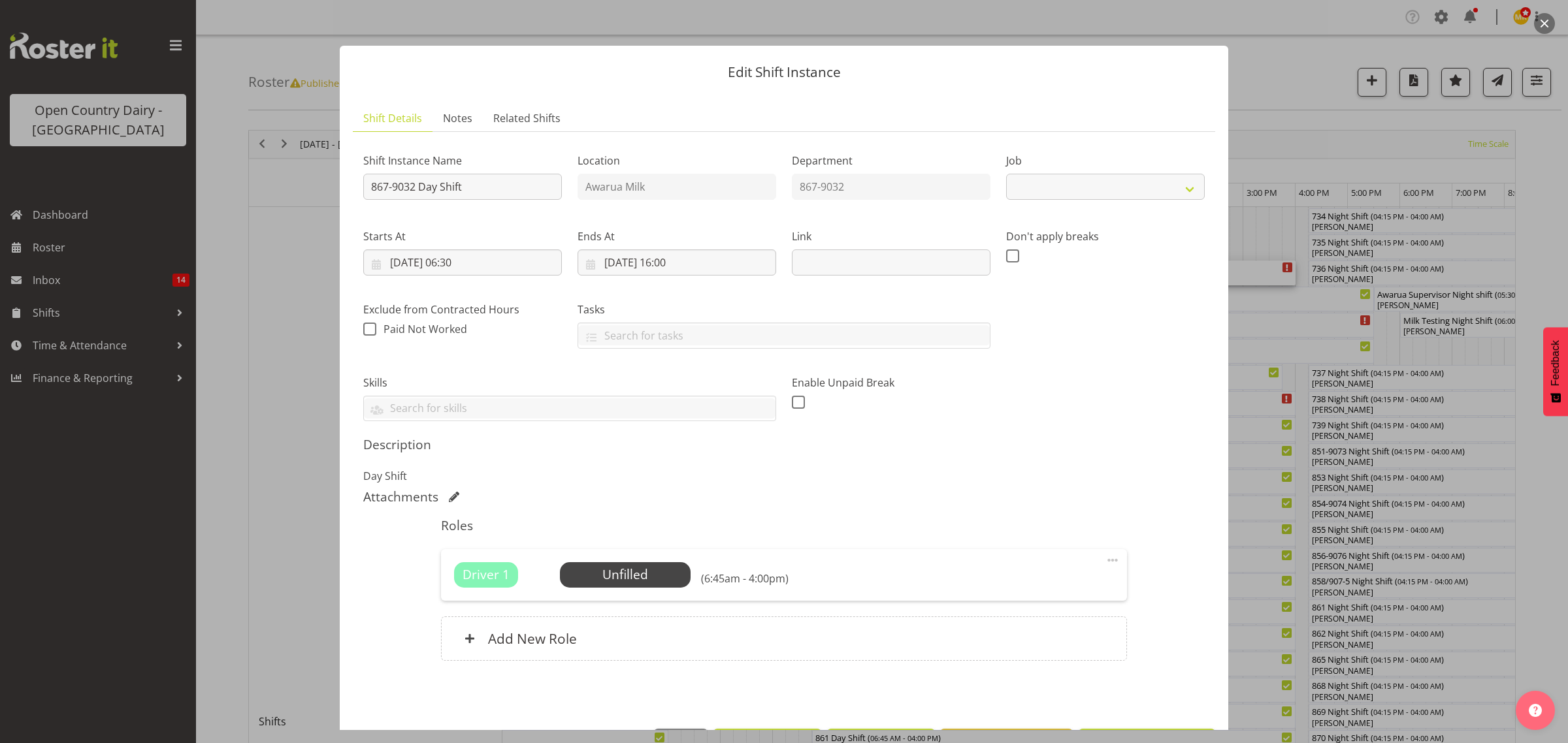
select select "10670"
click at [612, 579] on span "Select Employee" at bounding box center [624, 574] width 97 height 19
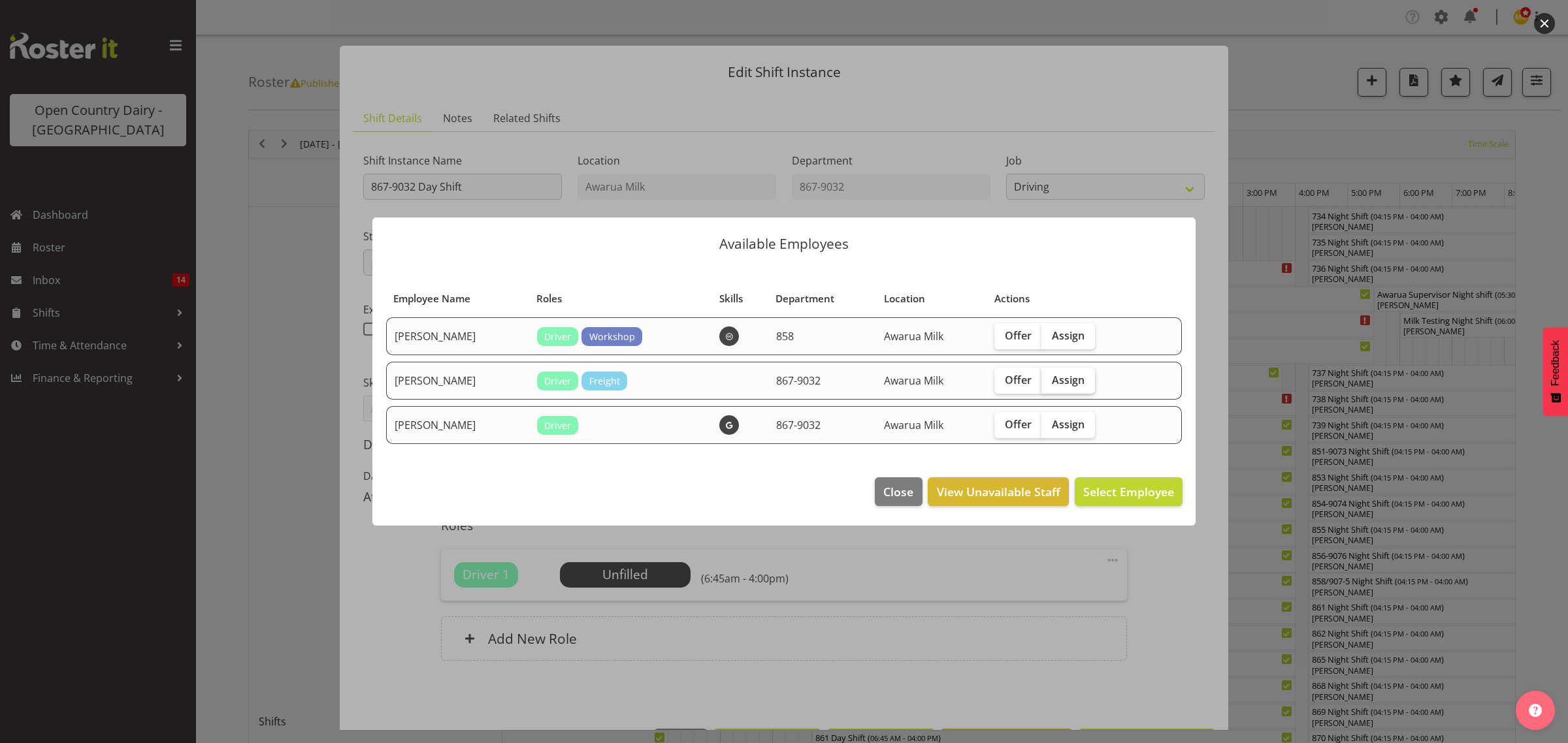
click at [1072, 382] on span "Assign" at bounding box center [1068, 380] width 33 height 13
click at [1050, 382] on input "Assign" at bounding box center [1045, 379] width 8 height 8
checkbox input "true"
click at [1114, 491] on span "Assign Glenn Tither" at bounding box center [1107, 491] width 132 height 16
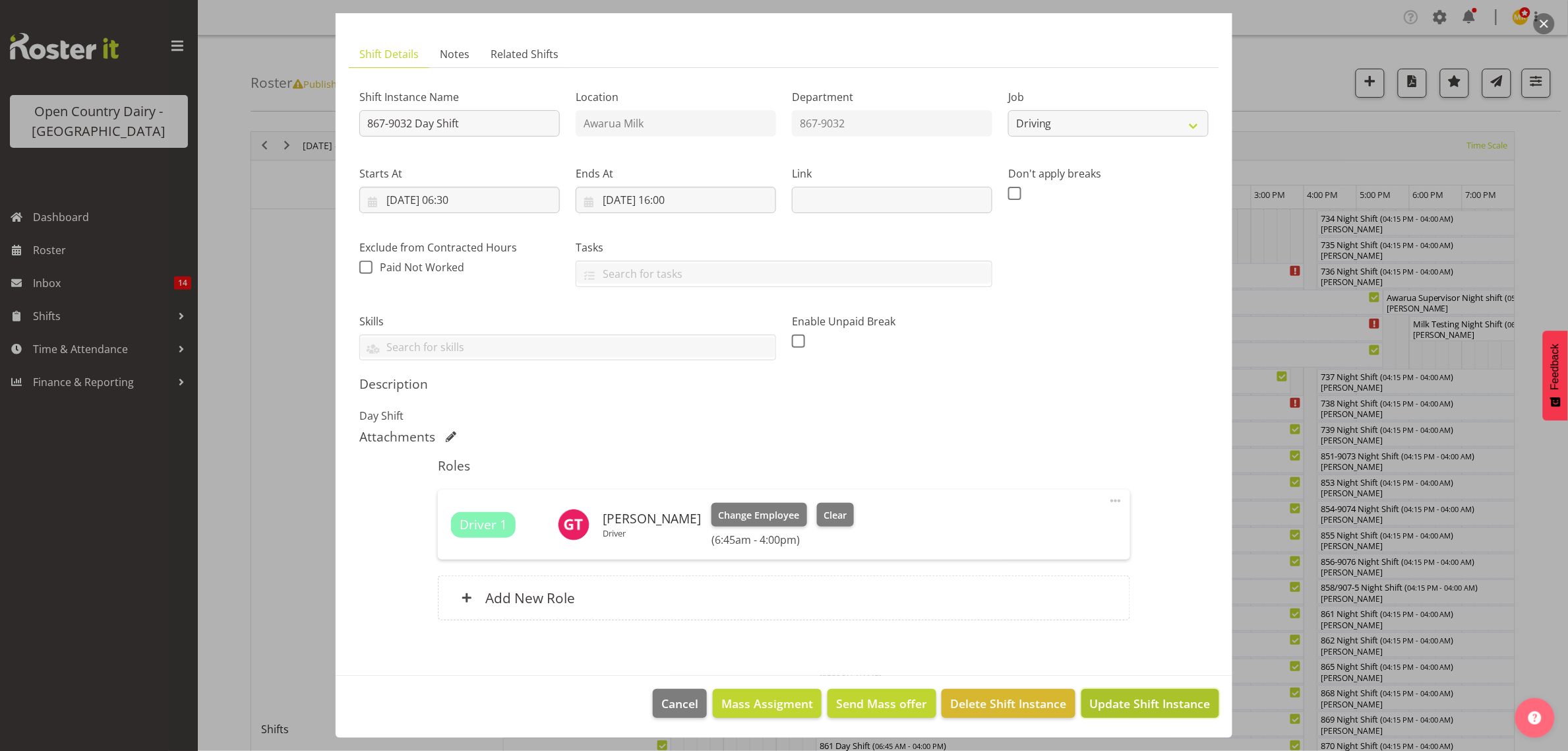
click at [1164, 701] on span "Update Shift Instance" at bounding box center [1150, 703] width 121 height 17
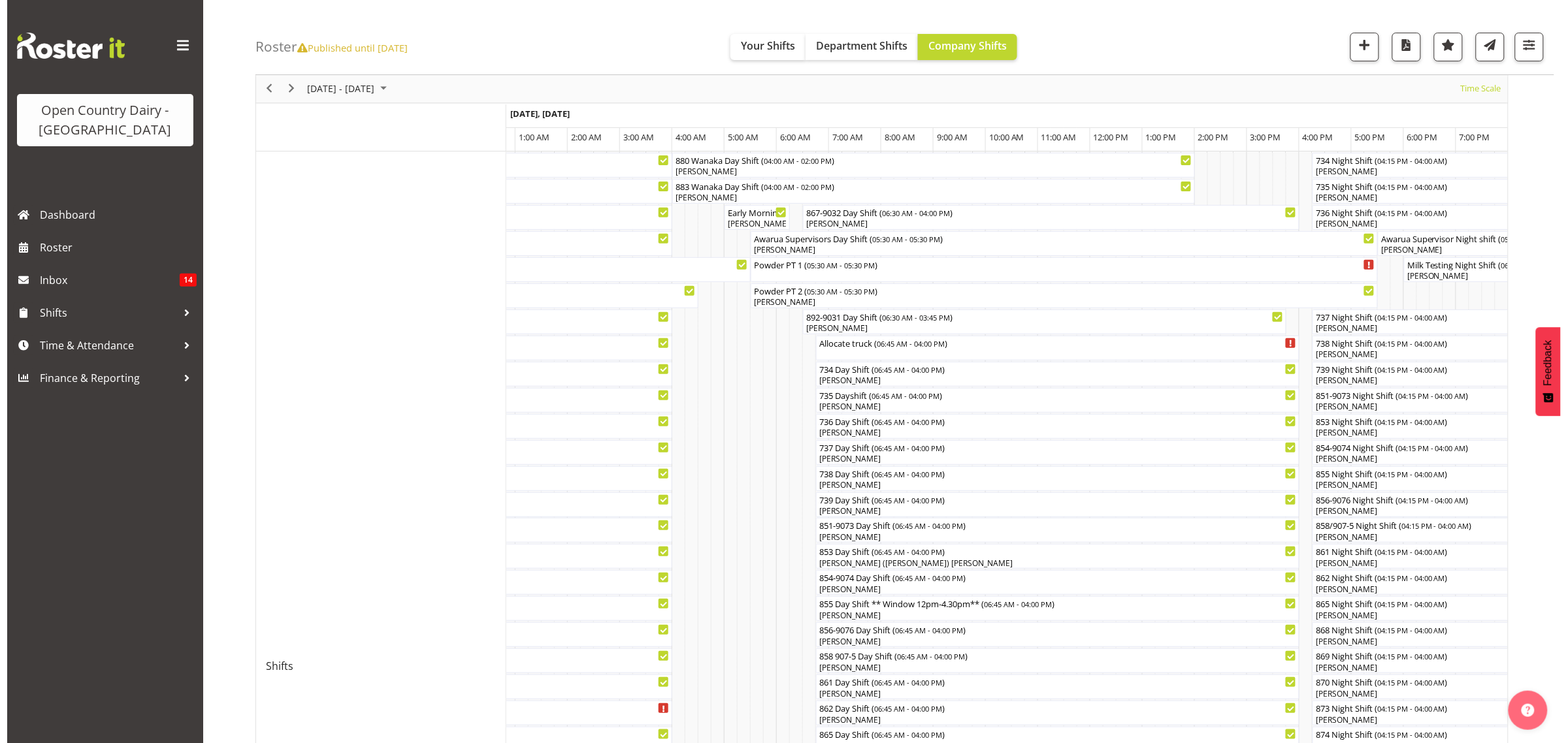
scroll to position [82, 0]
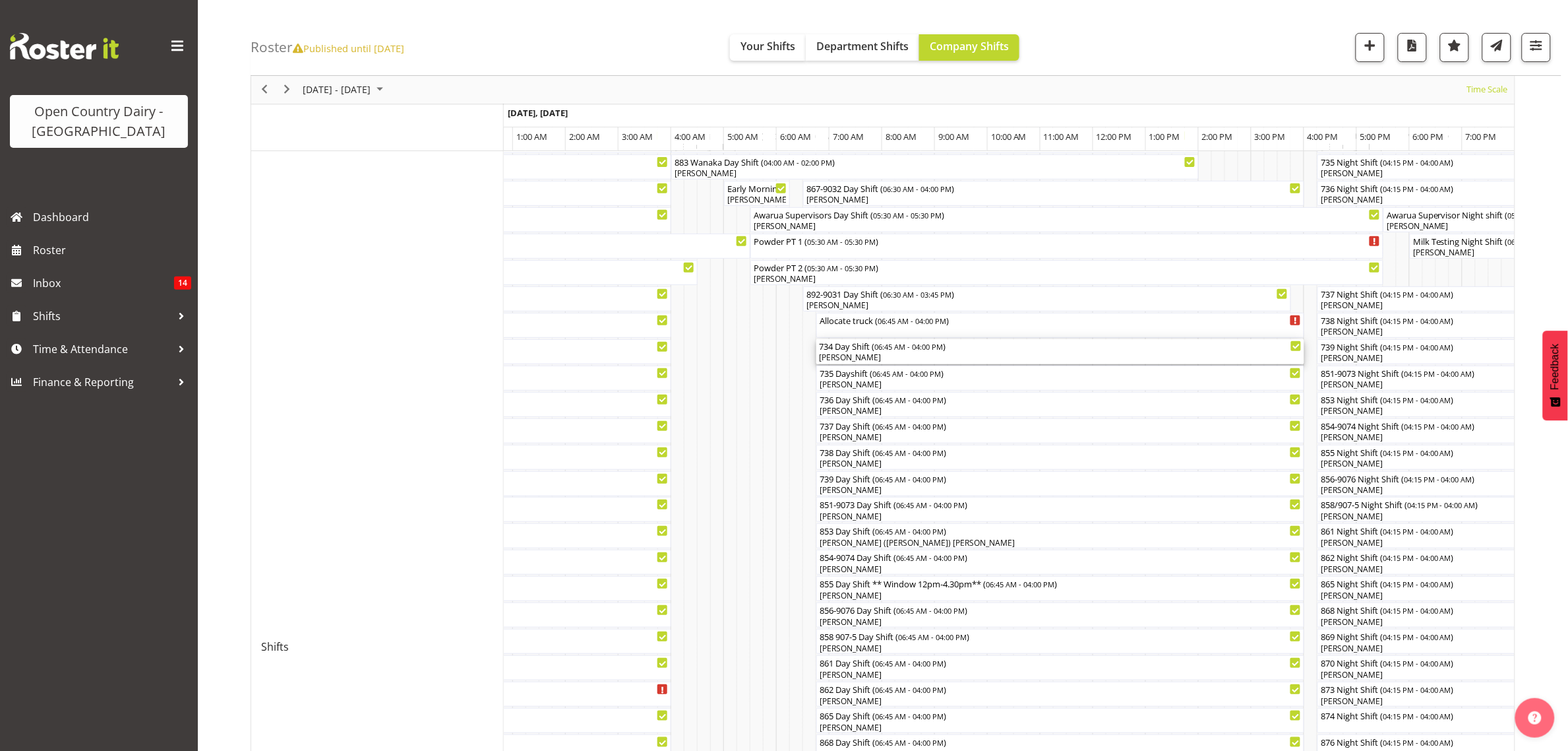
click at [832, 348] on div "734 Day Shift ( 06:45 AM - 04:00 PM )" at bounding box center [1060, 346] width 483 height 14
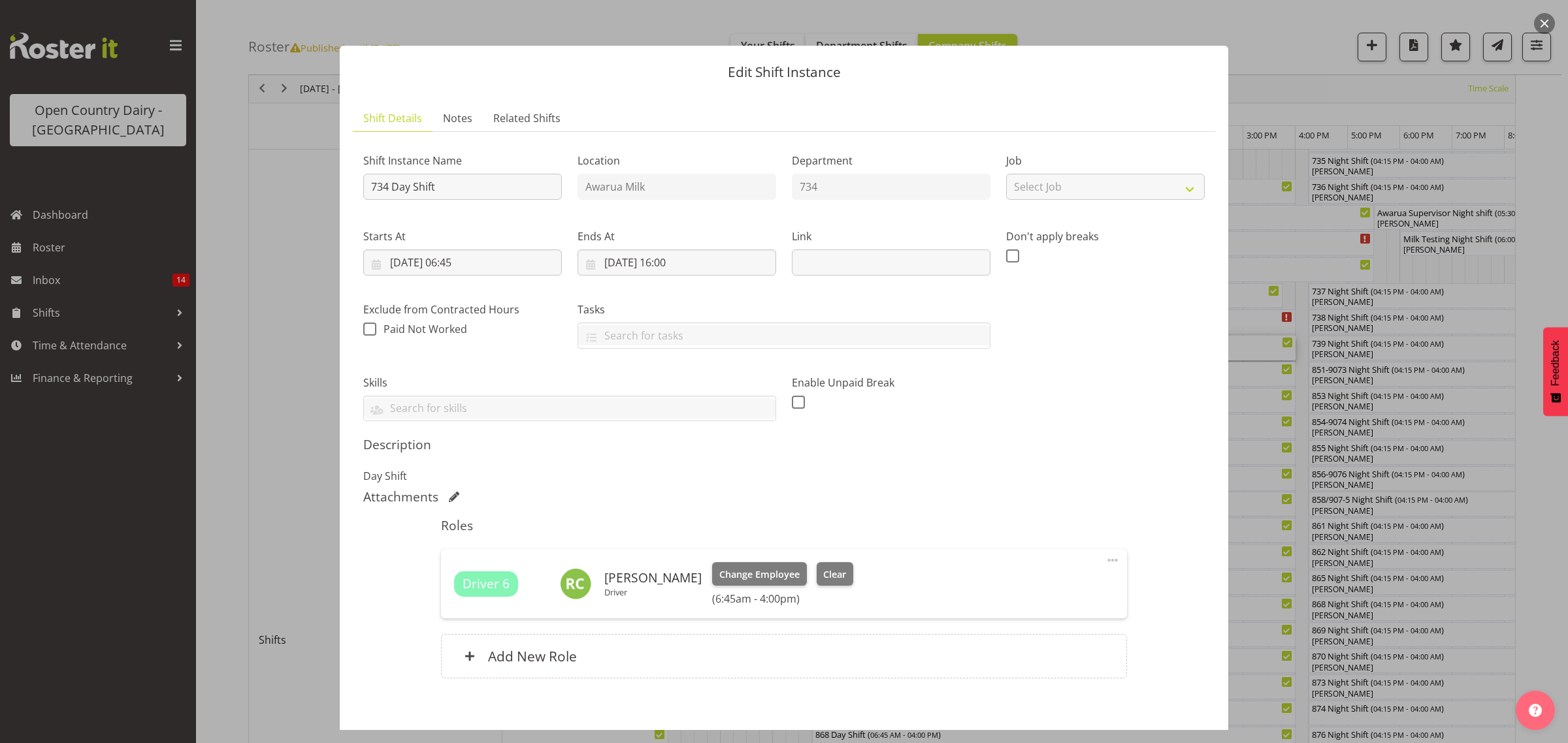
click at [1500, 275] on div at bounding box center [784, 371] width 1568 height 743
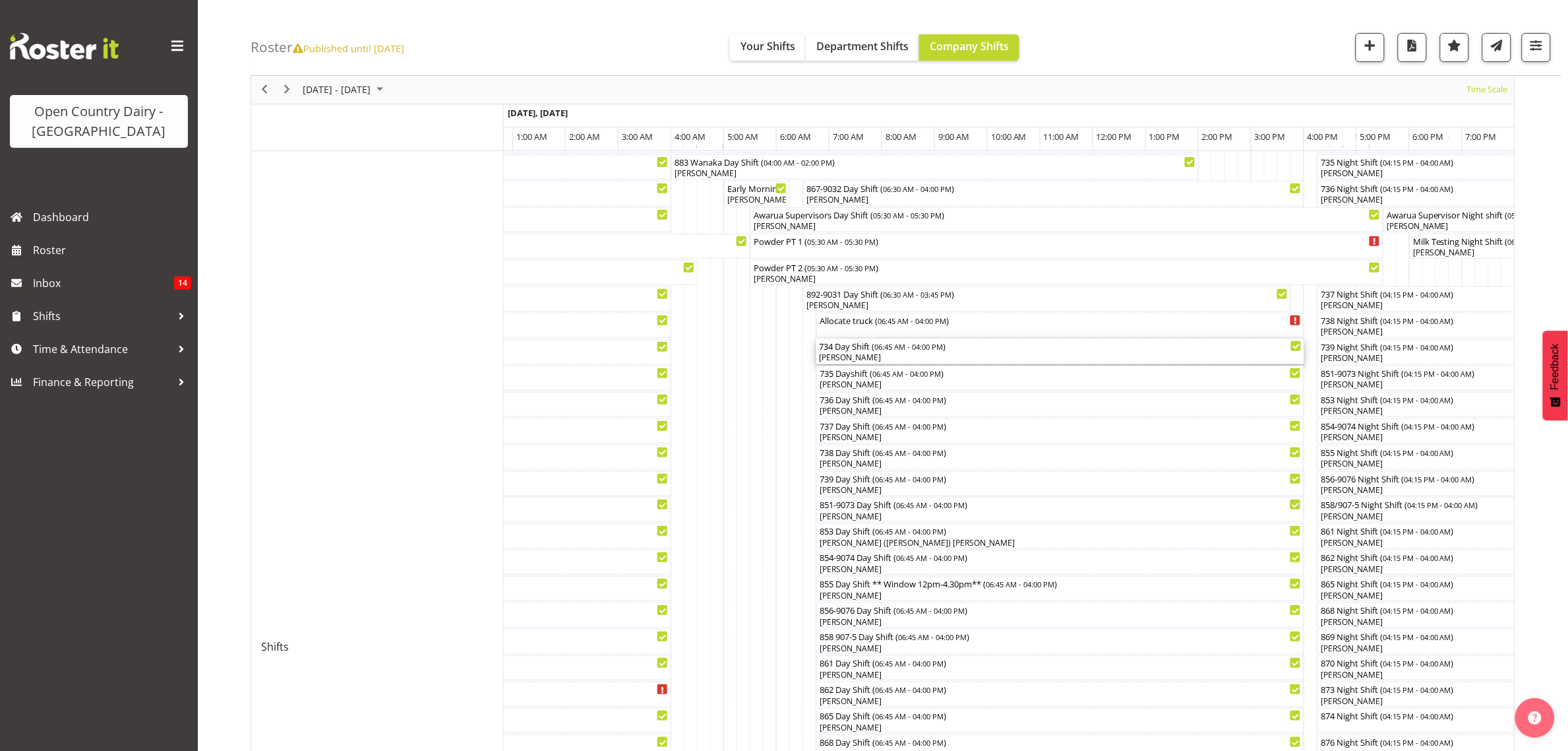
click at [859, 348] on div "734 Day Shift ( 06:45 AM - 04:00 PM )" at bounding box center [1060, 346] width 483 height 14
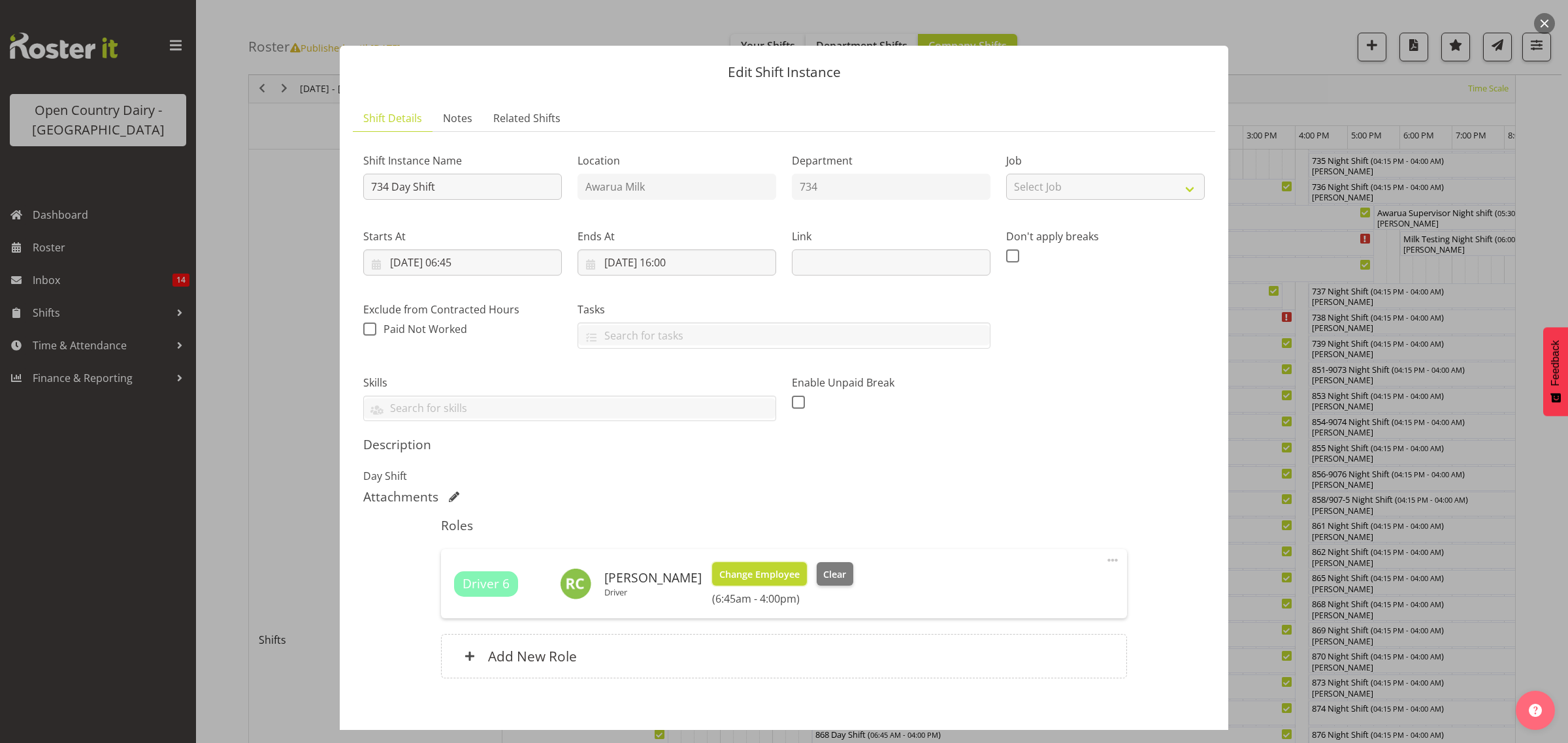
click at [746, 569] on span "Change Employee" at bounding box center [759, 574] width 80 height 14
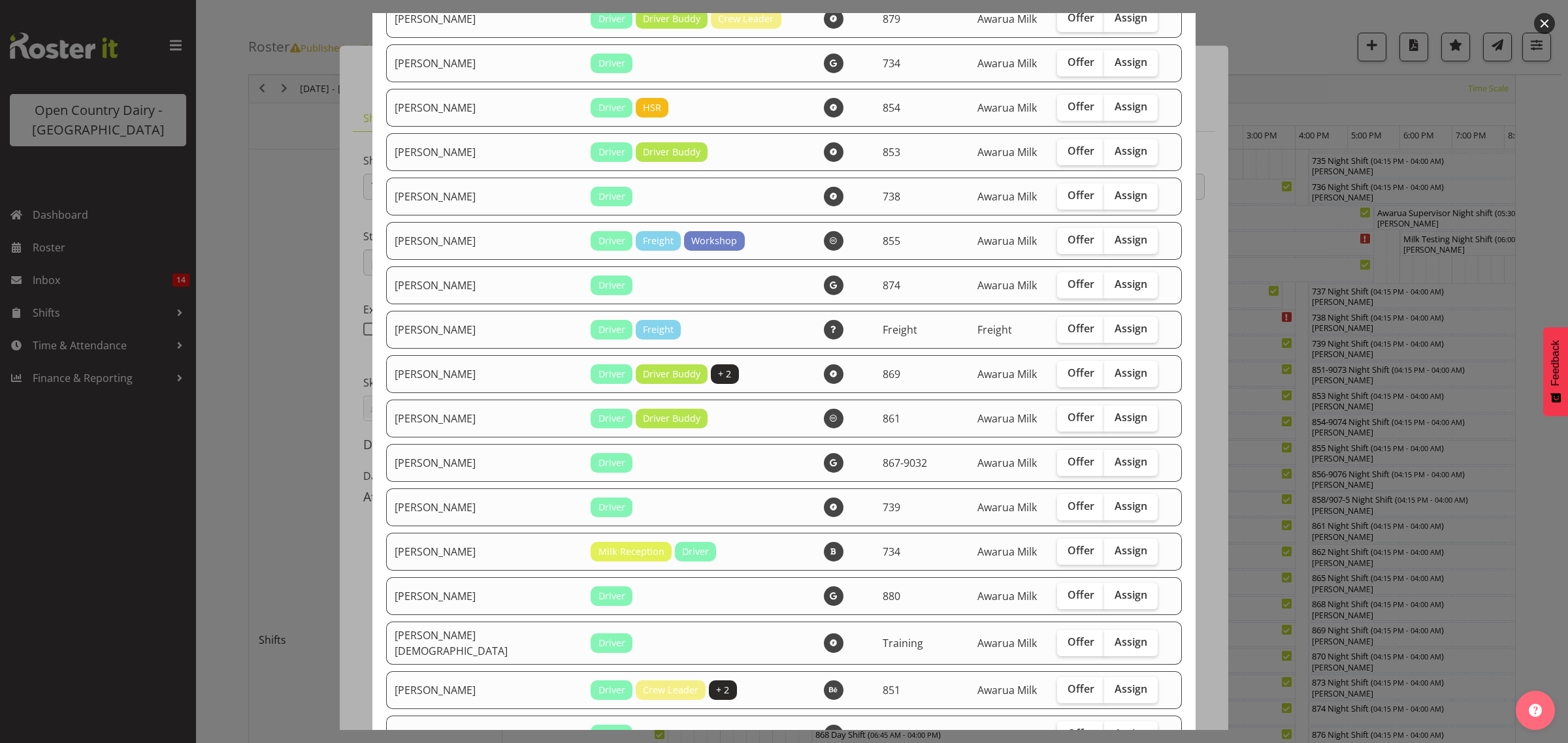
scroll to position [1387, 0]
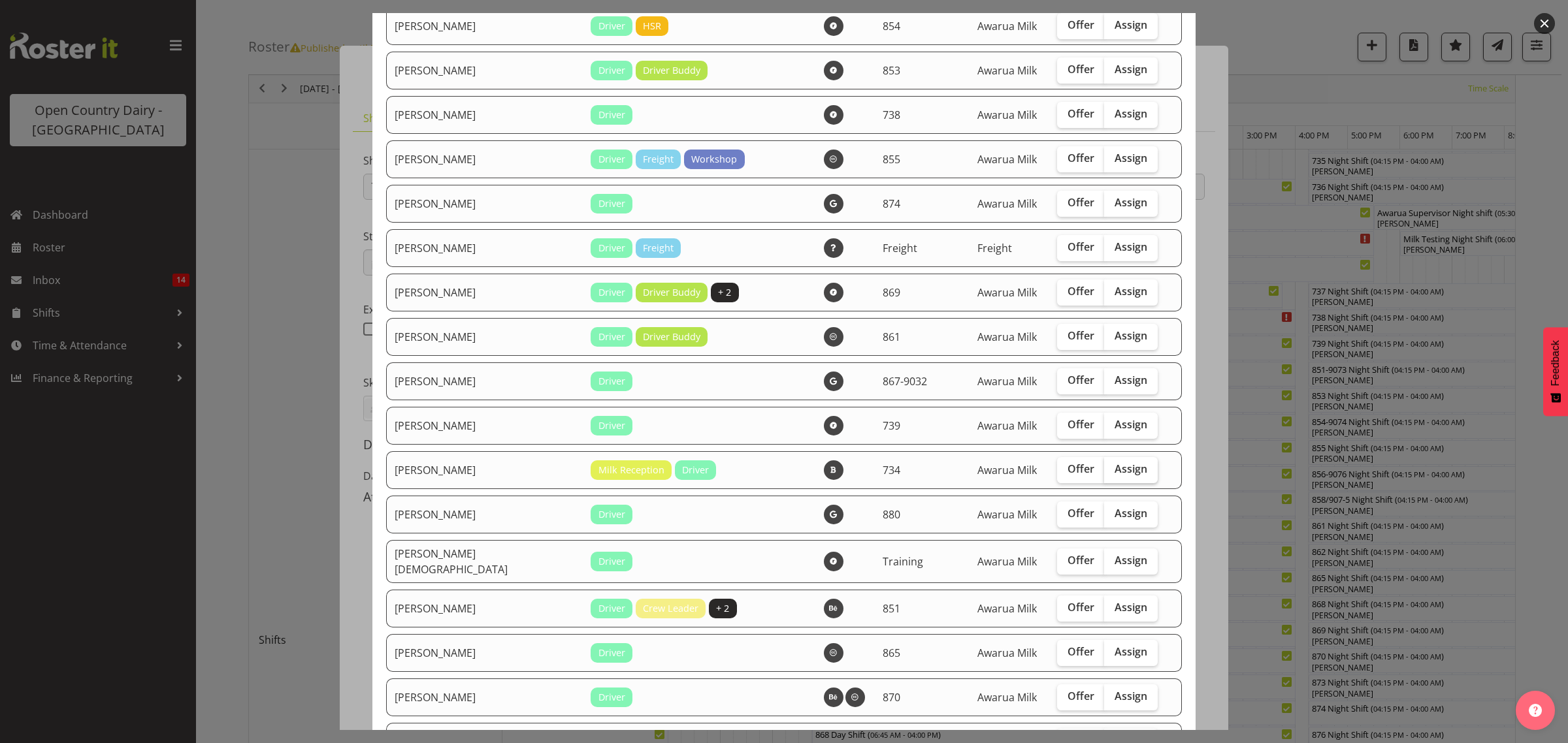
click at [1109, 483] on label "Assign" at bounding box center [1130, 469] width 54 height 26
click at [1109, 473] on input "Assign" at bounding box center [1107, 469] width 8 height 8
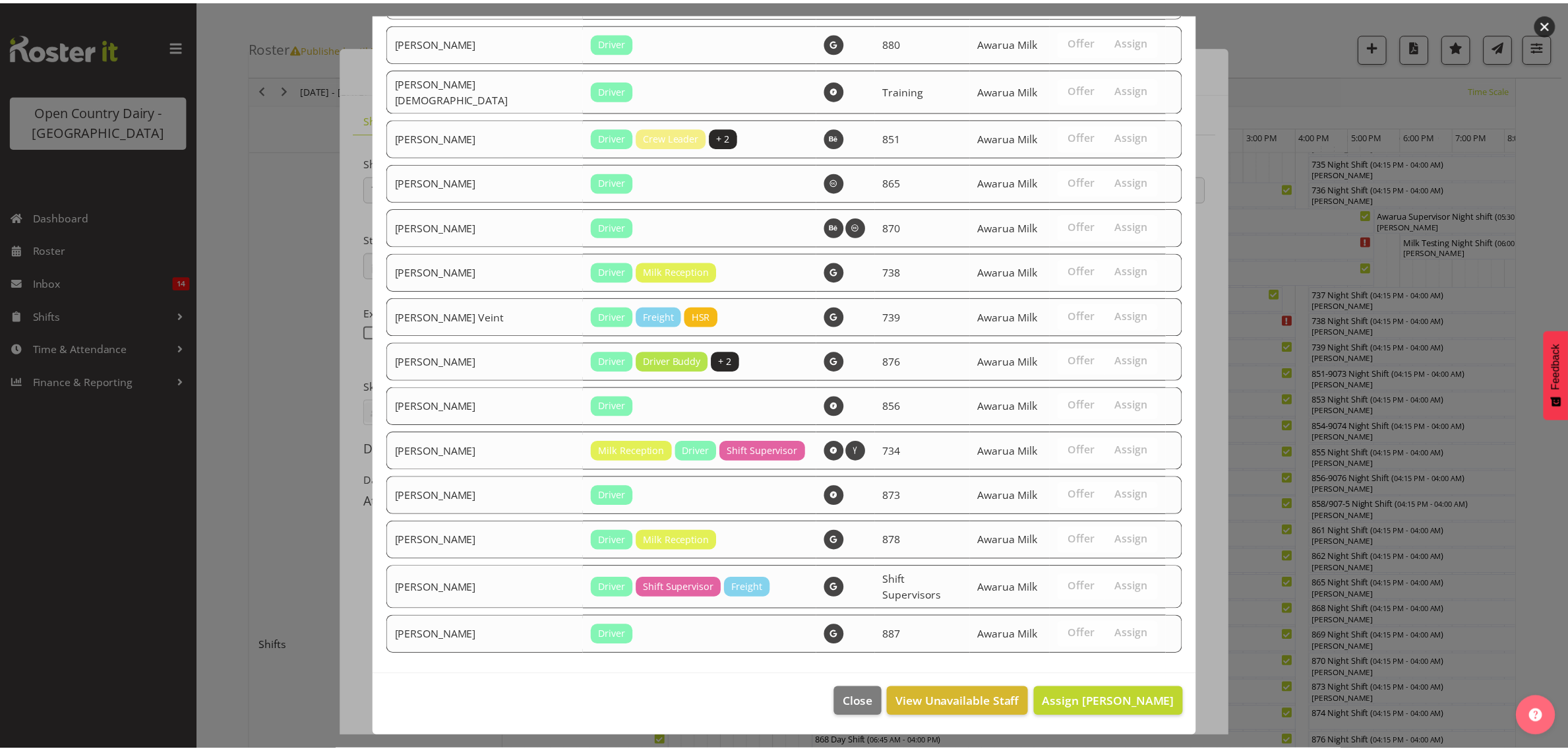
scroll to position [1385, 0]
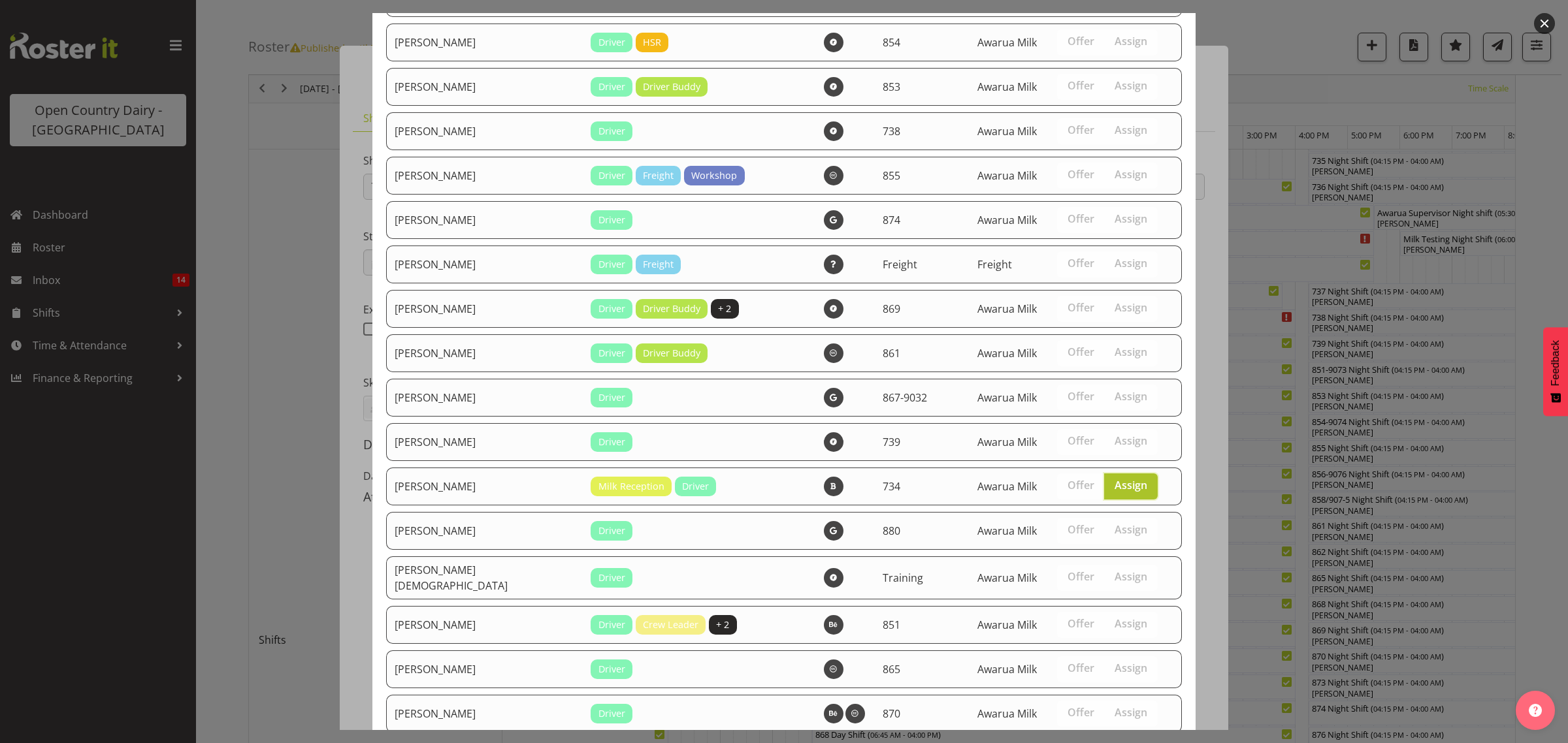
click at [1114, 492] on span "Assign" at bounding box center [1130, 485] width 33 height 13
click at [1113, 489] on input "Assign" at bounding box center [1107, 485] width 8 height 8
checkbox input "false"
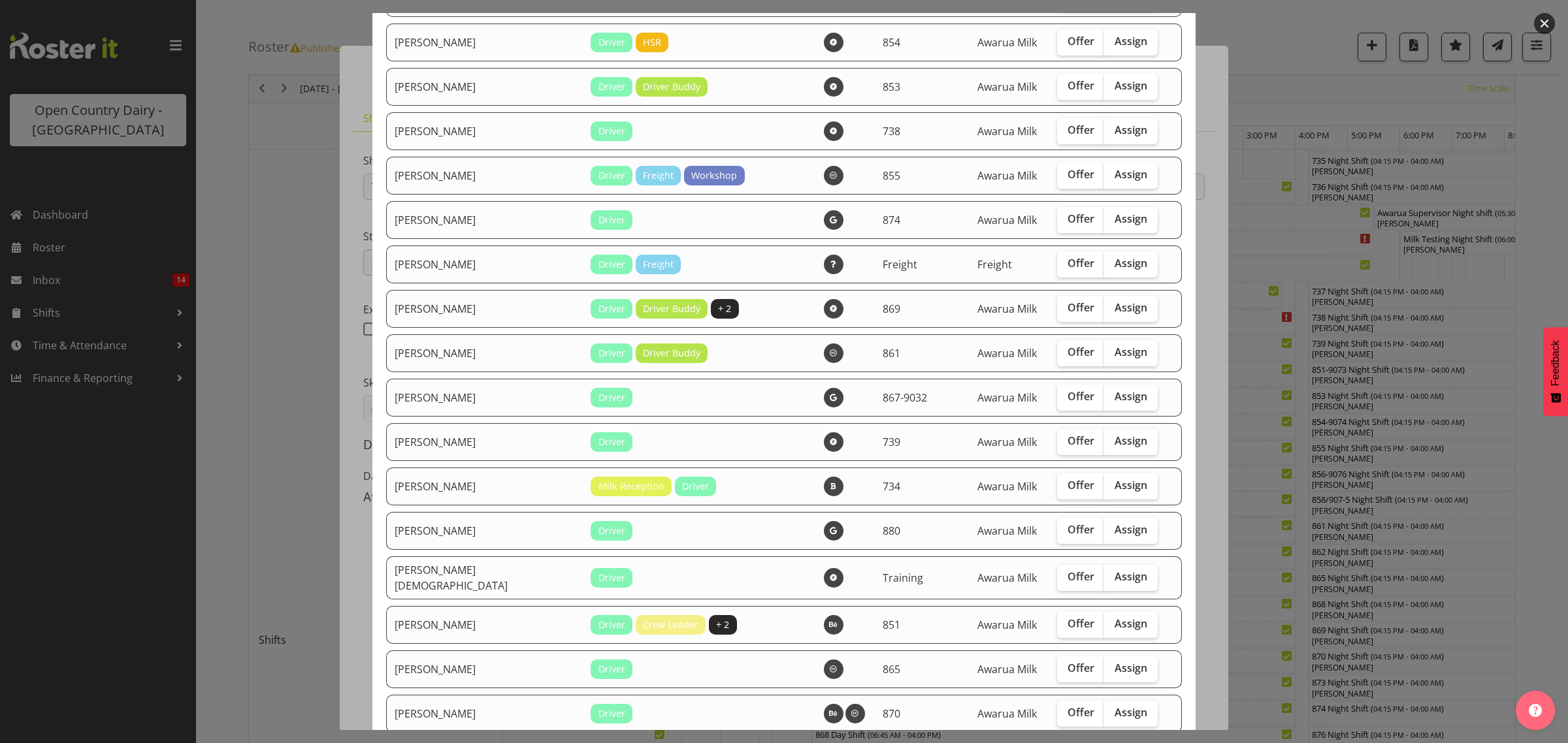
click at [1258, 552] on div at bounding box center [784, 371] width 1568 height 743
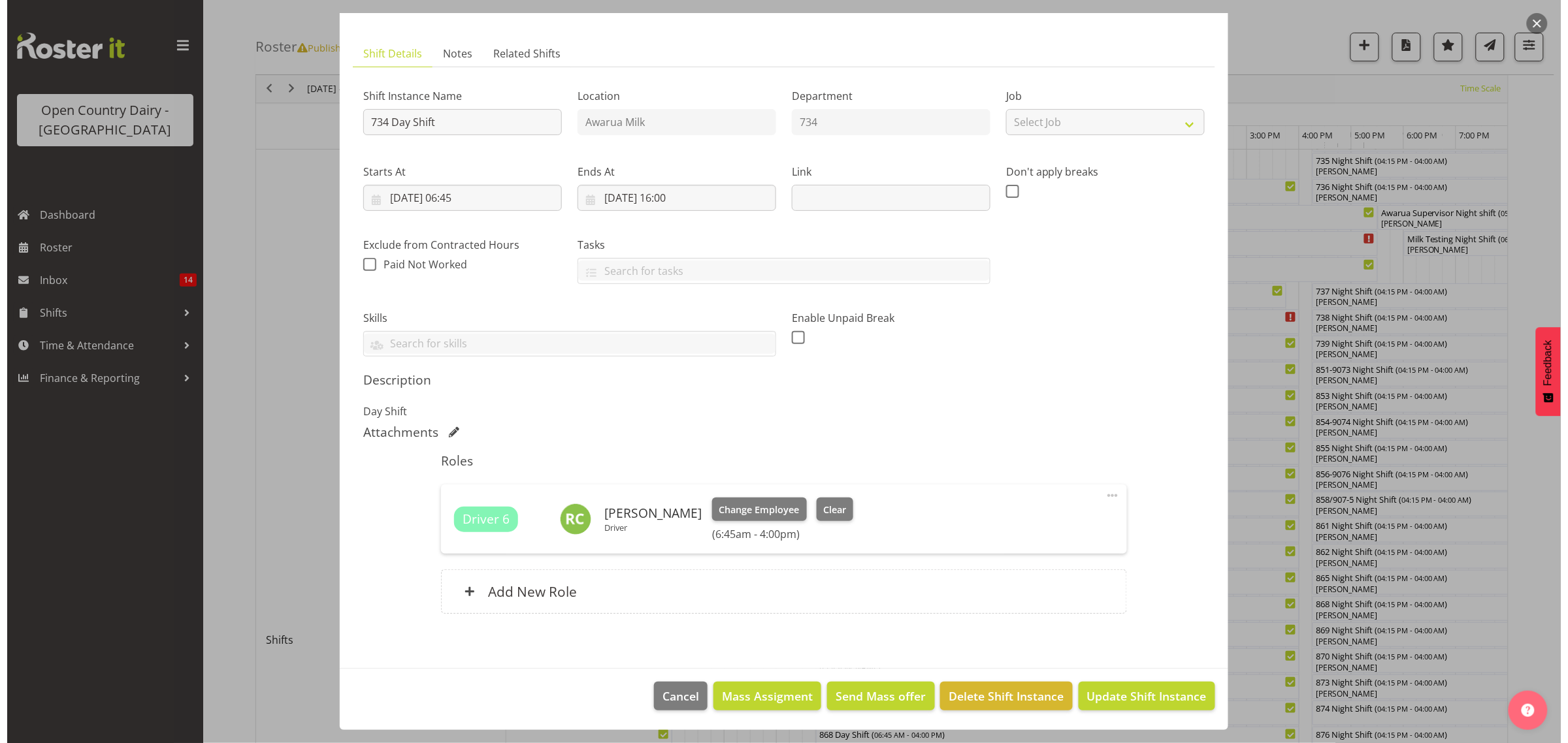
scroll to position [245, 0]
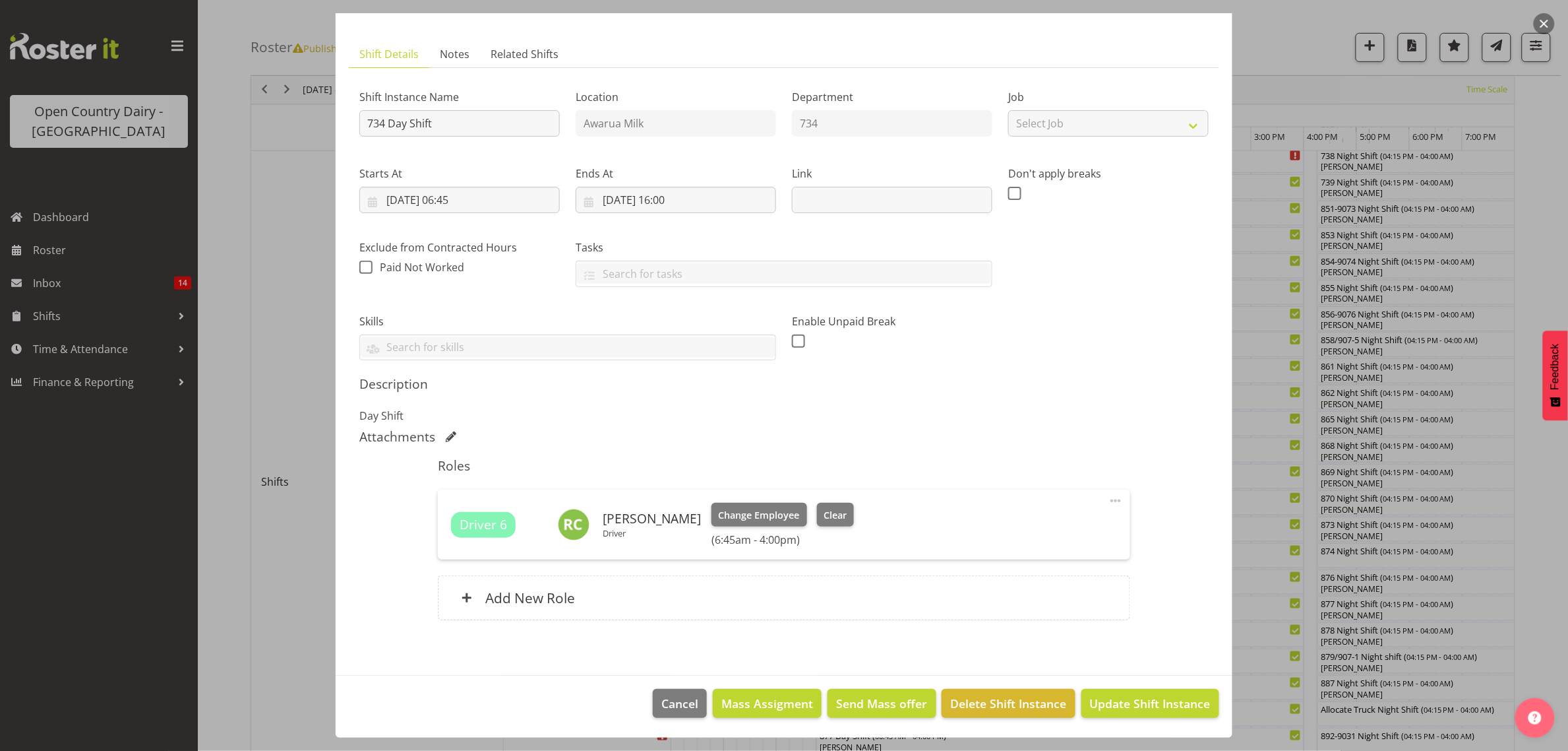
click at [1270, 641] on div at bounding box center [784, 375] width 1568 height 751
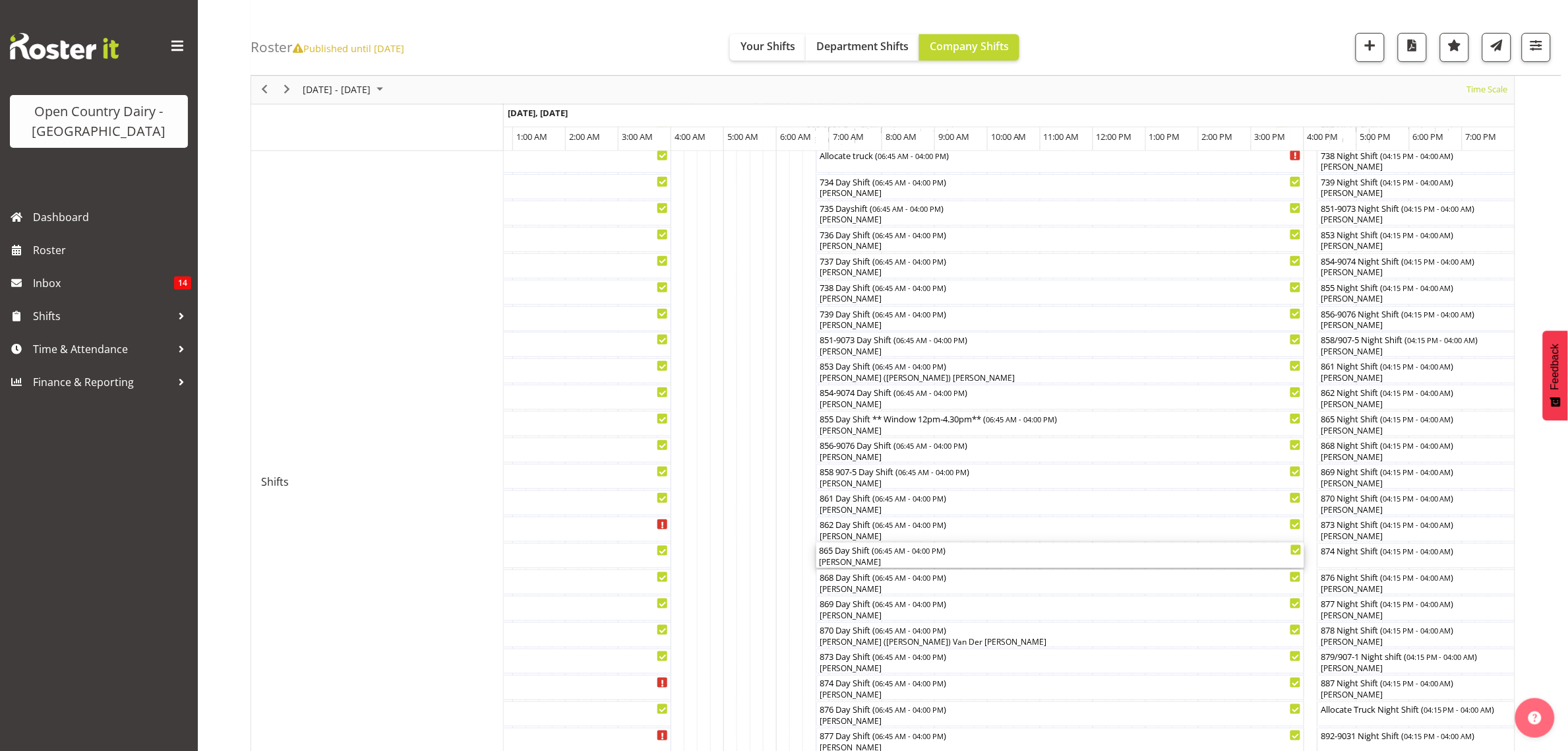
click at [859, 550] on div "865 Day Shift ( 06:45 AM - 04:00 PM )" at bounding box center [1060, 550] width 483 height 14
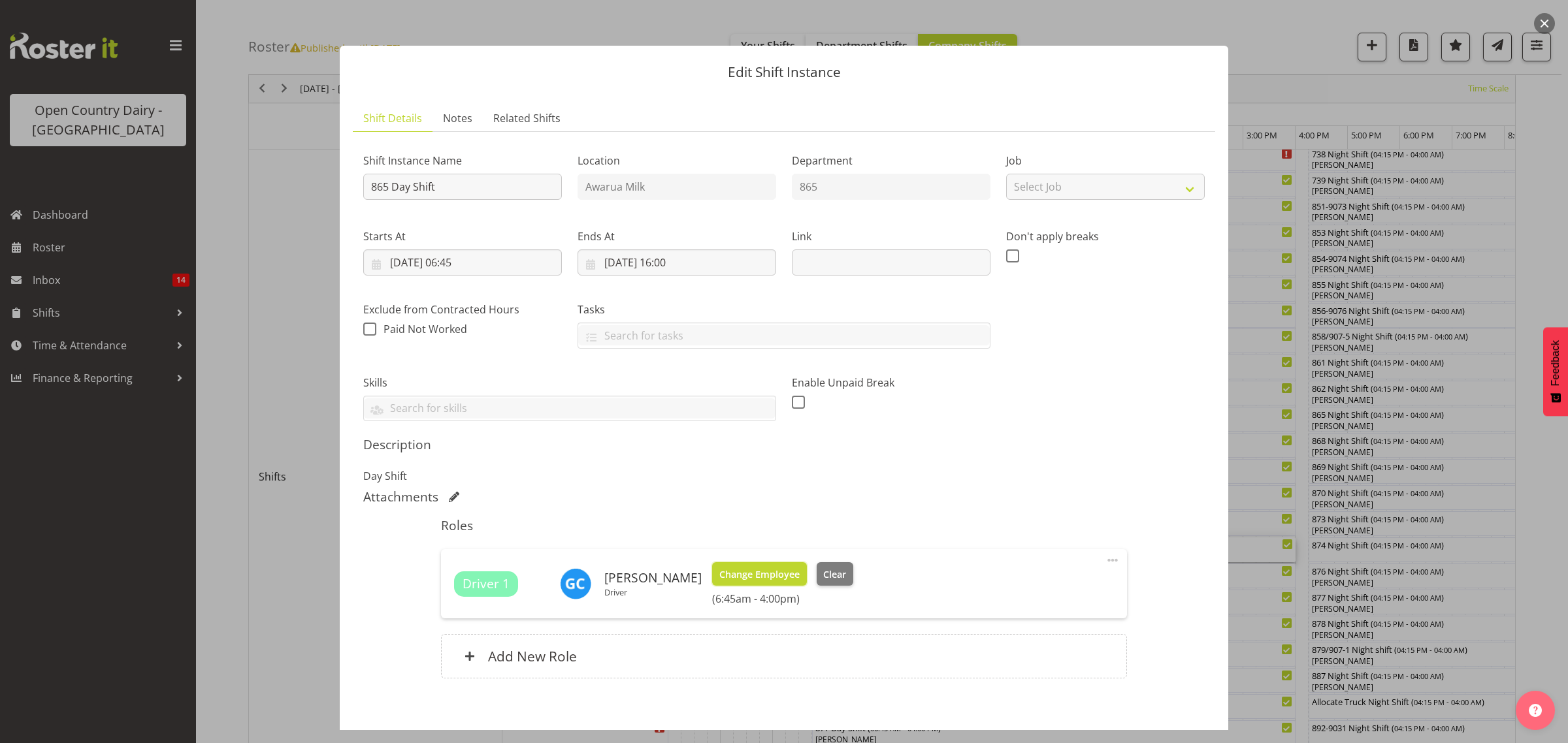
click at [769, 570] on span "Change Employee" at bounding box center [759, 574] width 80 height 14
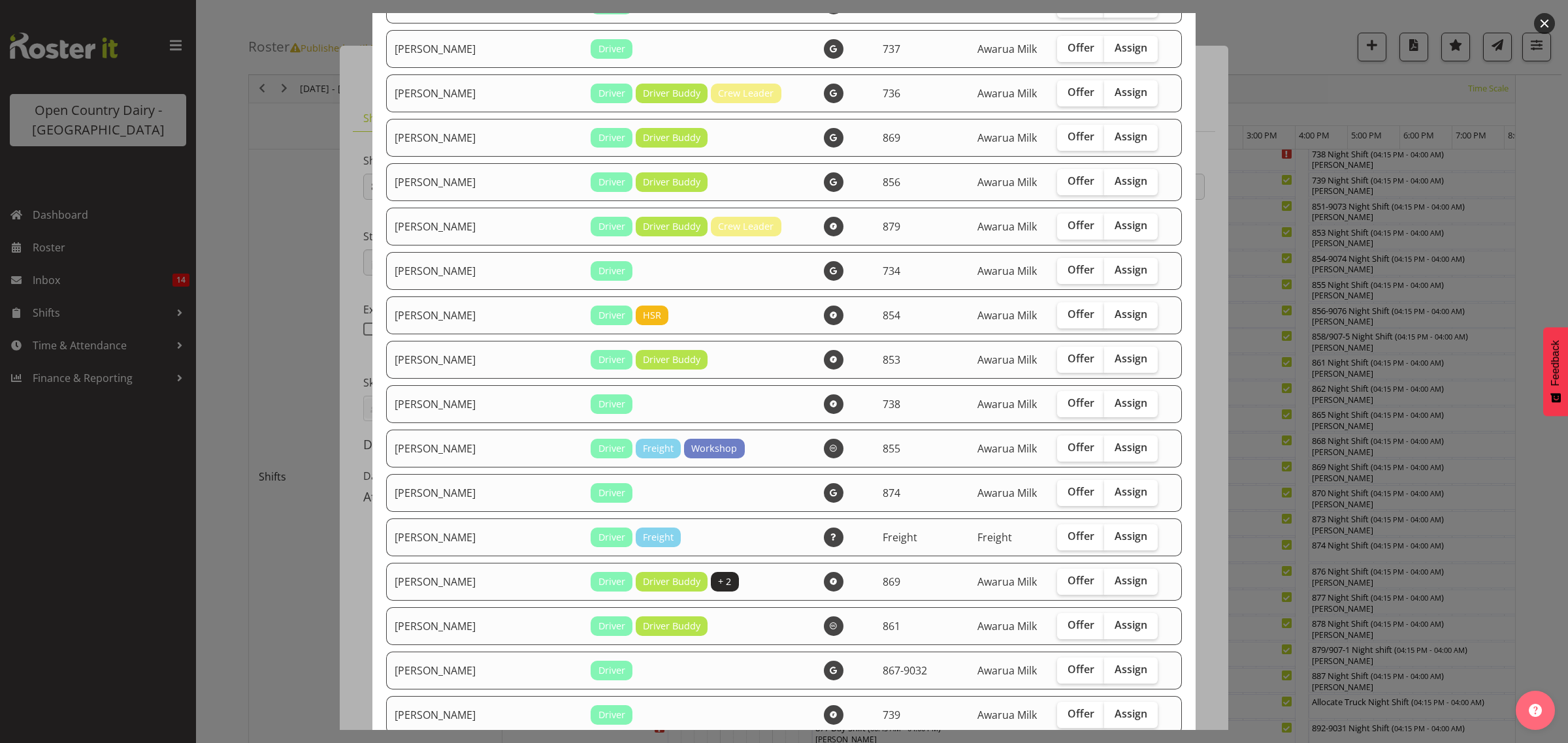
scroll to position [1469, 0]
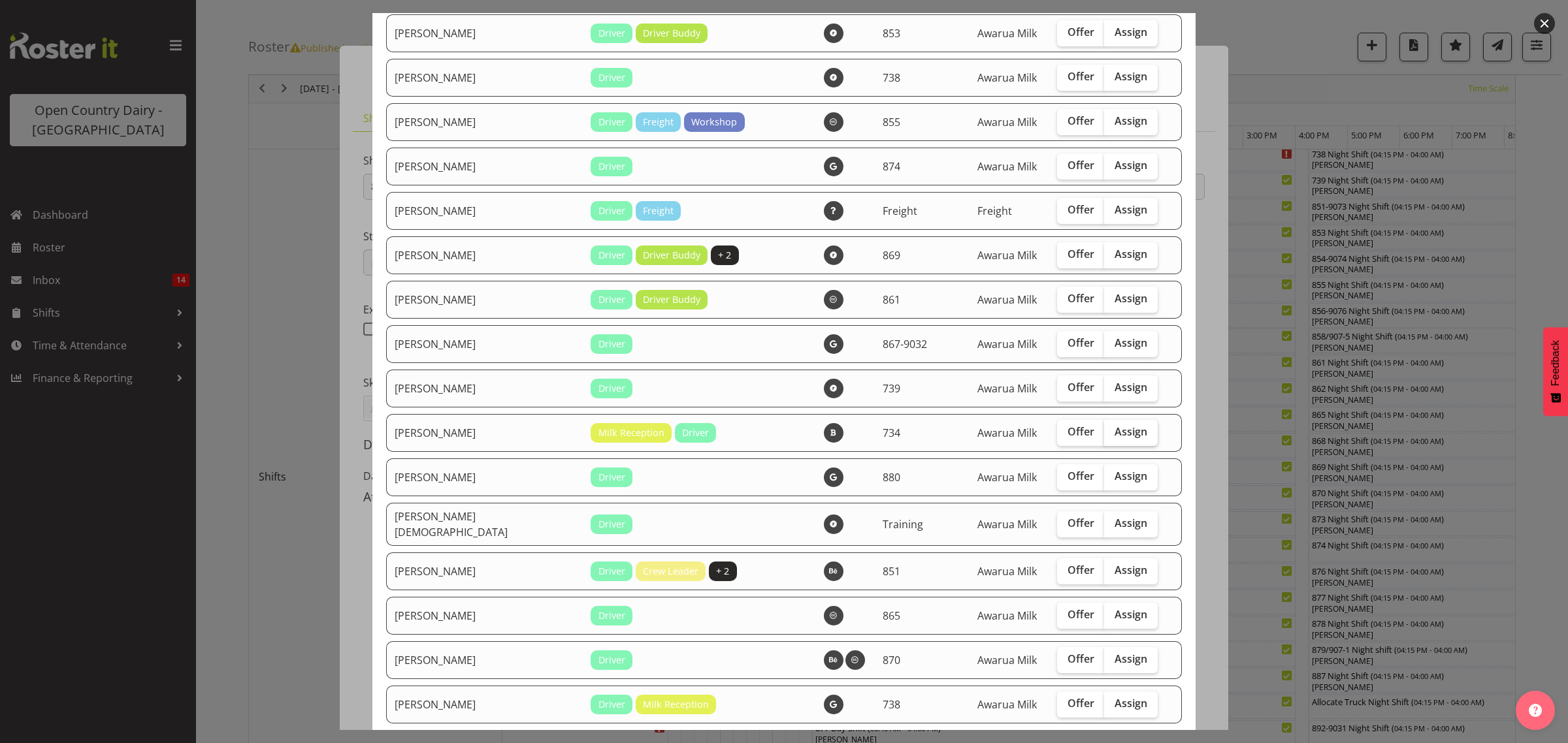
click at [1114, 438] on span "Assign" at bounding box center [1130, 431] width 33 height 13
click at [1104, 436] on input "Assign" at bounding box center [1107, 431] width 8 height 8
checkbox input "true"
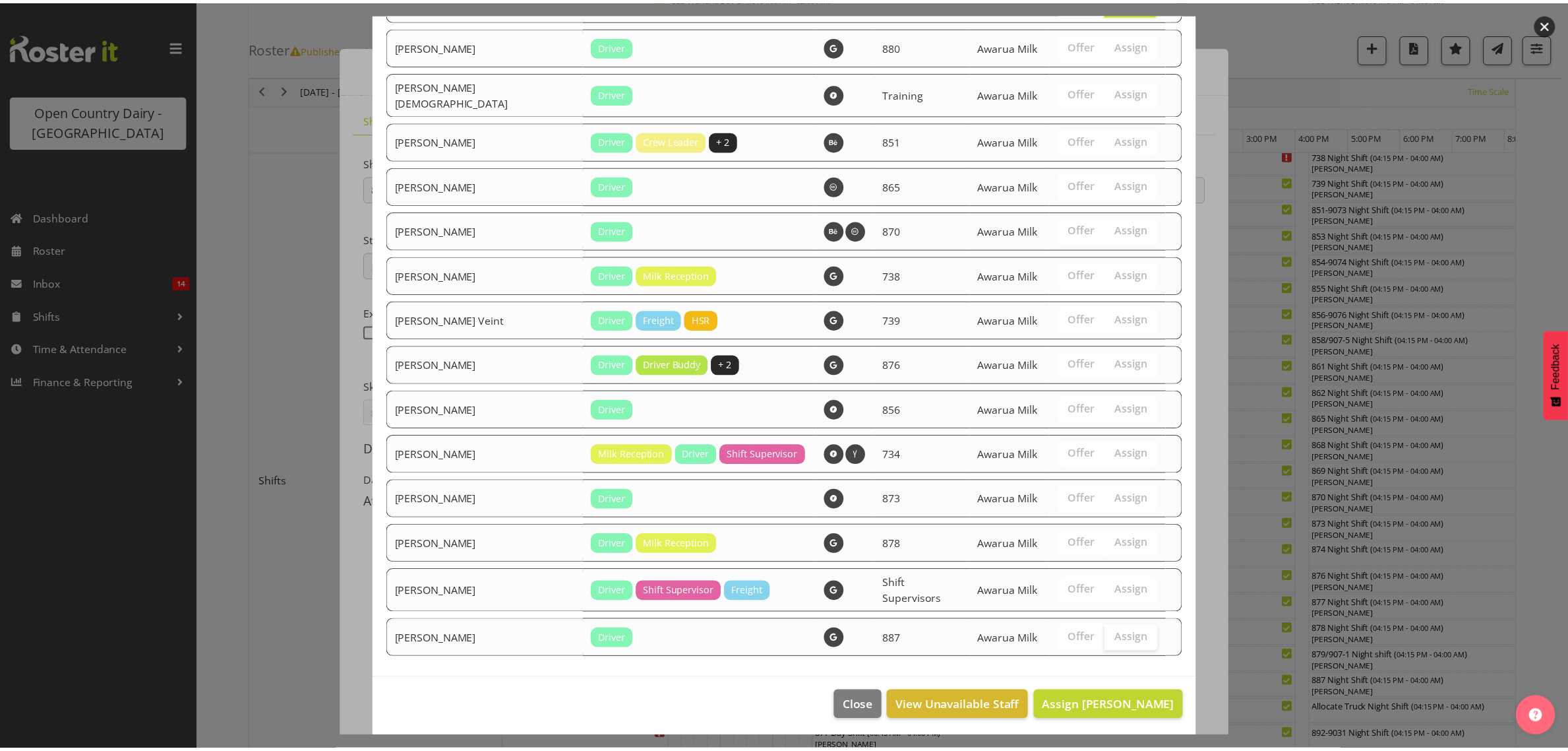
scroll to position [1925, 0]
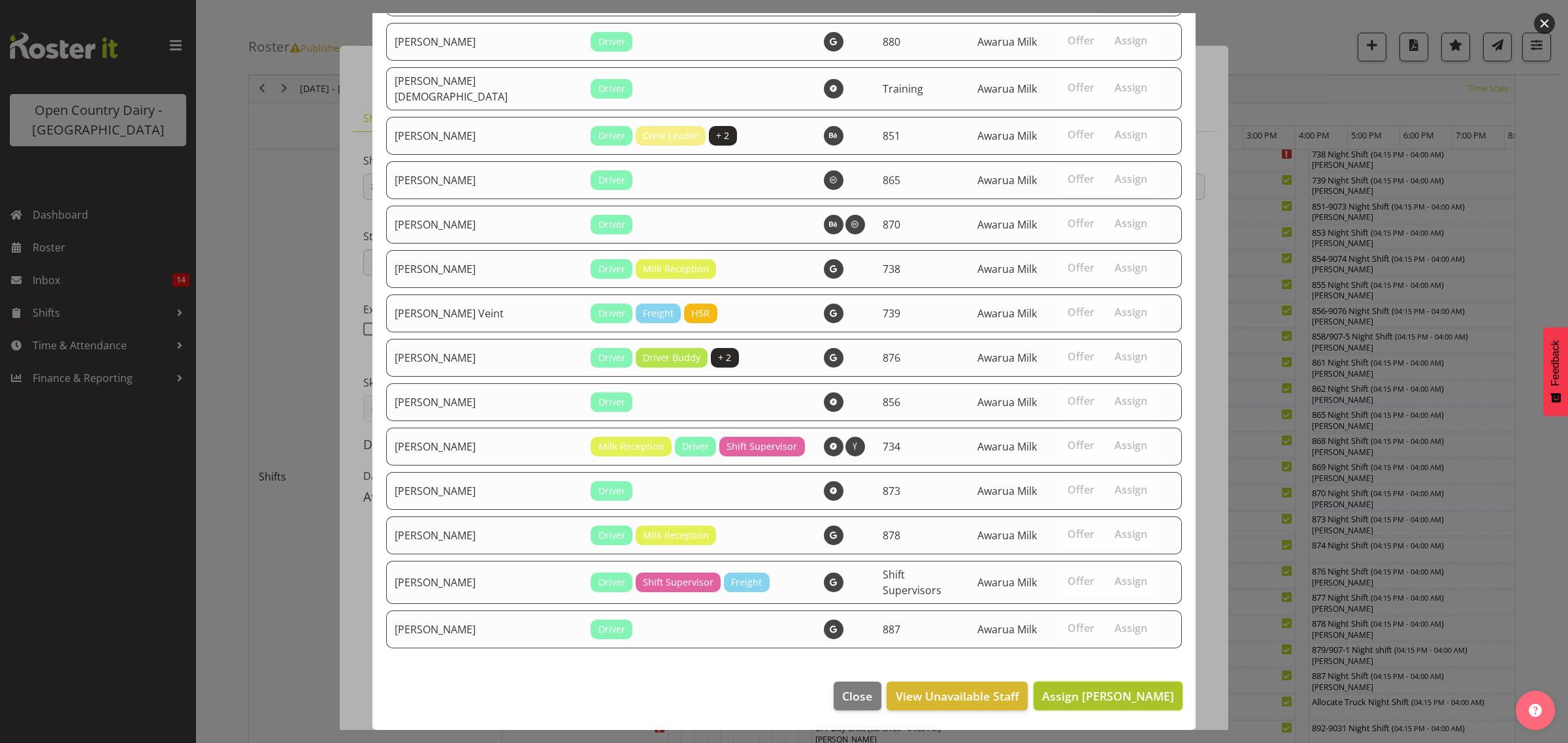
click at [1099, 689] on span "Assign Ryan Thompson" at bounding box center [1107, 695] width 132 height 16
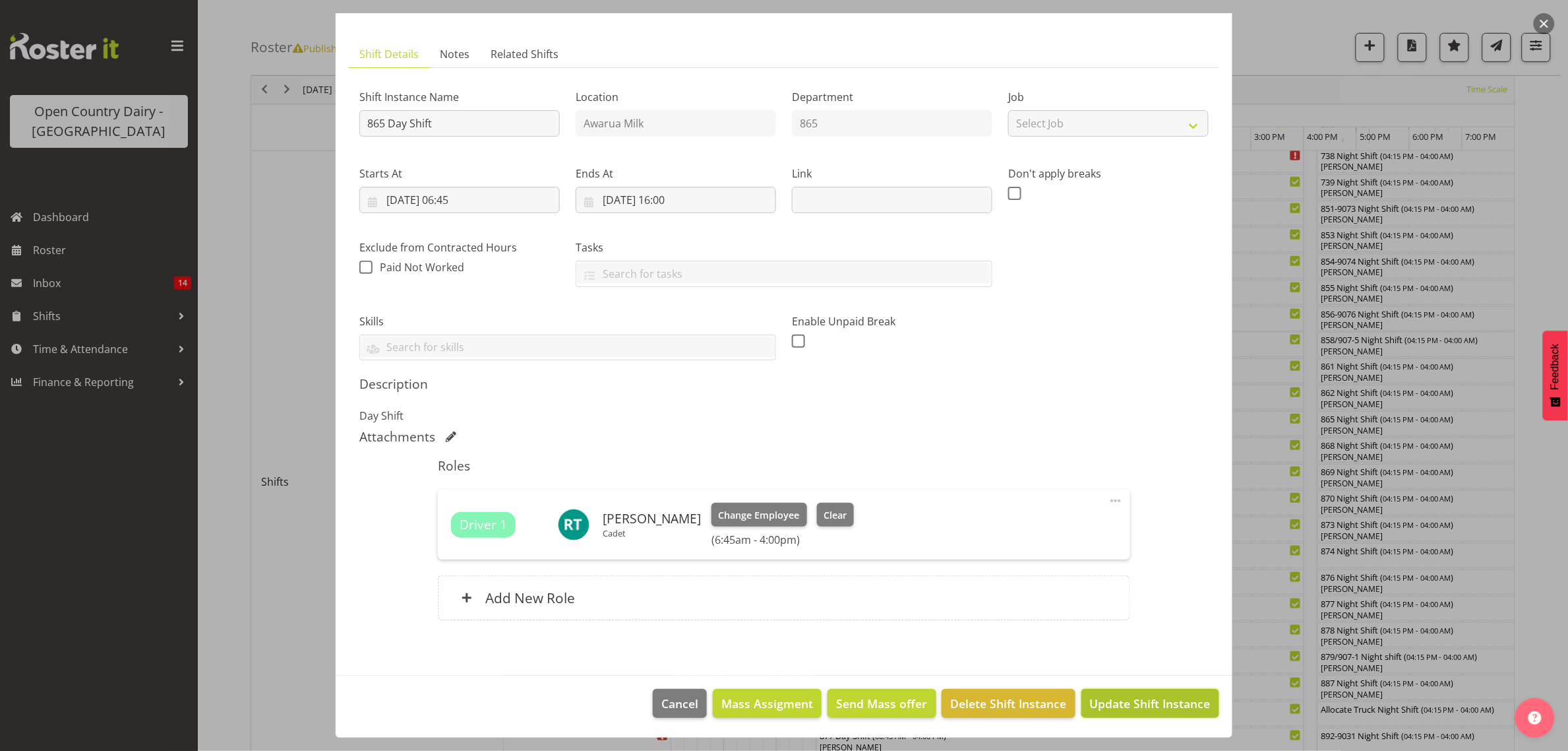
click at [1119, 706] on span "Update Shift Instance" at bounding box center [1150, 703] width 121 height 17
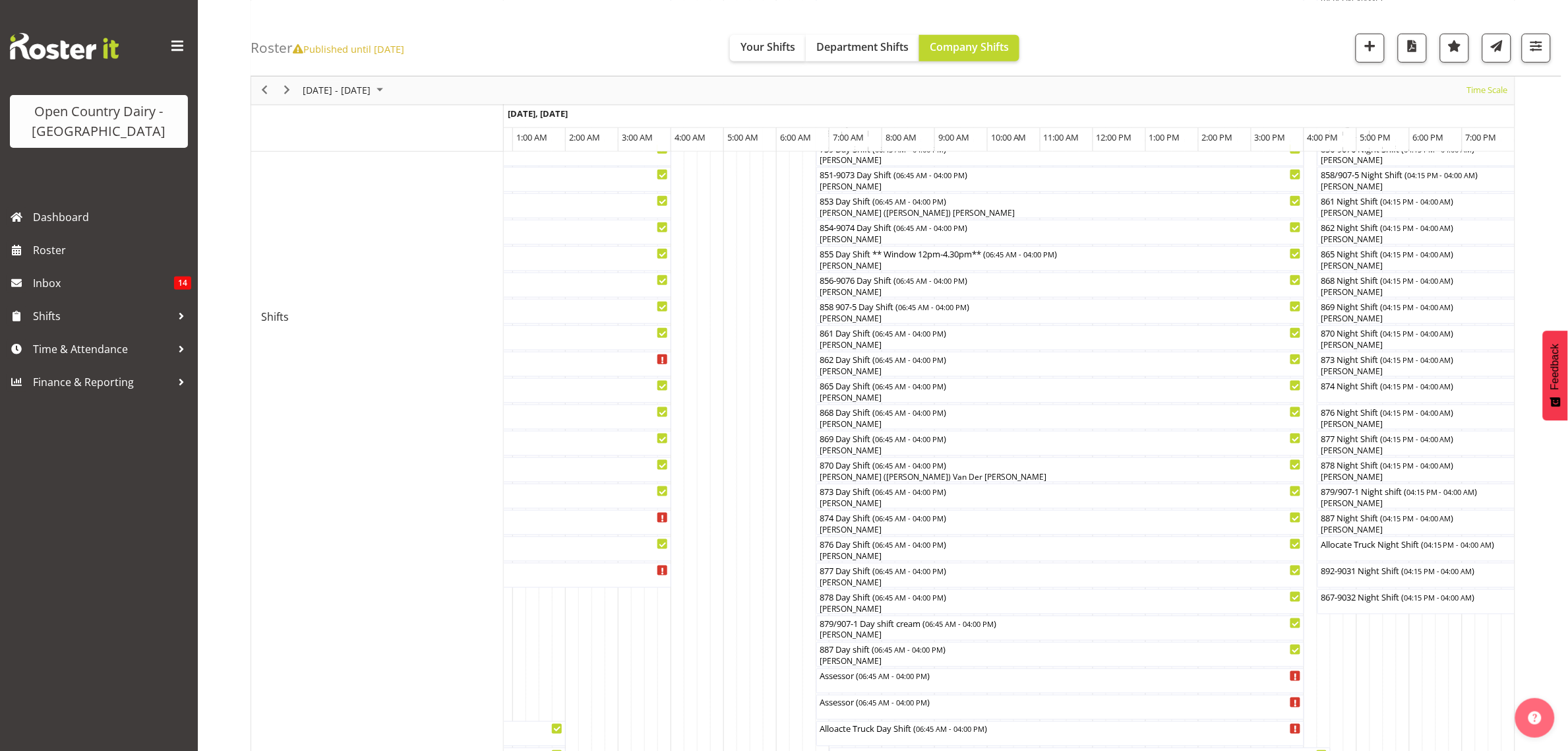
scroll to position [495, 0]
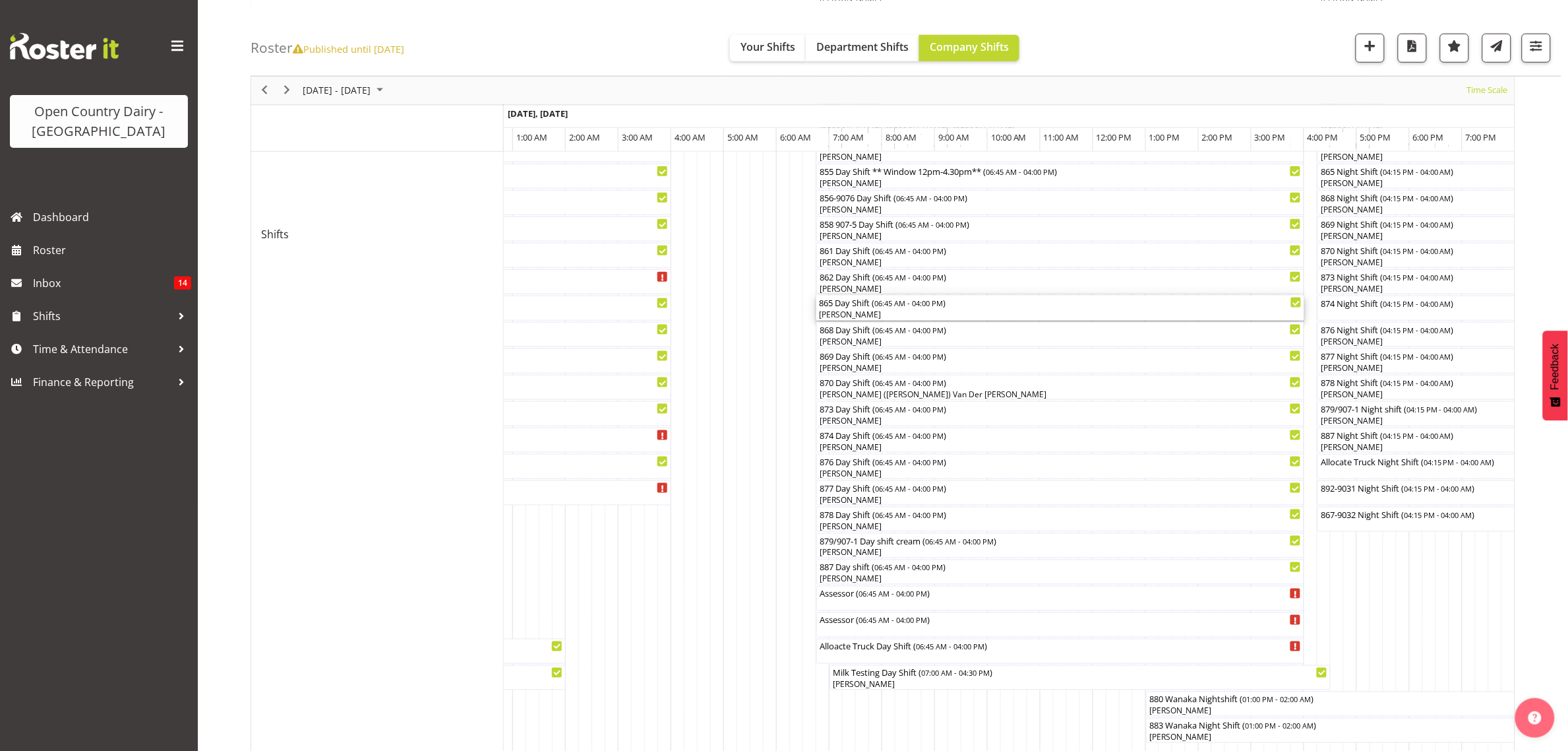
click at [845, 305] on div "865 Day Shift ( 06:45 AM - 04:00 PM )" at bounding box center [1060, 302] width 483 height 14
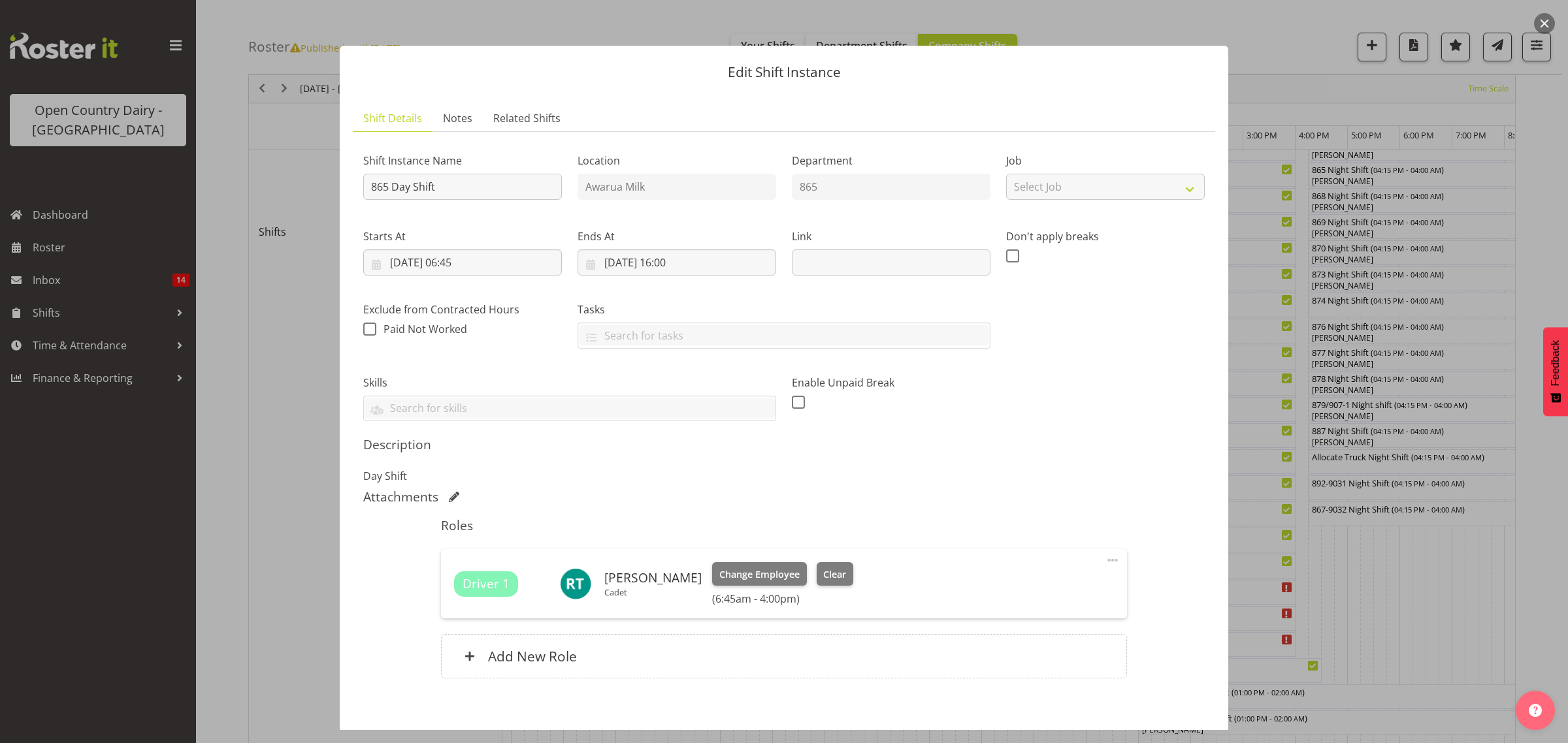
click at [1398, 634] on div at bounding box center [784, 371] width 1568 height 743
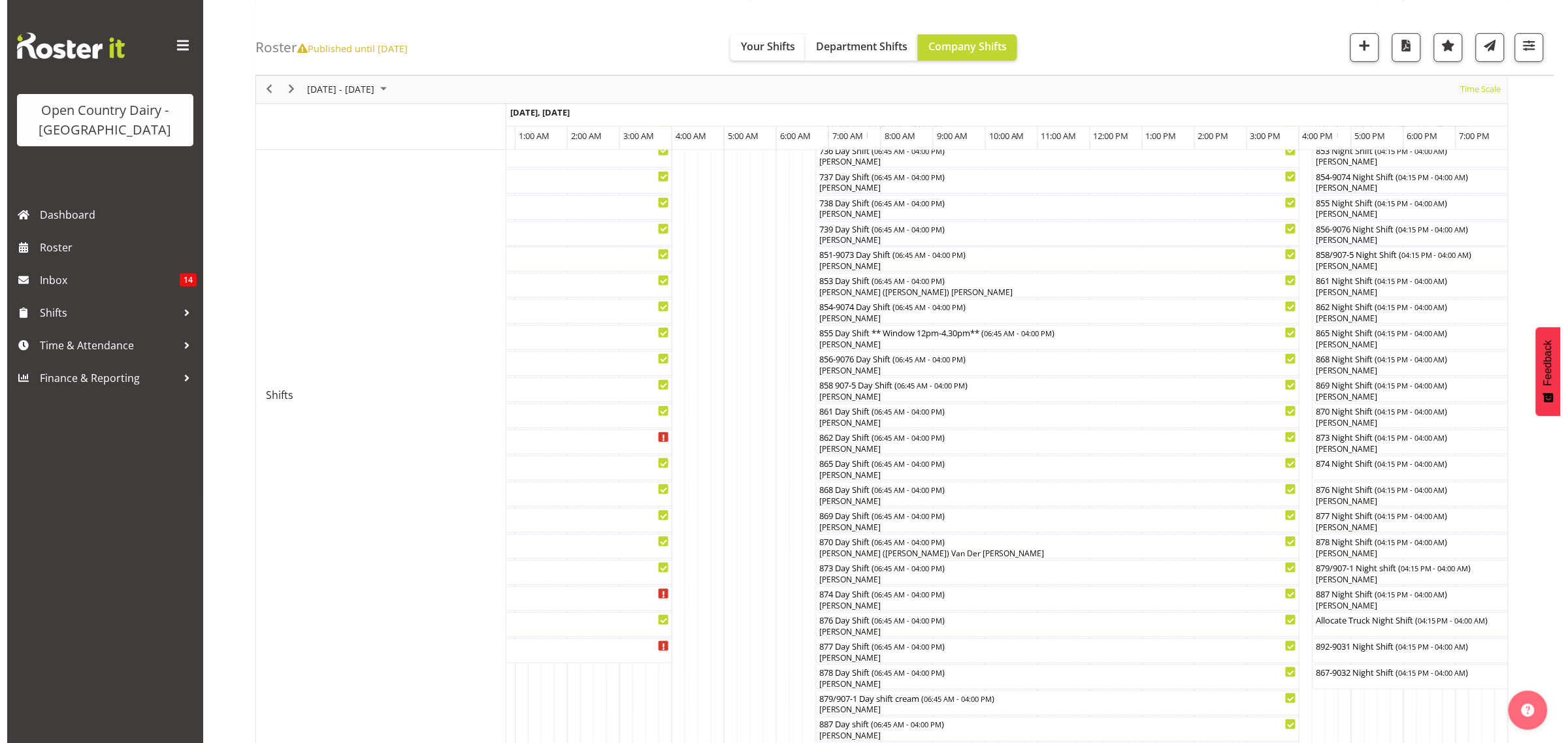
scroll to position [408, 0]
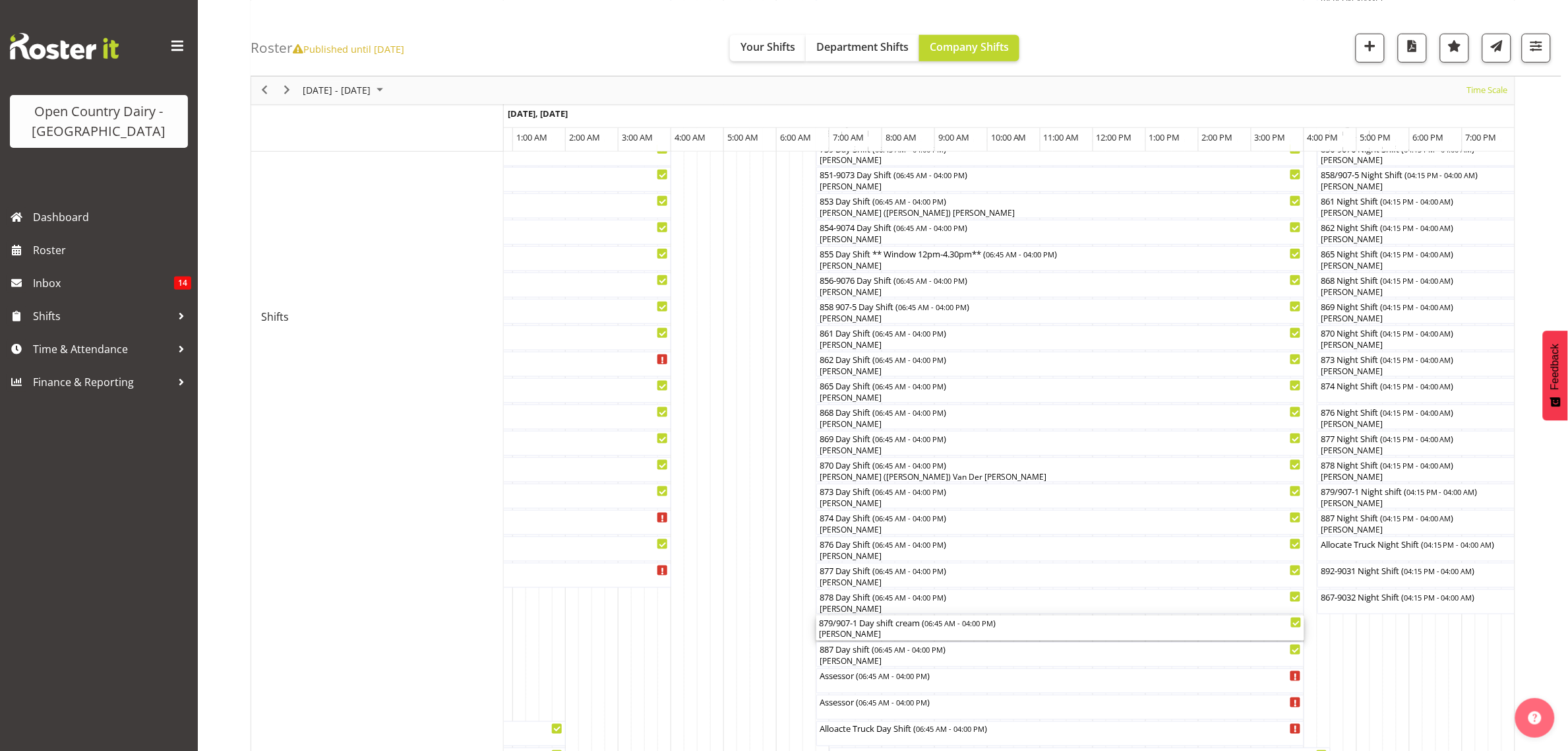
click at [861, 628] on div "879/907-1 Day shift cream ( 06:45 AM - 04:00 PM )" at bounding box center [1060, 622] width 483 height 14
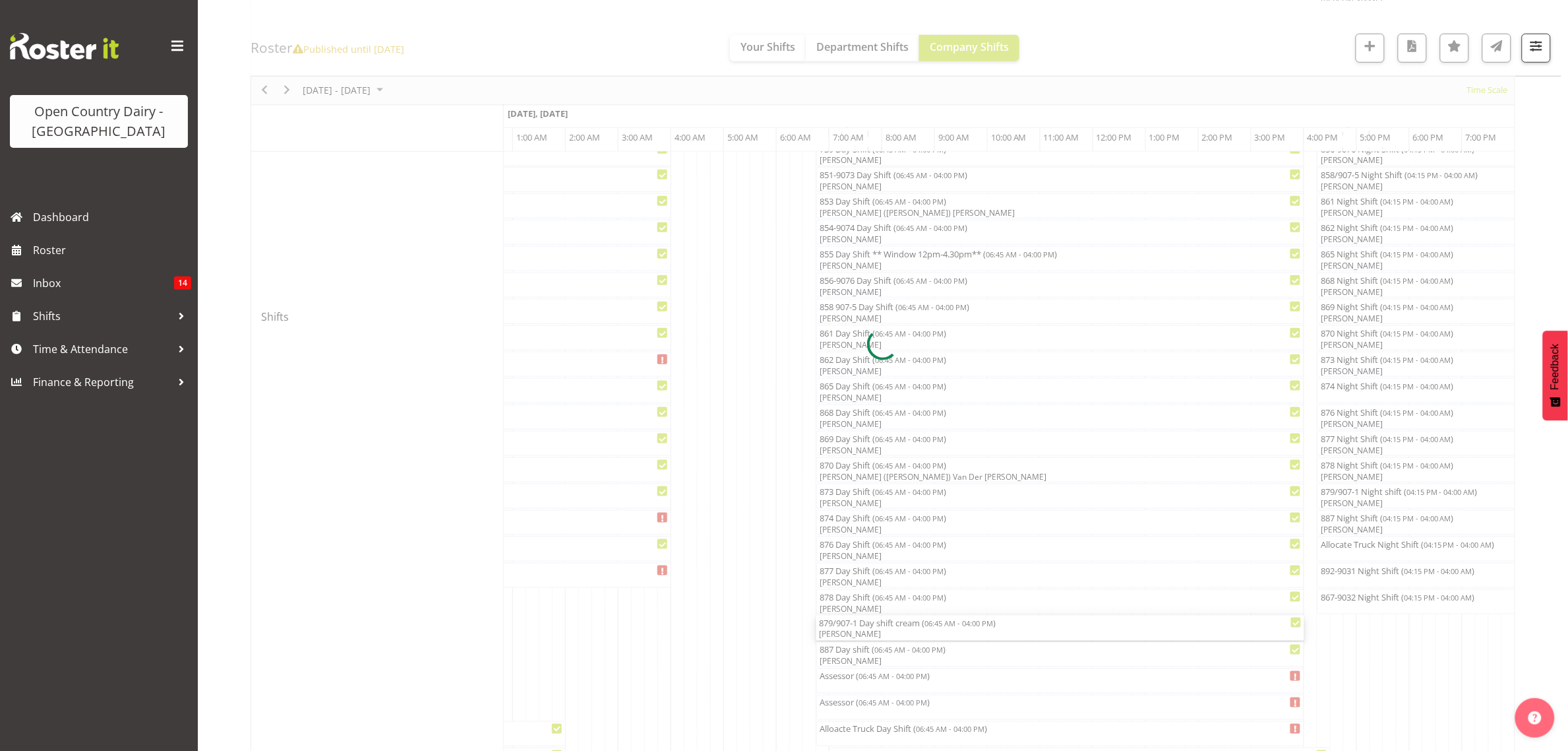
select select "9"
select select "2025"
select select "6"
select select "45"
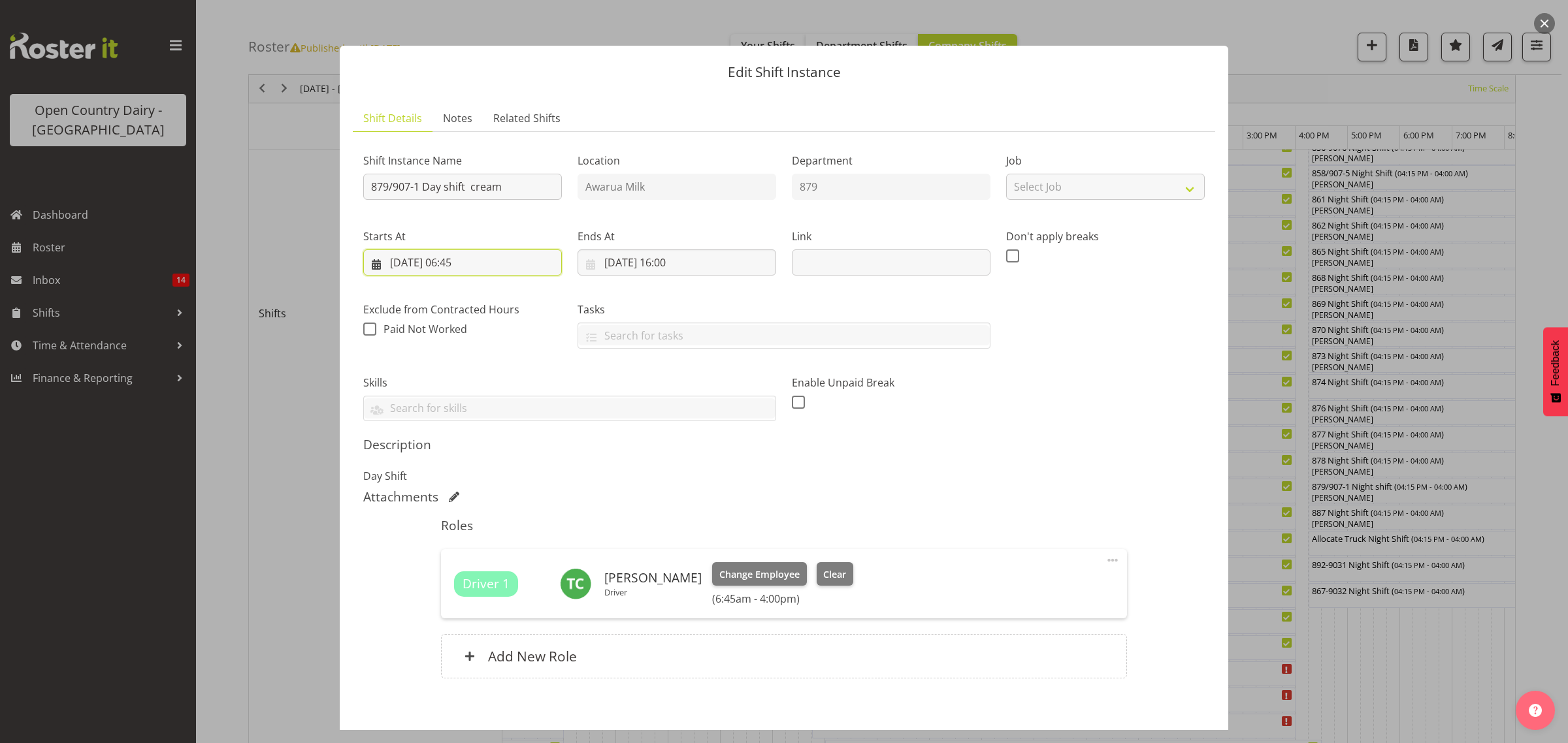
click at [464, 262] on input "10/10/2025, 06:45" at bounding box center [462, 262] width 199 height 26
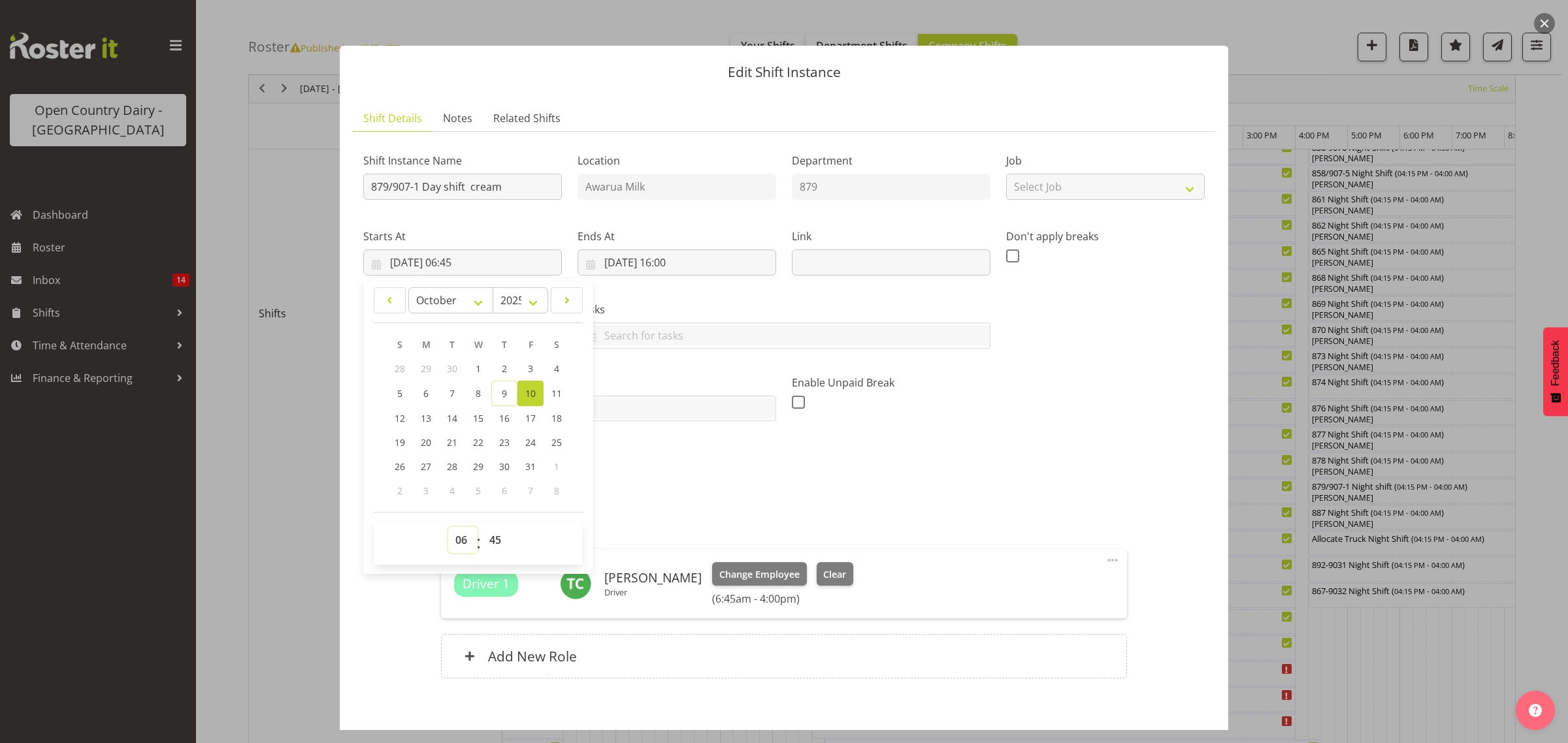
click at [461, 545] on select "00 01 02 03 04 05 06 07 08 09 10 11 12 13 14 15 16 17 18 19 20 21 22 23" at bounding box center [463, 539] width 30 height 26
select select "5"
click at [448, 527] on select "00 01 02 03 04 05 06 07 08 09 10 11 12 13 14 15 16 17 18 19 20 21 22 23" at bounding box center [463, 539] width 30 height 26
type input "10/10/2025, 05:45"
click at [490, 544] on select "00 01 02 03 04 05 06 07 08 09 10 11 12 13 14 15 16 17 18 19 20 21 22 23 24 25 2…" at bounding box center [497, 539] width 30 height 26
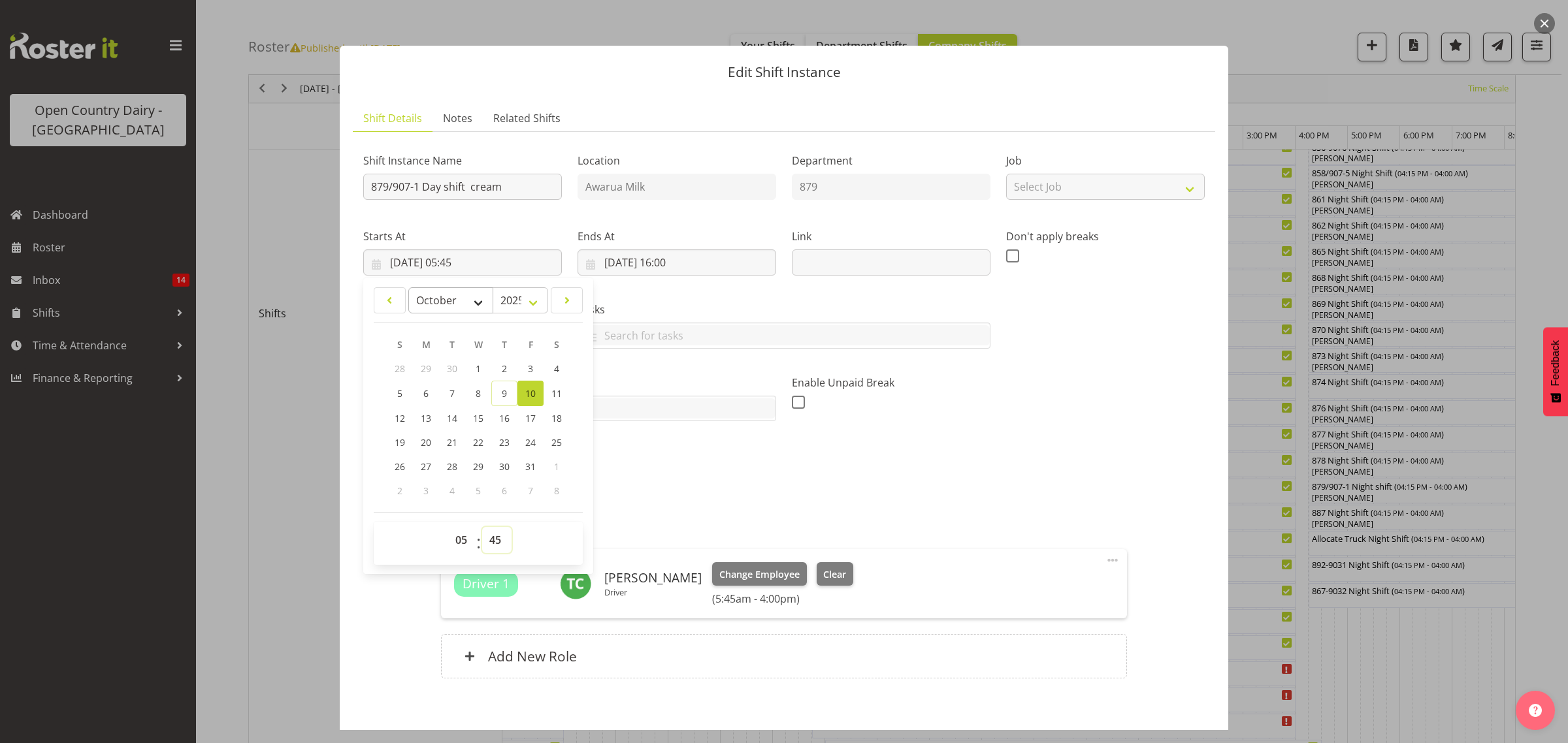
select select "0"
click at [482, 527] on select "00 01 02 03 04 05 06 07 08 09 10 11 12 13 14 15 16 17 18 19 20 21 22 23 24 25 2…" at bounding box center [497, 539] width 30 height 26
type input "10/10/2025, 05:00"
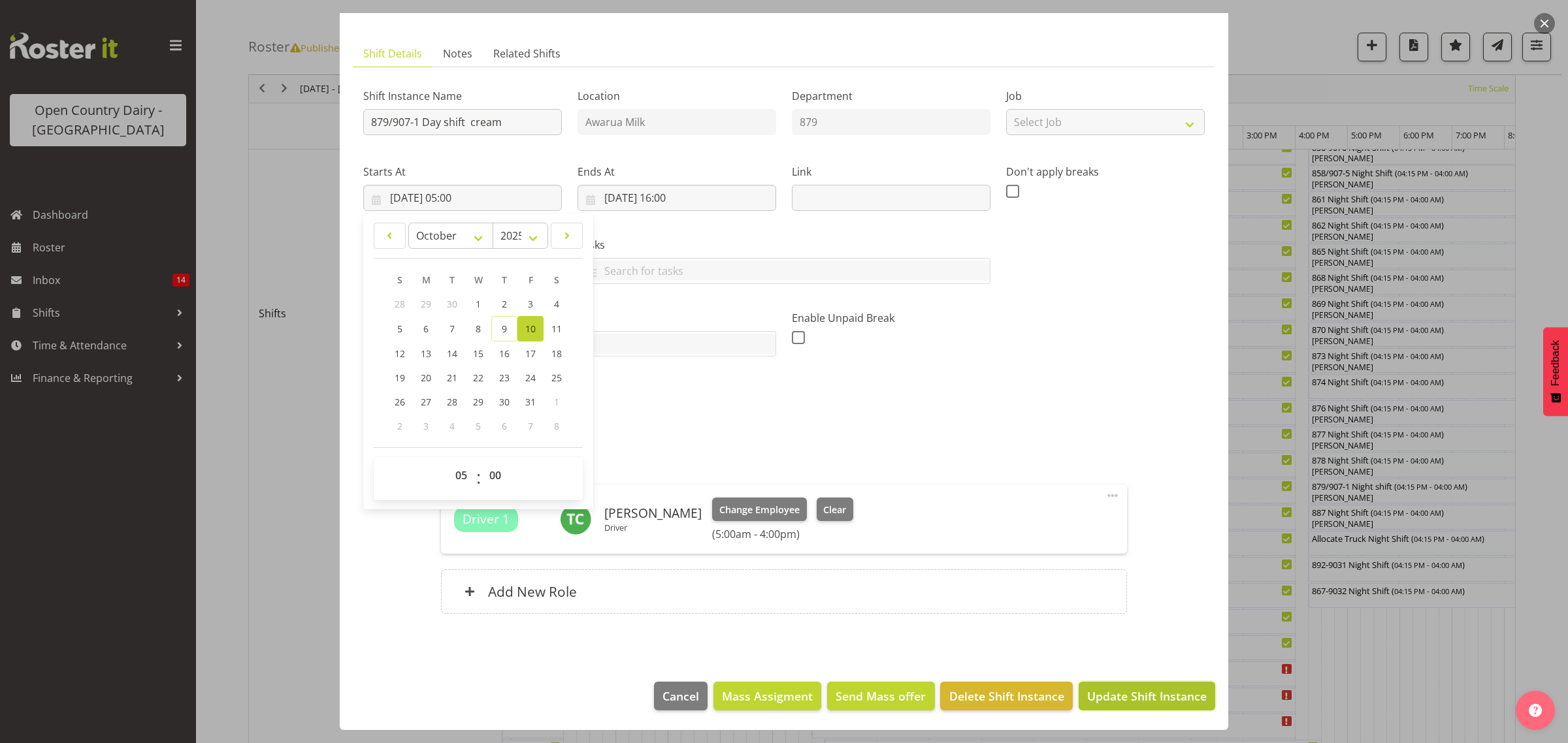
click at [1114, 696] on span "Update Shift Instance" at bounding box center [1147, 695] width 120 height 17
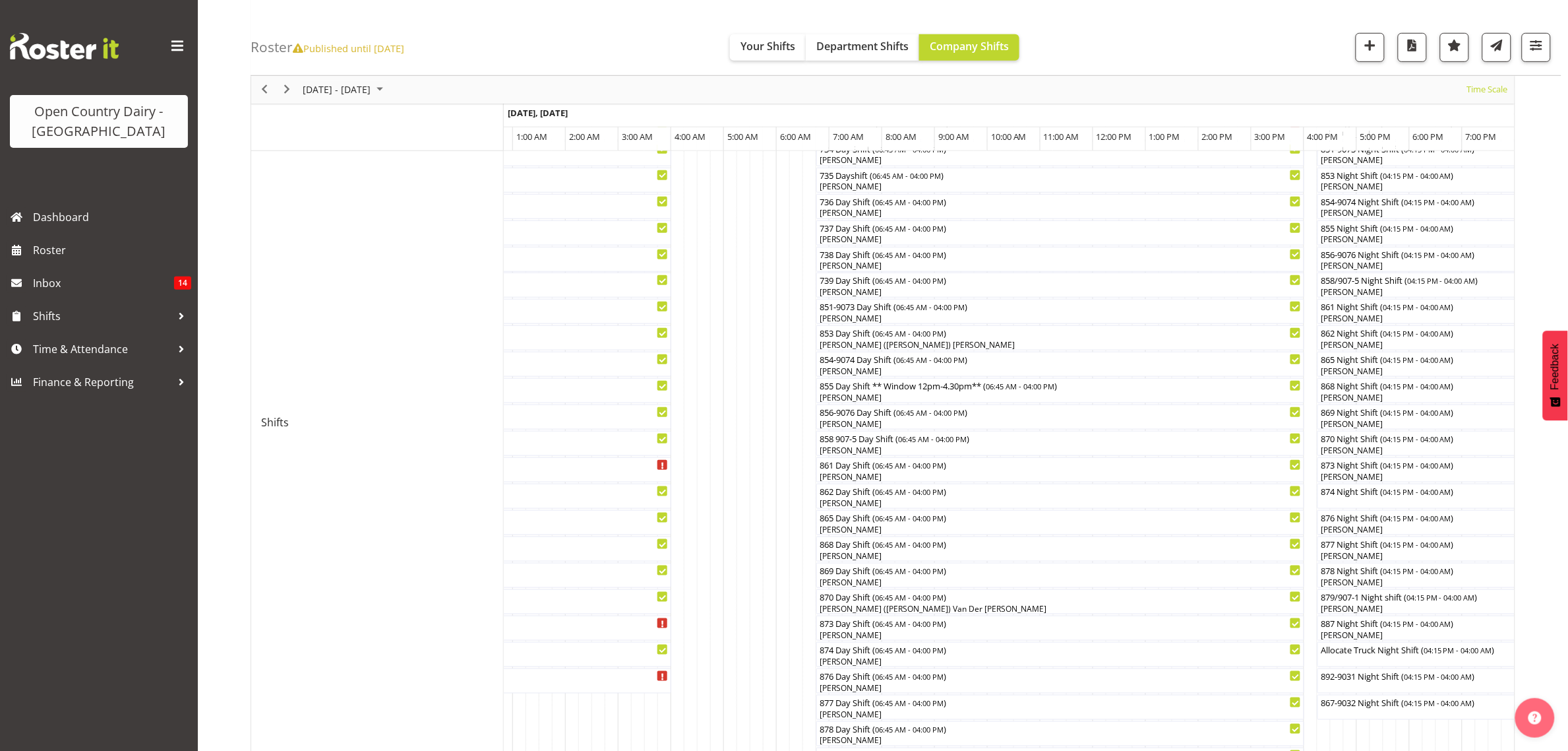
scroll to position [330, 0]
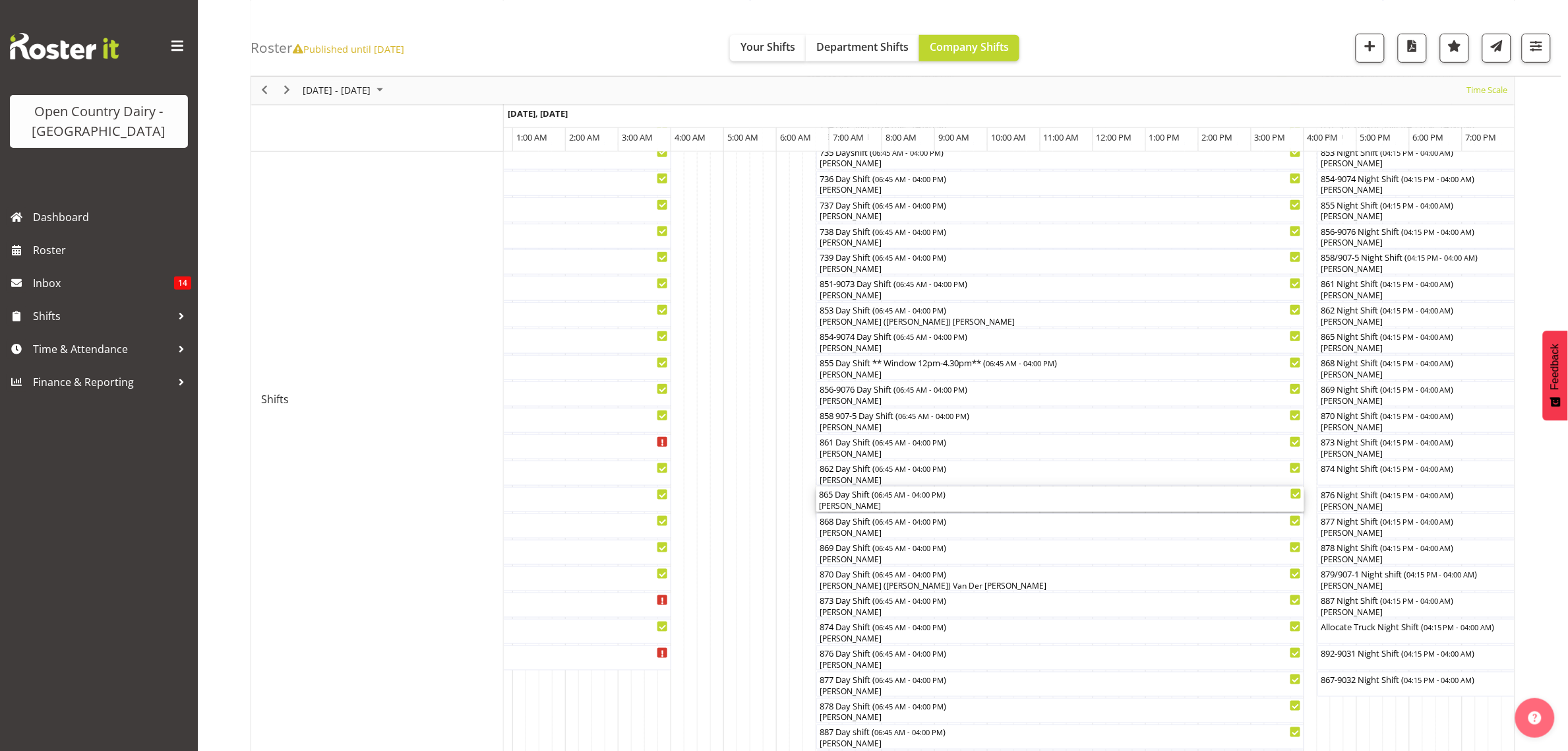
click at [844, 499] on div "865 Day Shift ( 06:45 AM - 04:00 PM )" at bounding box center [1060, 494] width 483 height 14
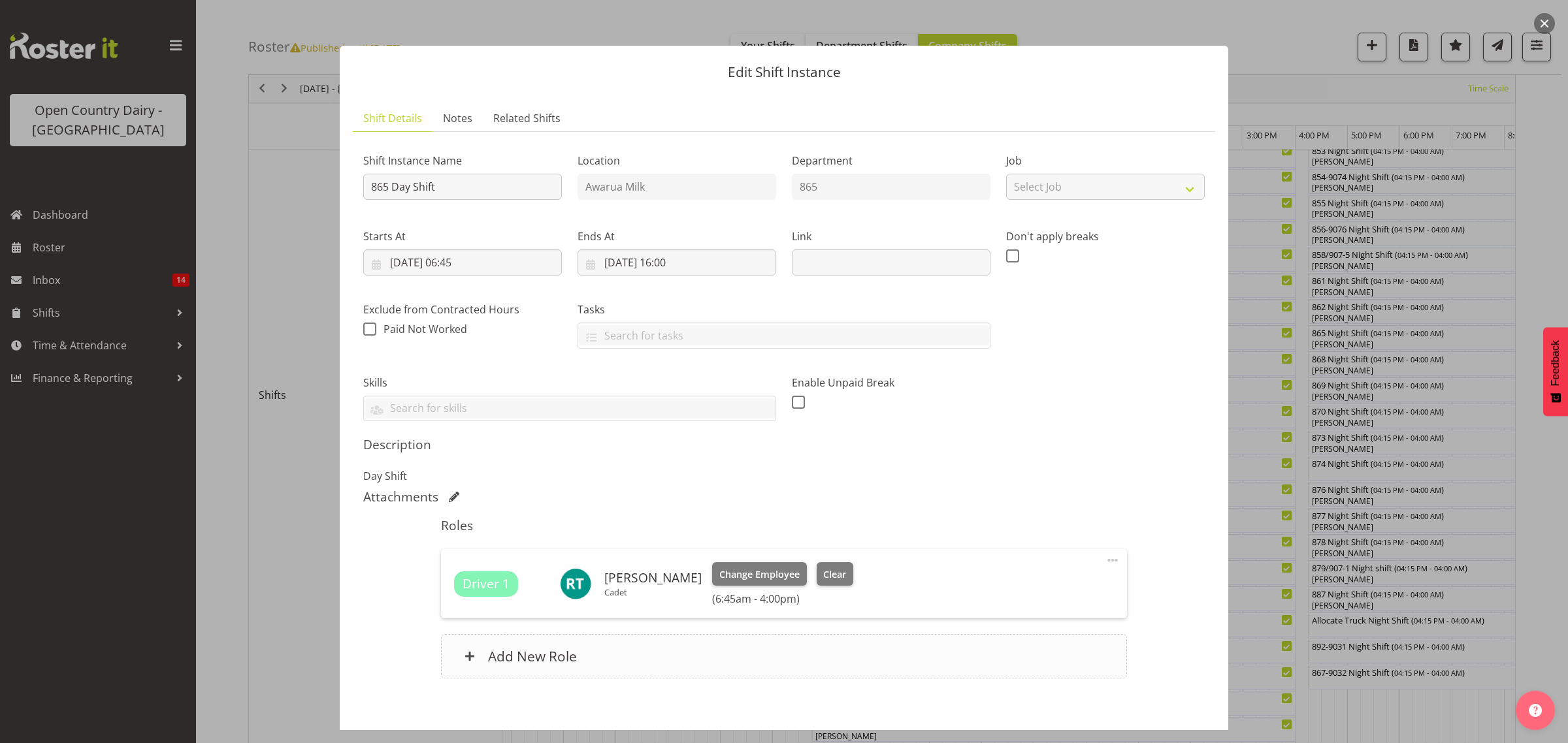
click at [562, 663] on h6 "Add New Role" at bounding box center [532, 656] width 89 height 17
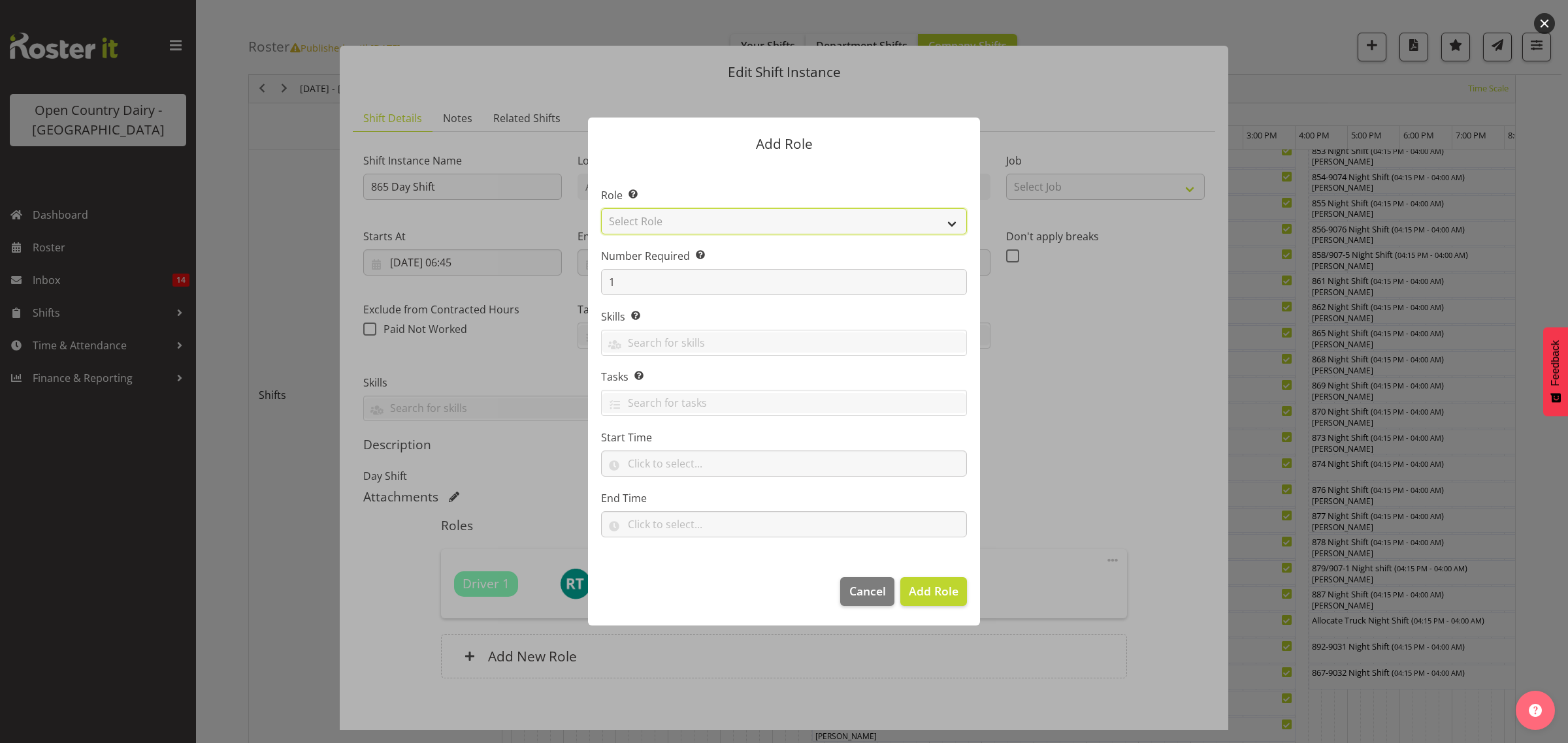
click at [662, 219] on select "Select Role Crew Leader Driver Driver Assessor Dayshift Driver Assessor Nightsh…" at bounding box center [784, 221] width 366 height 26
select select "1438"
click at [601, 208] on select "Select Role Crew Leader Driver Driver Assessor Dayshift Driver Assessor Nightsh…" at bounding box center [784, 221] width 366 height 26
click at [929, 598] on span "Add Role" at bounding box center [933, 591] width 50 height 16
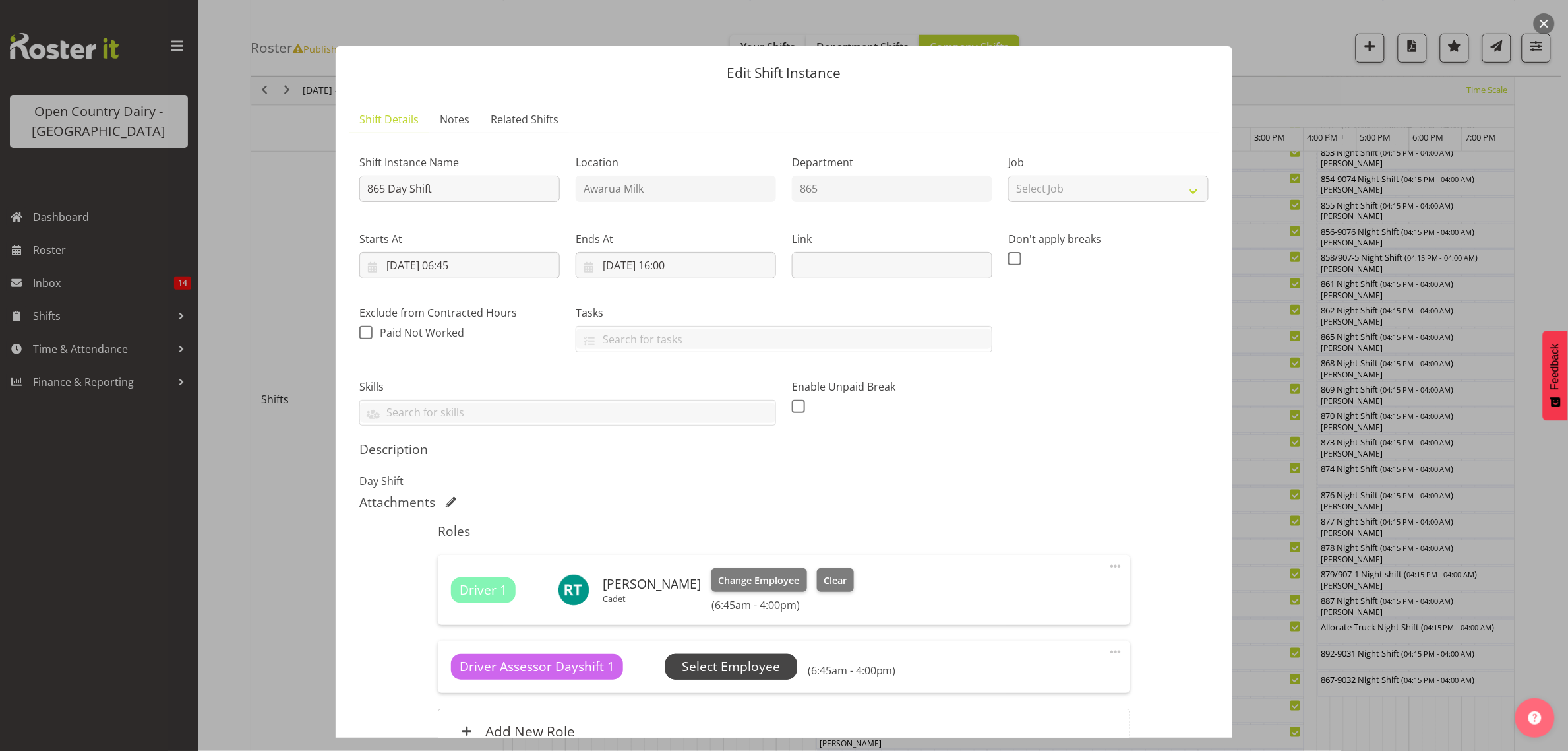
click at [734, 668] on span "Select Employee" at bounding box center [731, 666] width 98 height 19
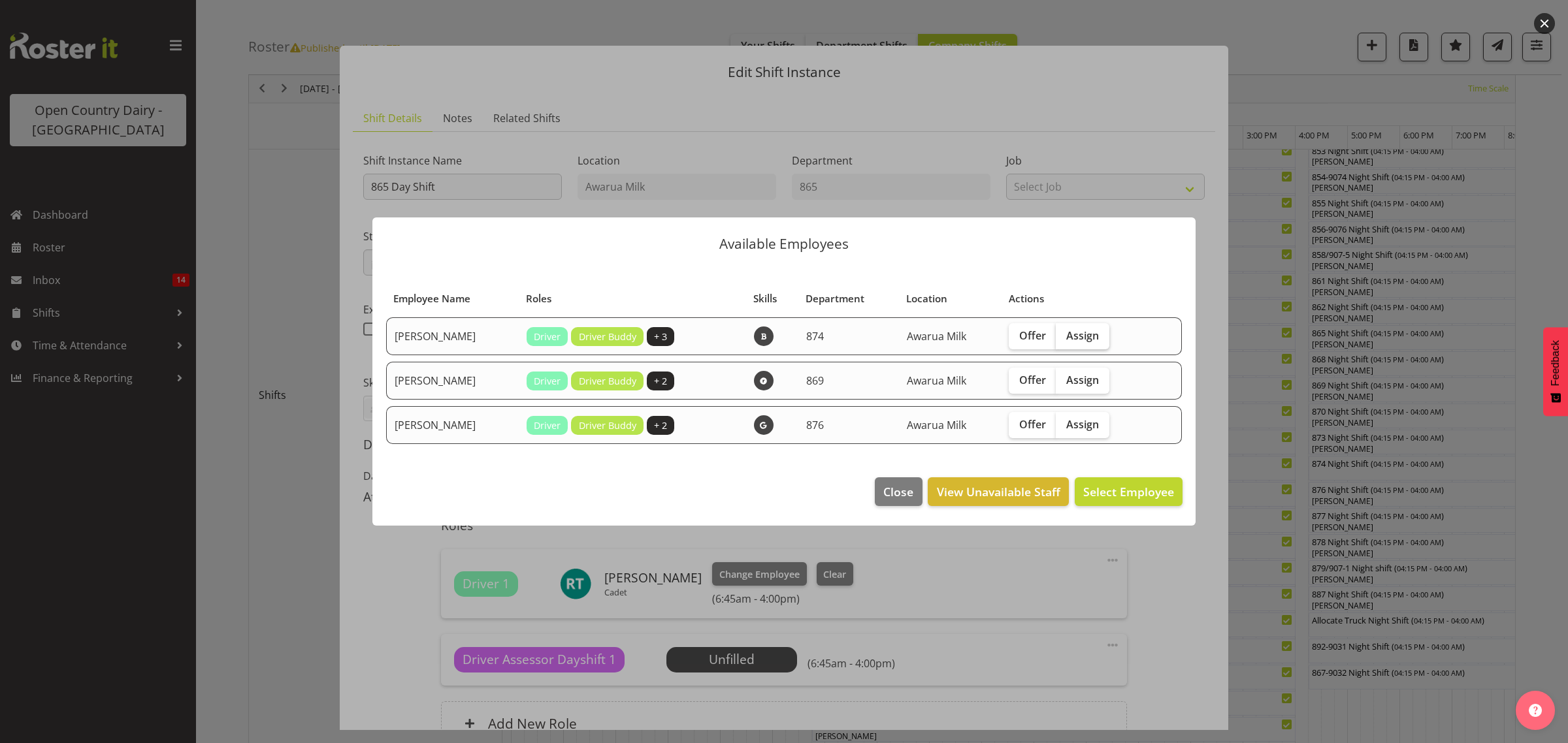
click at [1094, 338] on span "Assign" at bounding box center [1083, 335] width 33 height 13
click at [1064, 338] on input "Assign" at bounding box center [1059, 335] width 8 height 8
checkbox input "true"
click at [1114, 491] on span "Assign Christopher McRae" at bounding box center [1107, 491] width 132 height 16
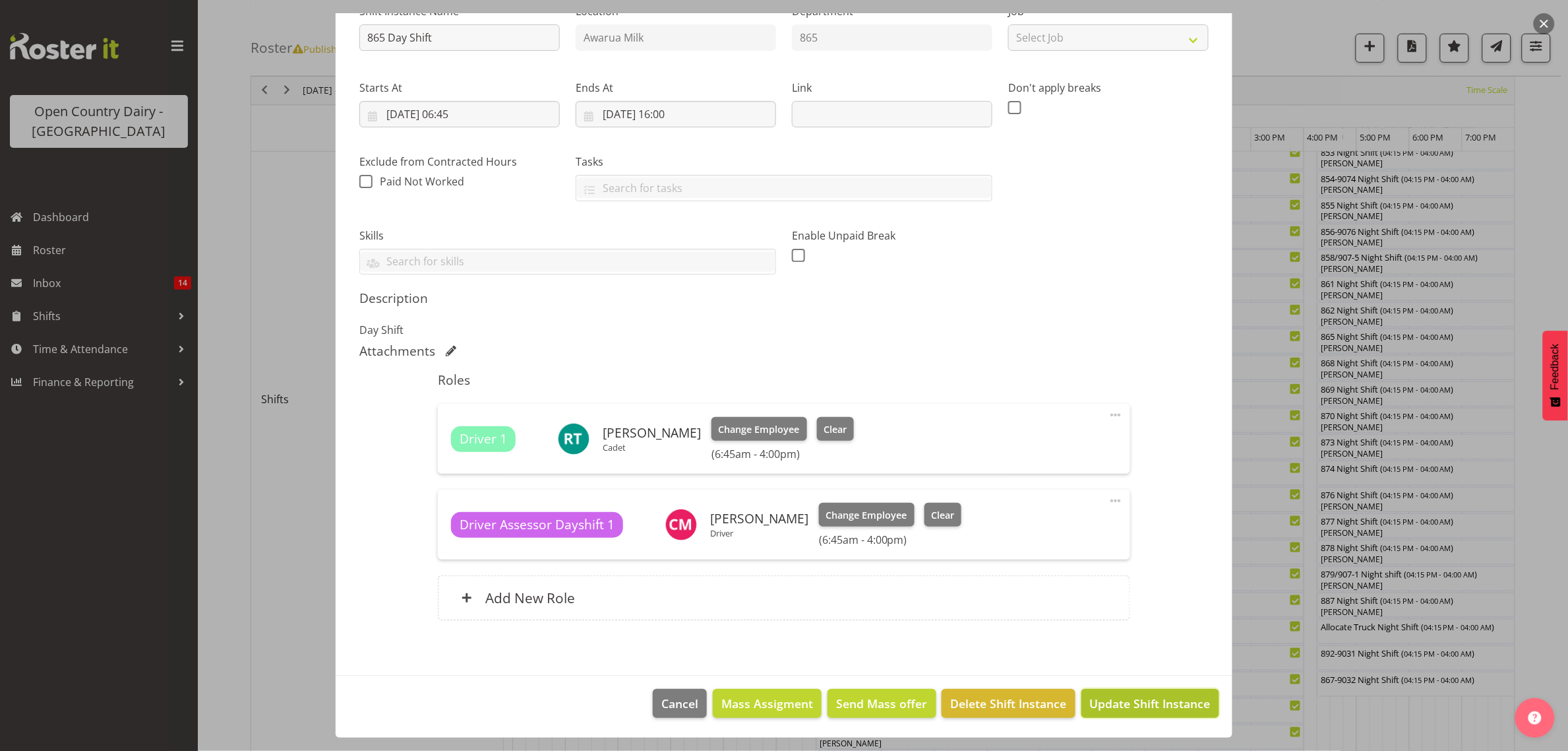
click at [1103, 699] on span "Update Shift Instance" at bounding box center [1150, 703] width 121 height 17
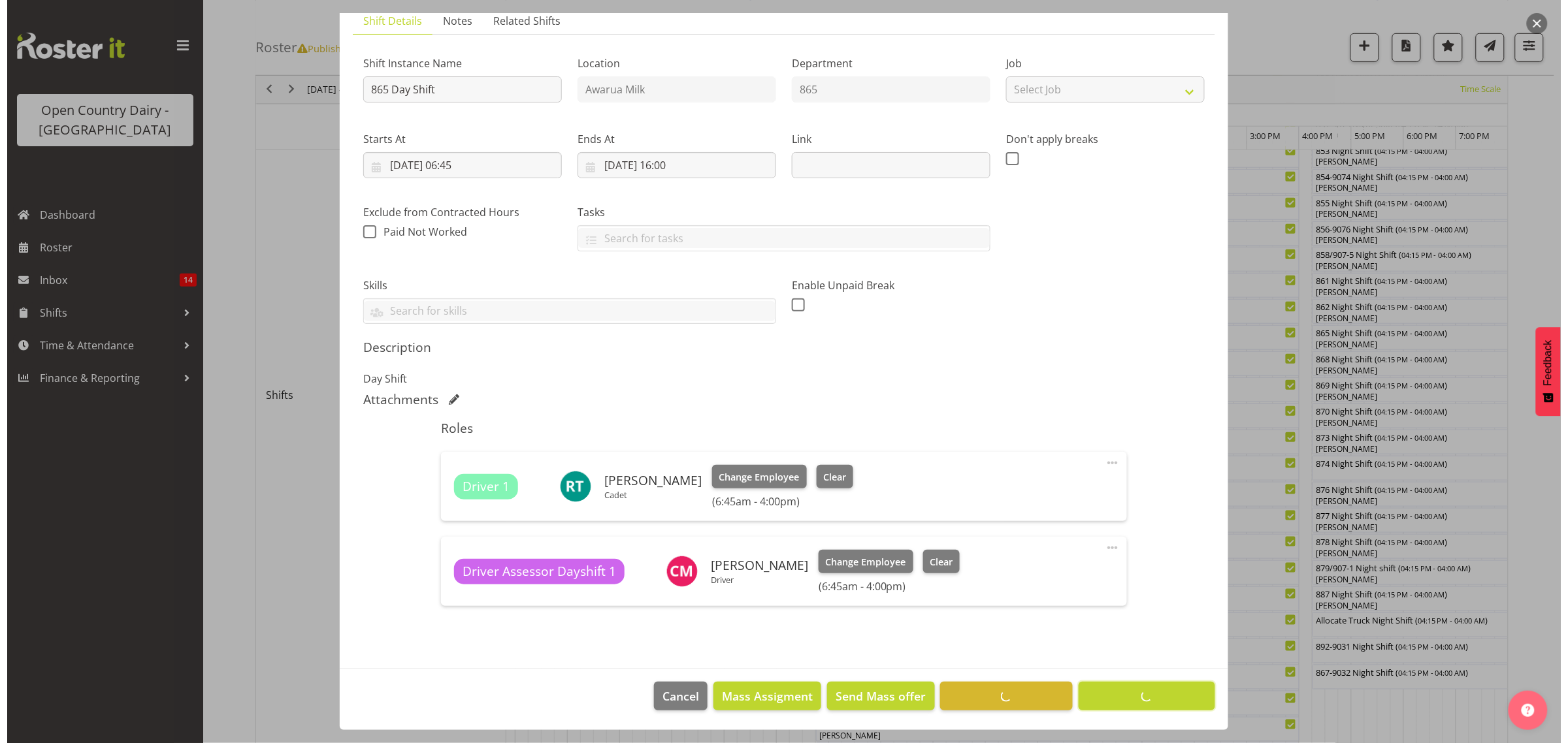
scroll to position [0, 0]
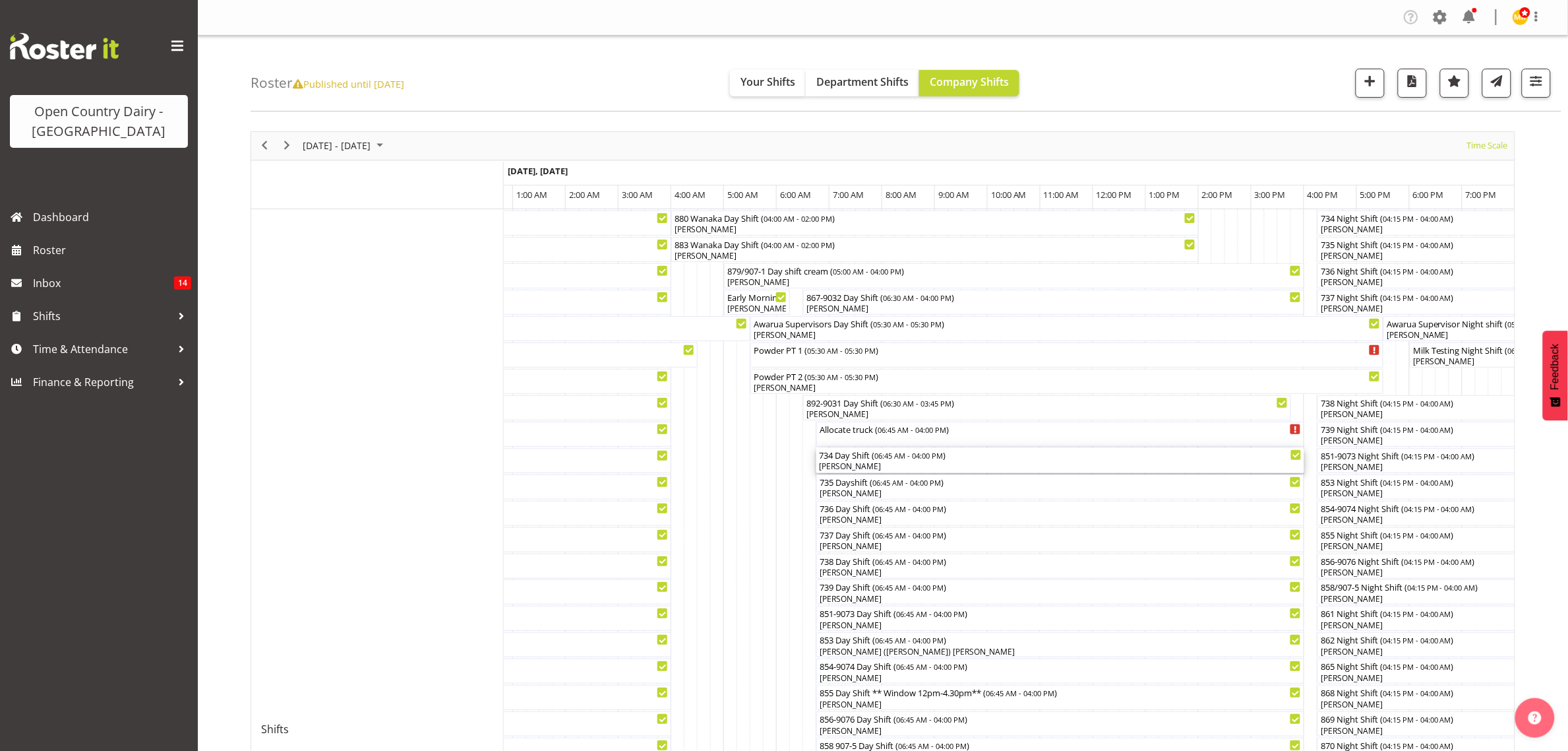
click at [842, 468] on div "[PERSON_NAME]" at bounding box center [1060, 467] width 483 height 12
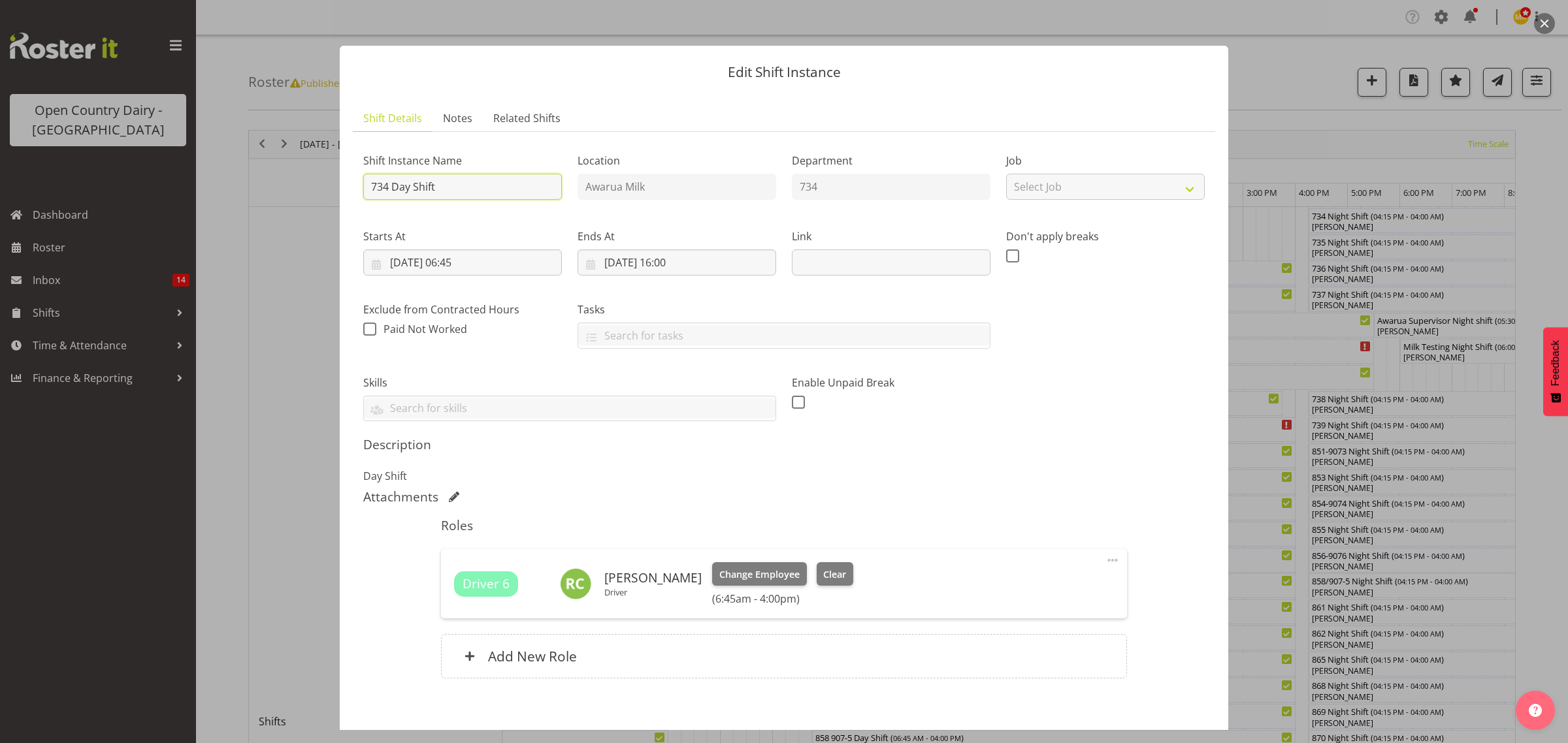
click at [461, 181] on input "734 Day Shift" at bounding box center [462, 186] width 199 height 26
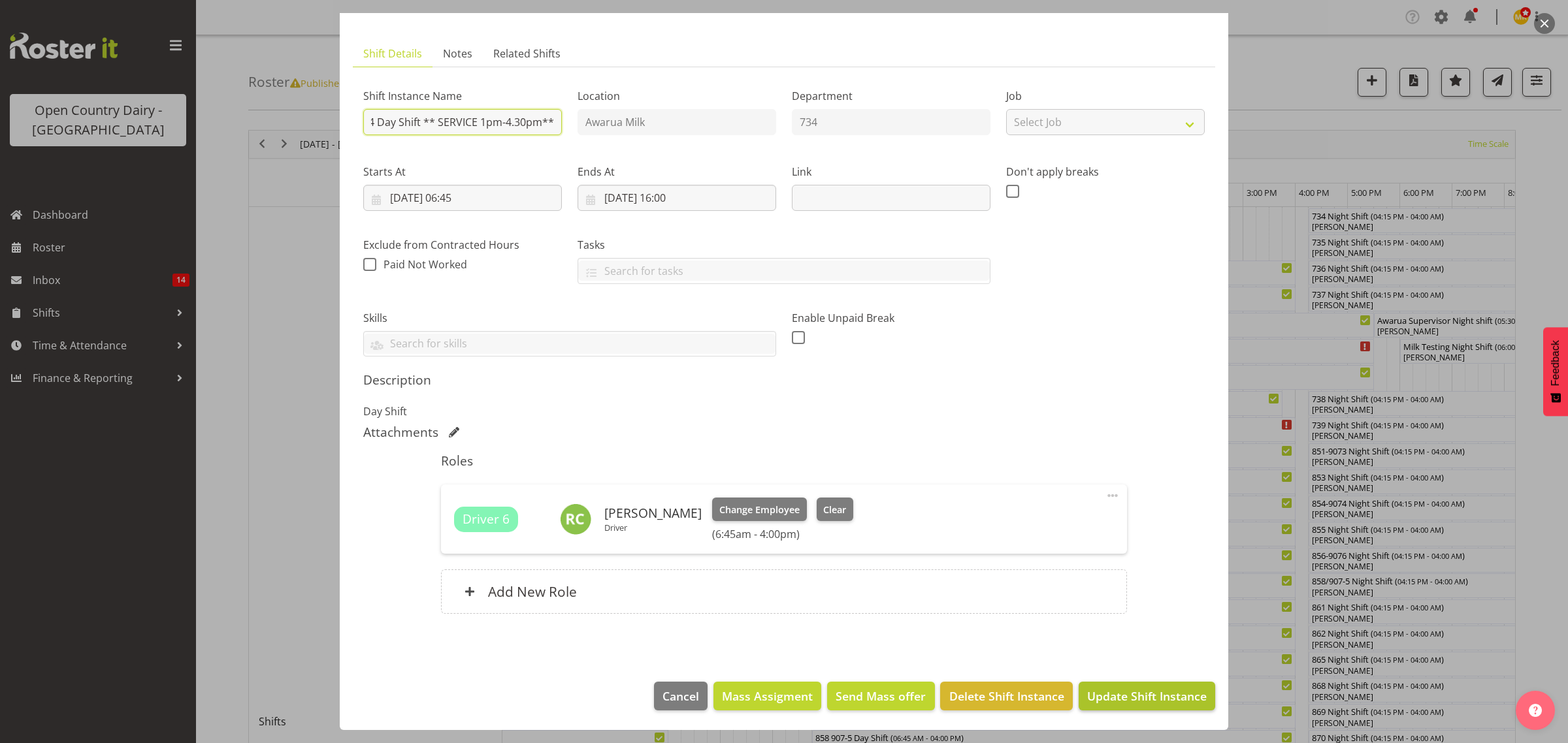
type input "734 Day Shift ** SERVICE 1pm-4.30pm**"
click at [1104, 701] on span "Update Shift Instance" at bounding box center [1147, 695] width 120 height 17
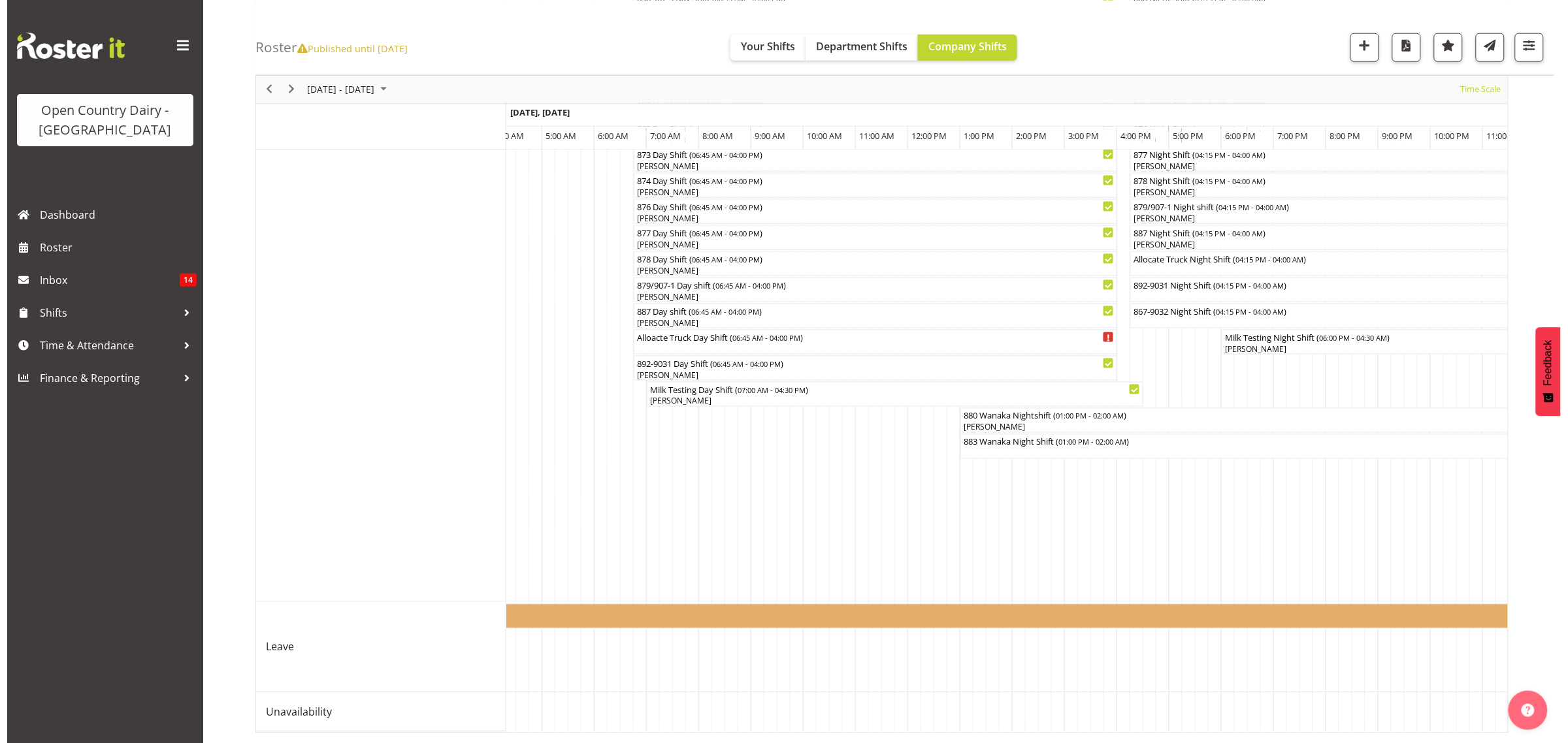
scroll to position [0, 6504]
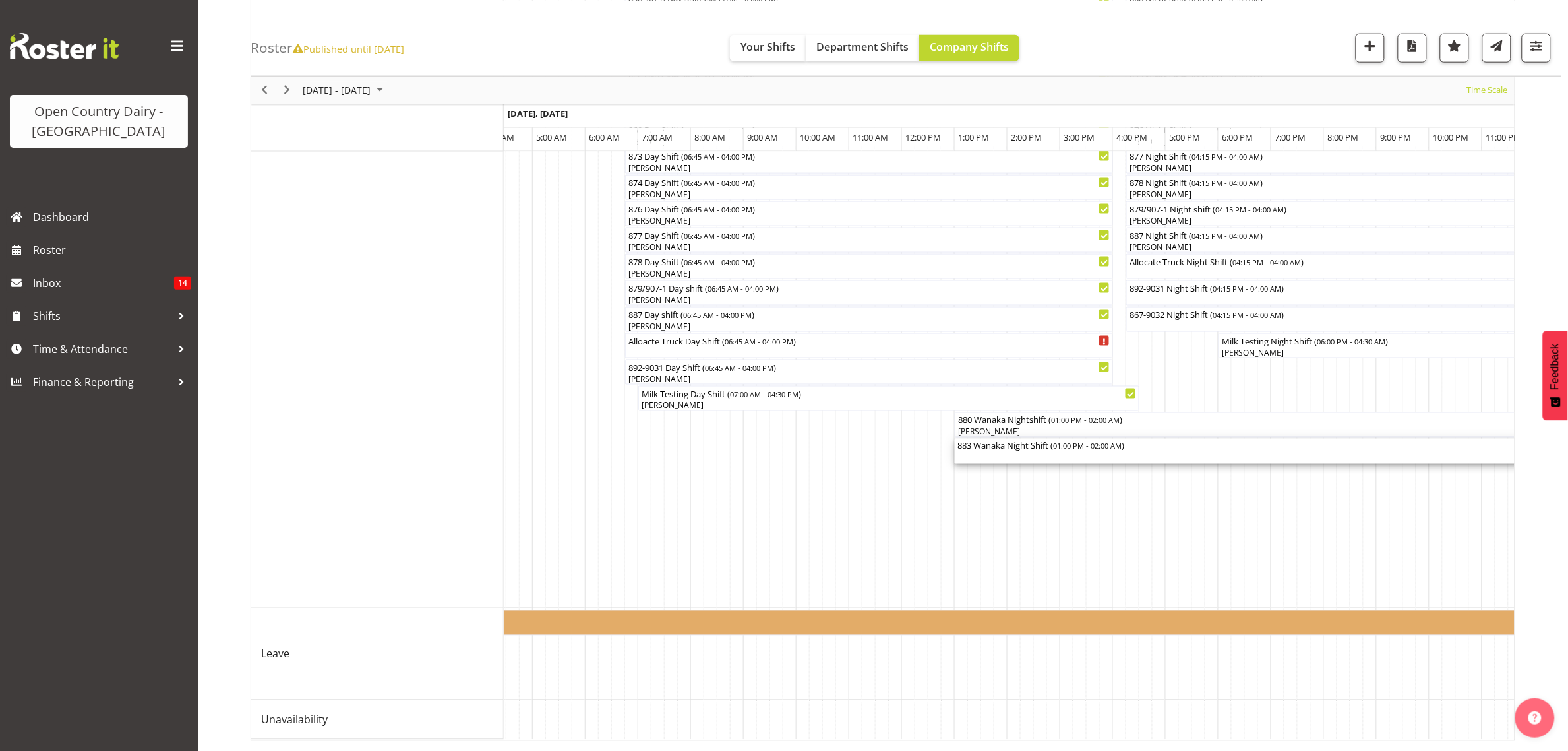
click at [990, 439] on div "883 Wanaka Night Shift ( 01:00 PM - 02:00 AM )" at bounding box center [1298, 446] width 681 height 14
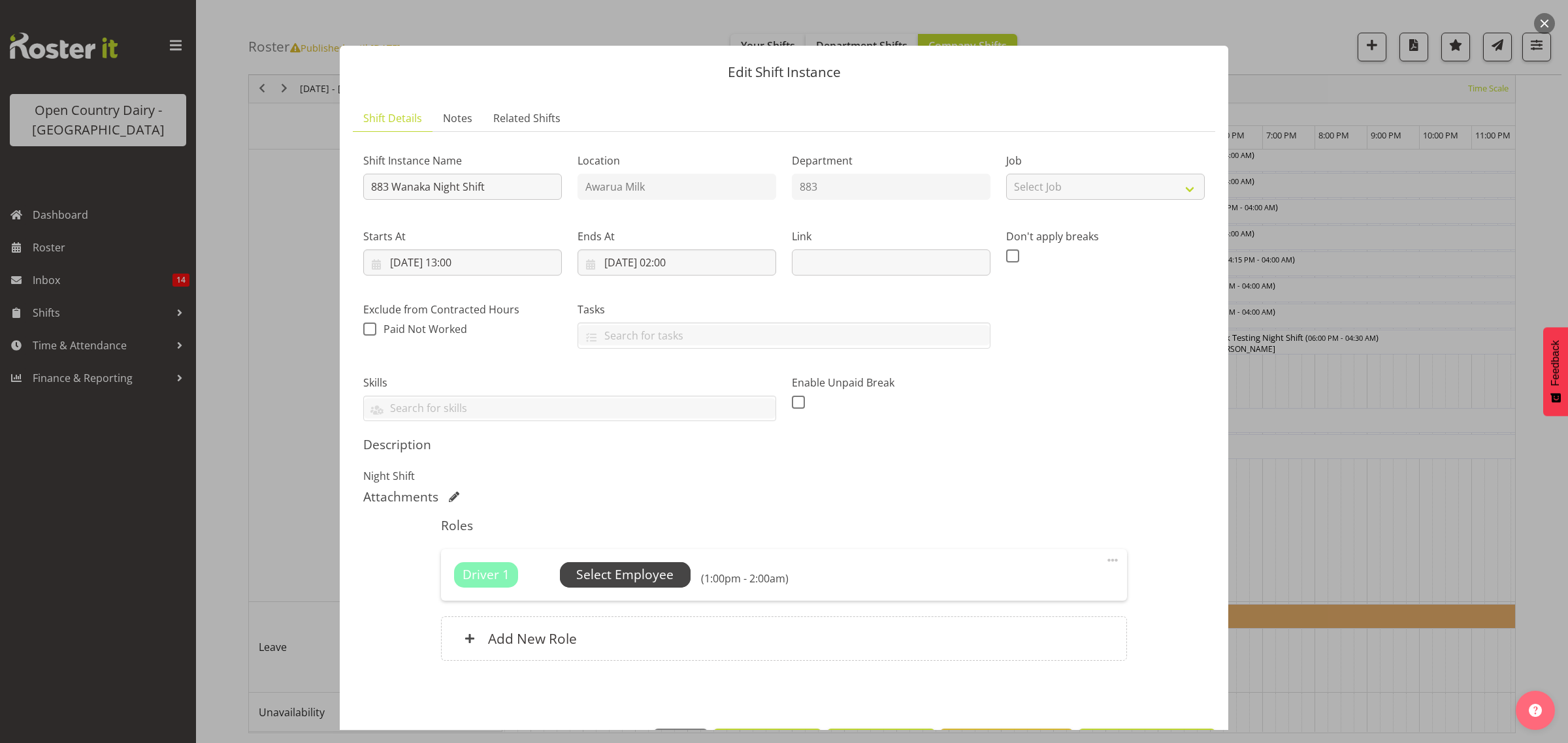
click at [650, 571] on span "Select Employee" at bounding box center [624, 574] width 97 height 19
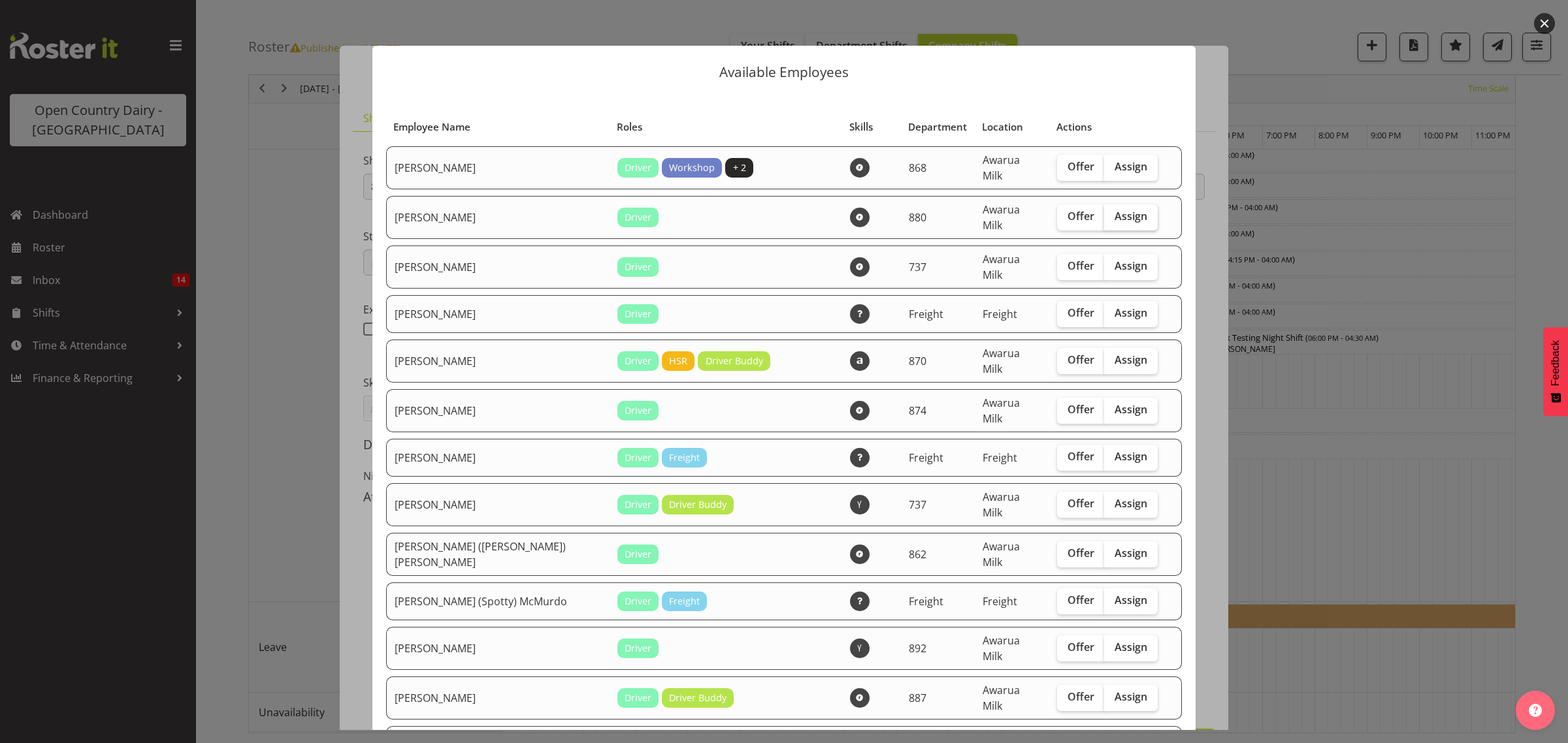
click at [1114, 210] on span "Assign" at bounding box center [1130, 216] width 33 height 13
click at [1104, 212] on input "Assign" at bounding box center [1107, 216] width 8 height 8
checkbox input "true"
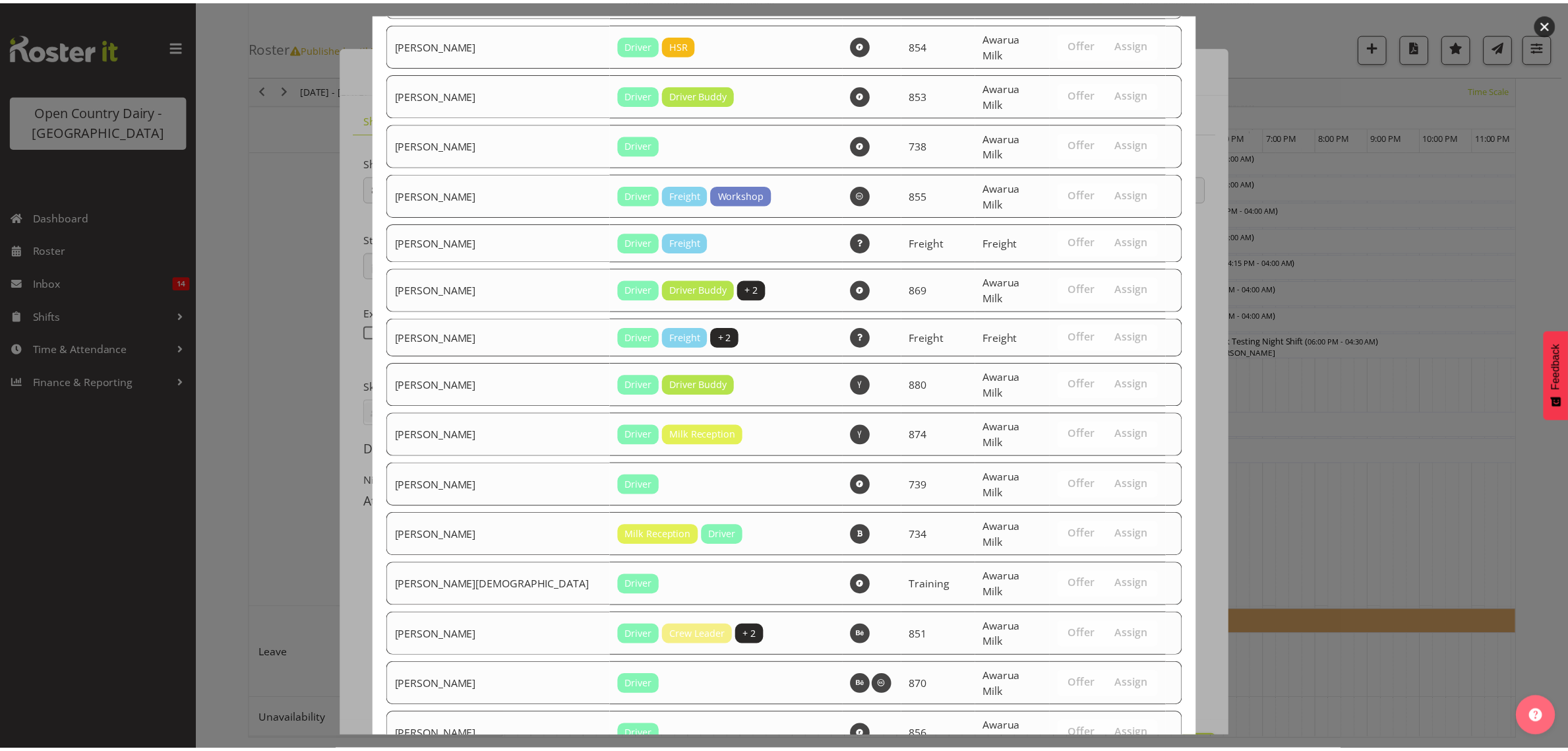
scroll to position [1383, 0]
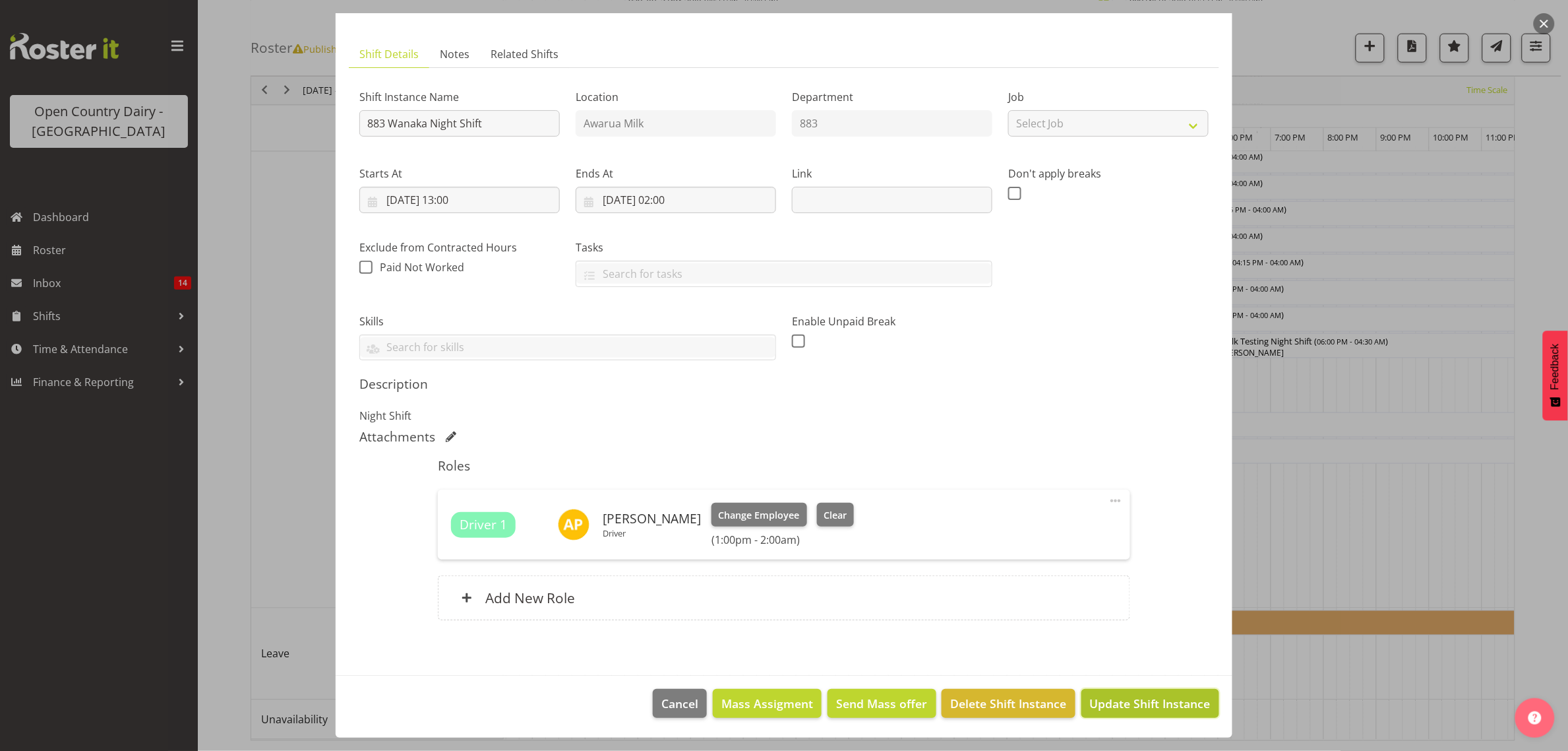
click at [1162, 703] on span "Update Shift Instance" at bounding box center [1150, 703] width 121 height 17
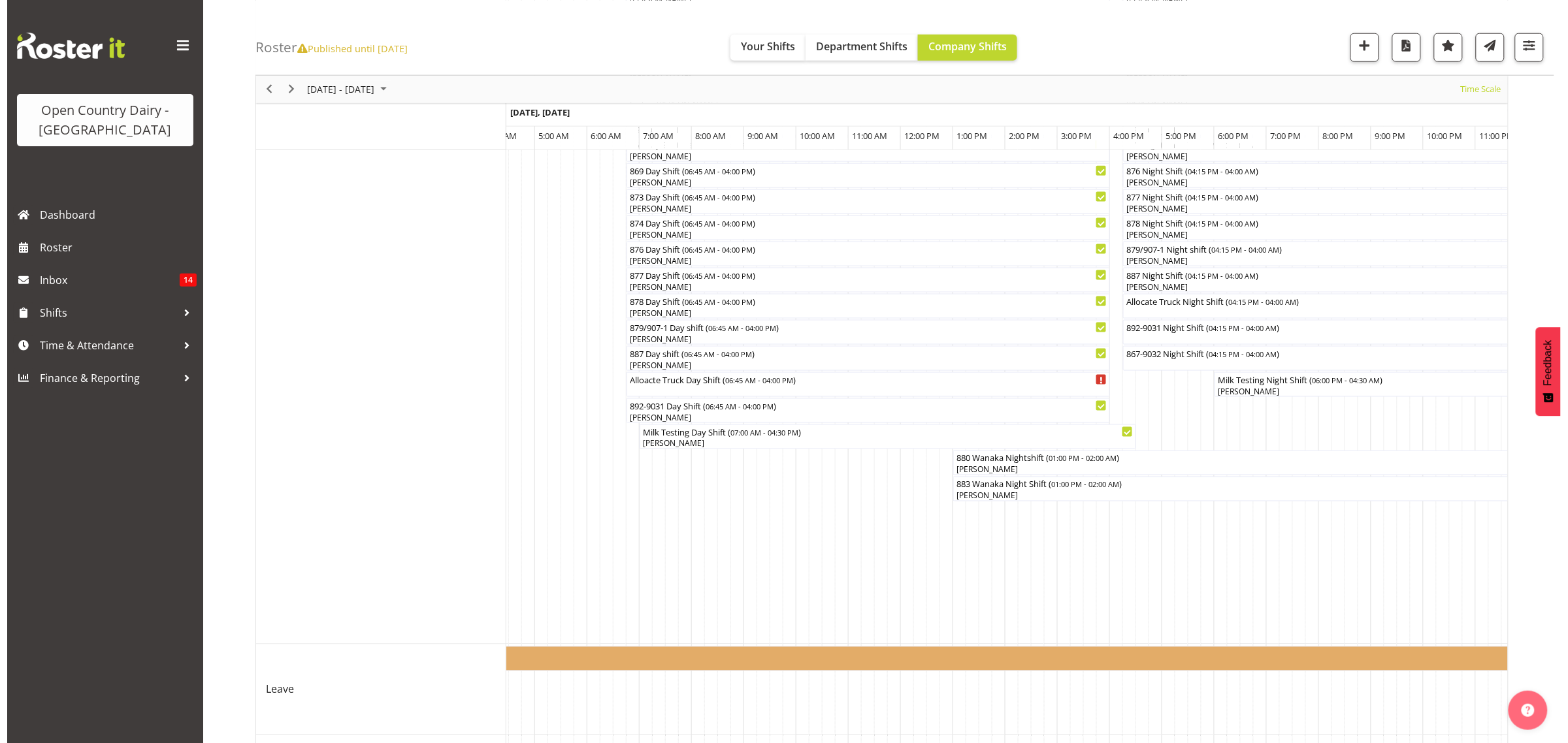
scroll to position [0, 0]
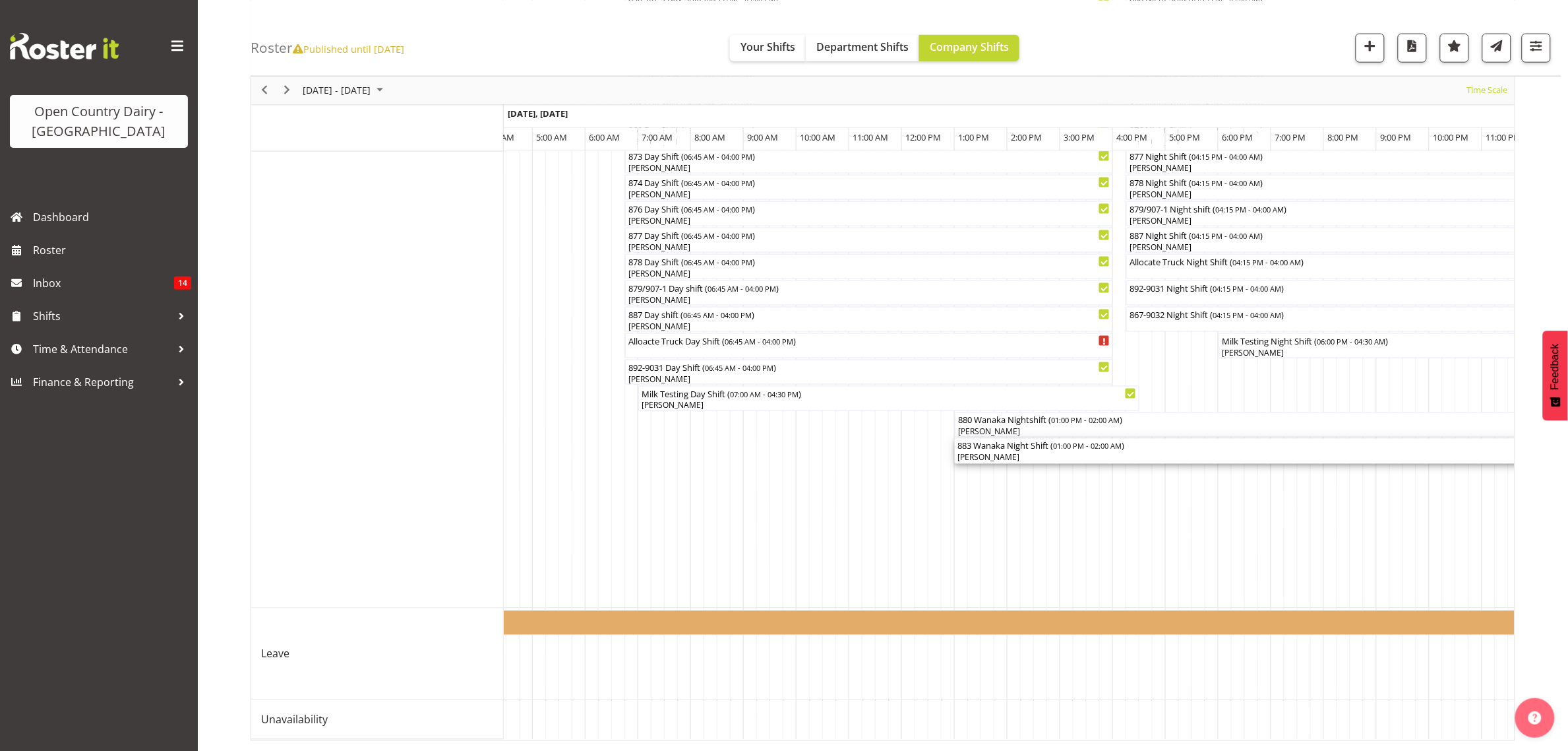
click at [980, 439] on div "883 Wanaka Night Shift ( 01:00 PM - 02:00 AM )" at bounding box center [1298, 446] width 681 height 14
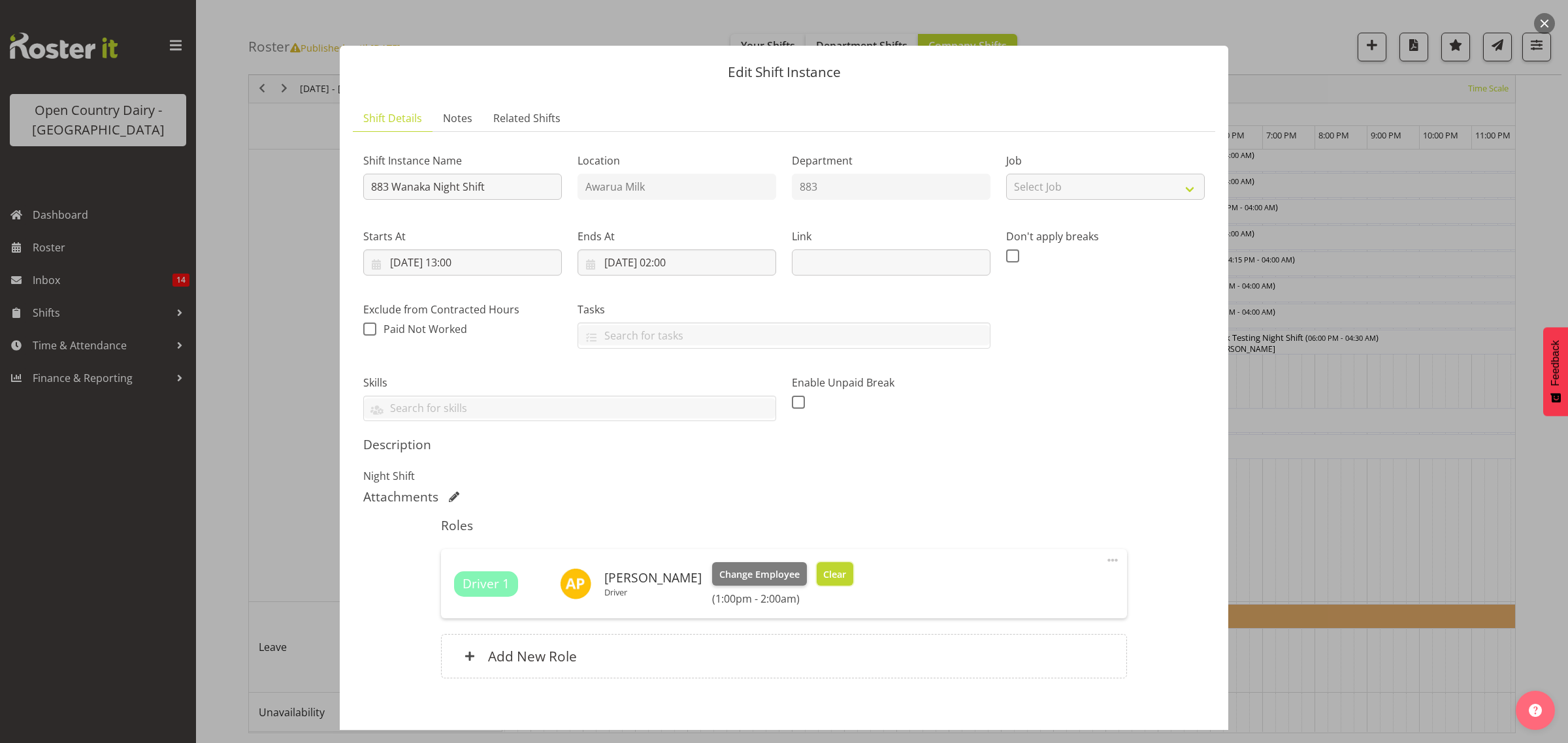
click at [831, 585] on button "Clear" at bounding box center [835, 574] width 37 height 24
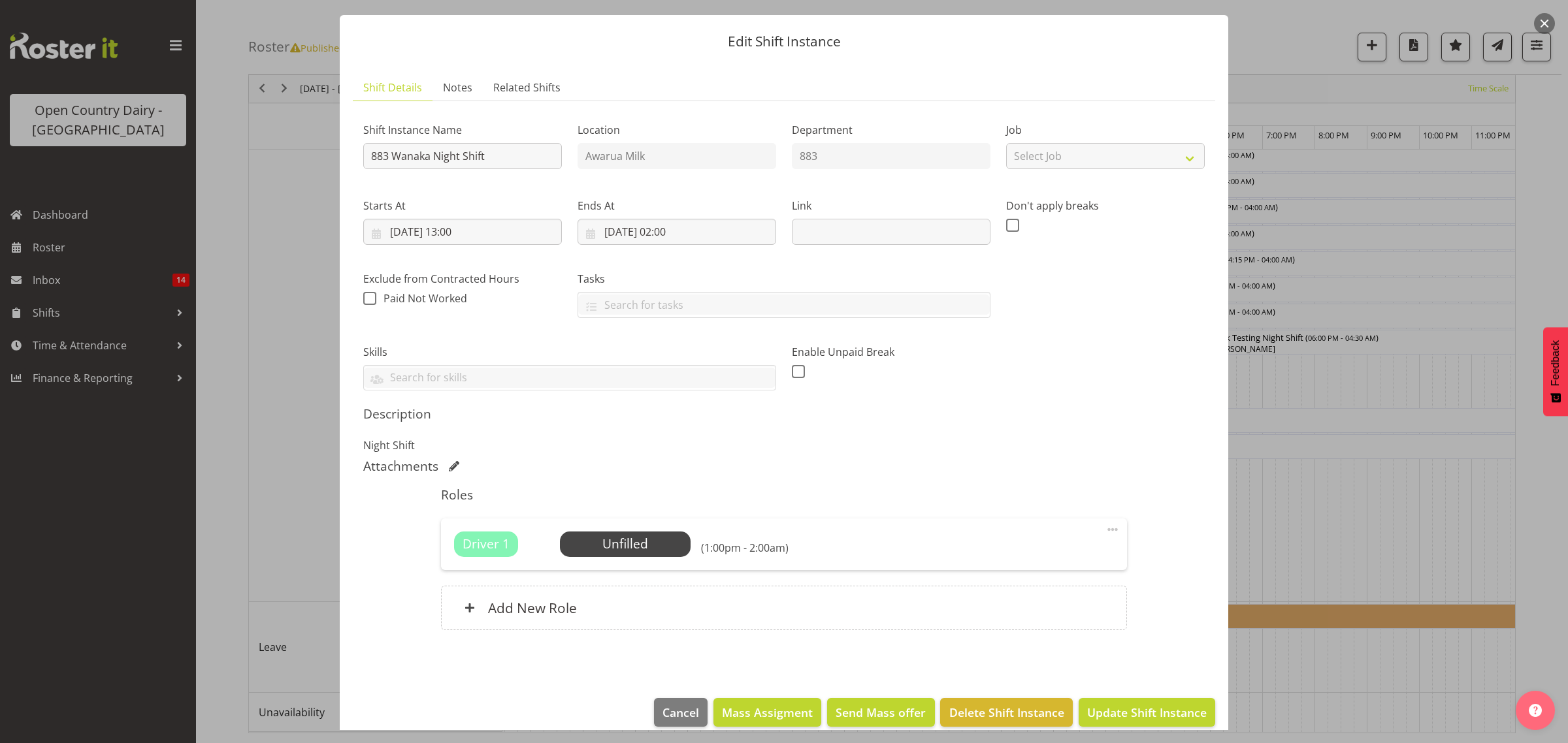
scroll to position [47, 0]
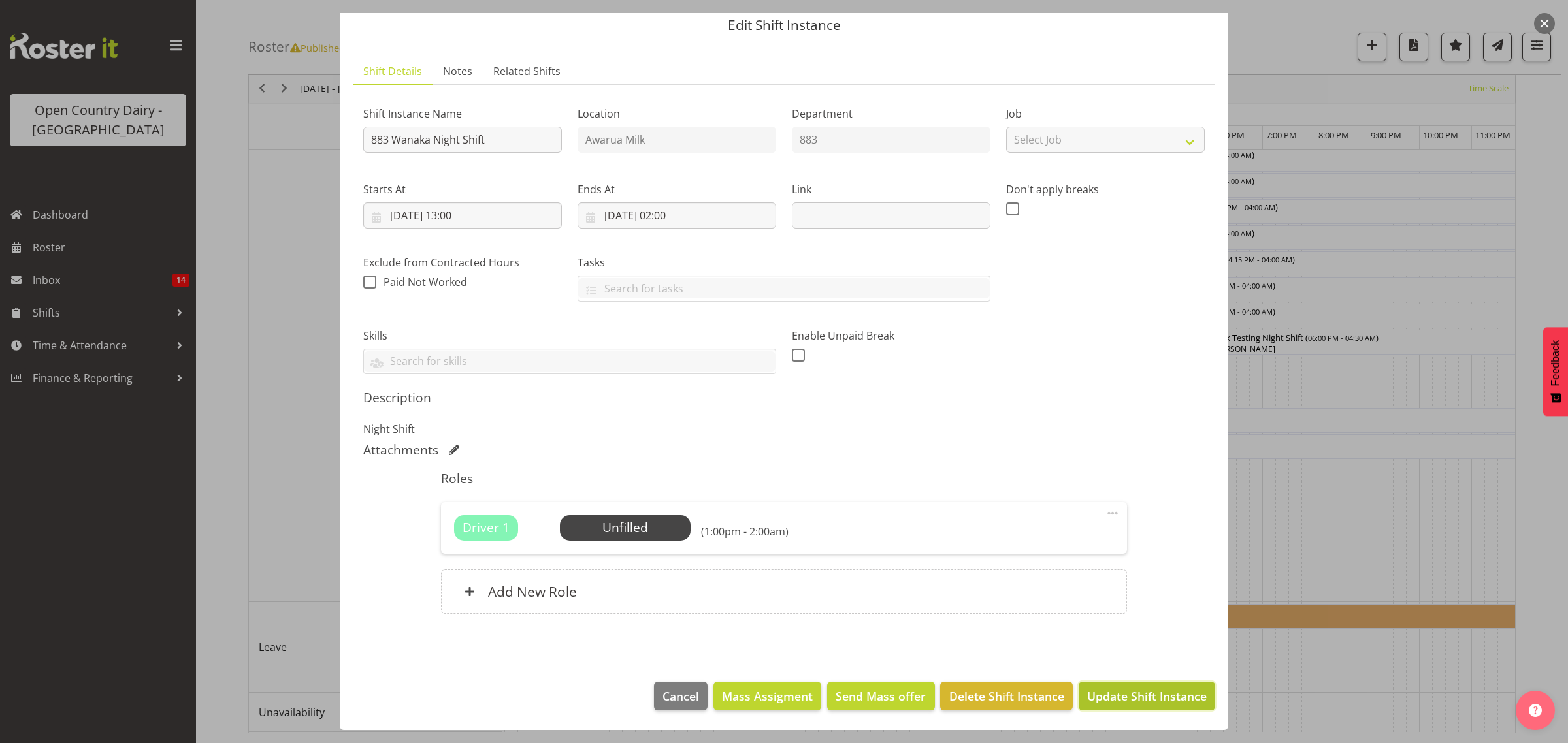
click at [1132, 700] on span "Update Shift Instance" at bounding box center [1147, 695] width 120 height 17
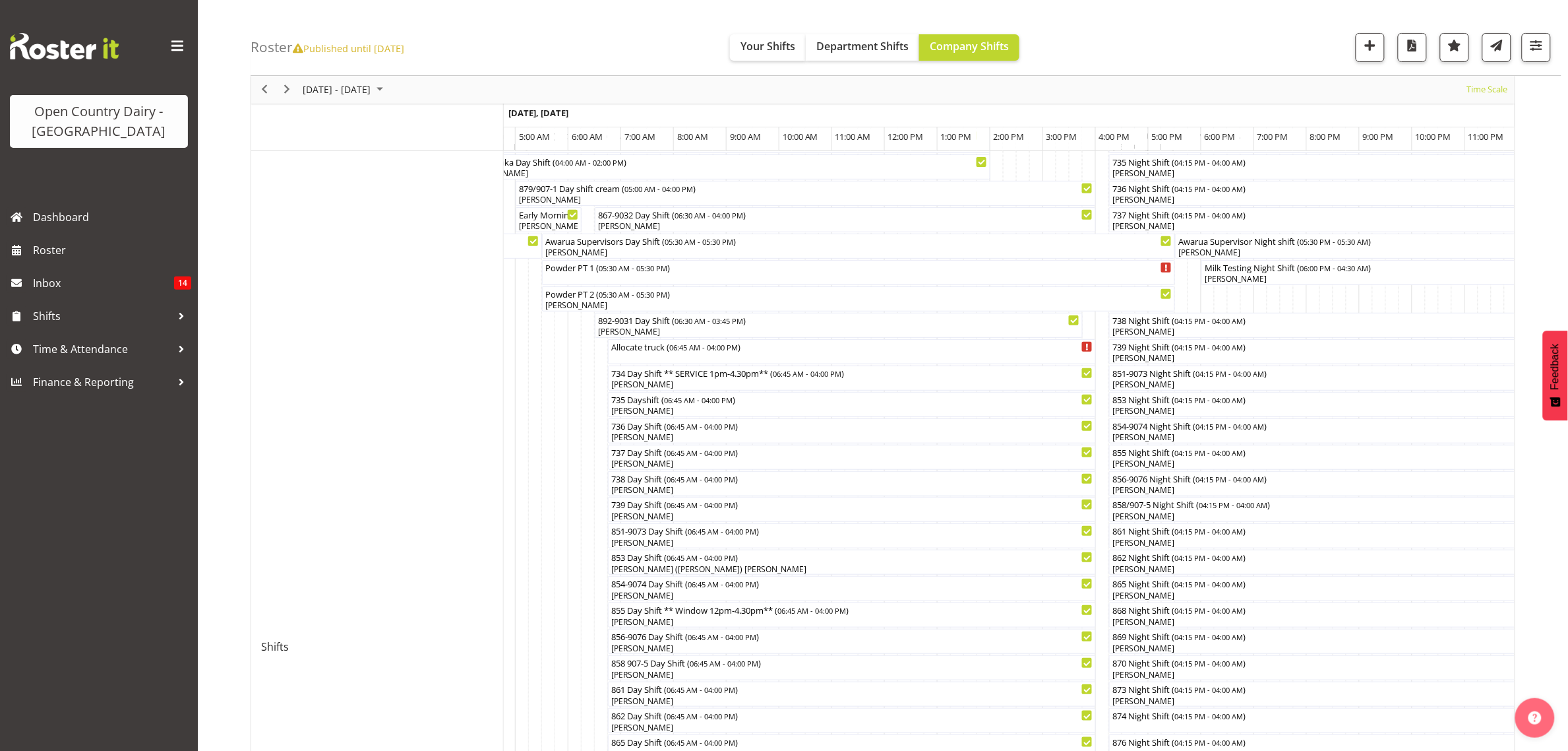
scroll to position [27, 0]
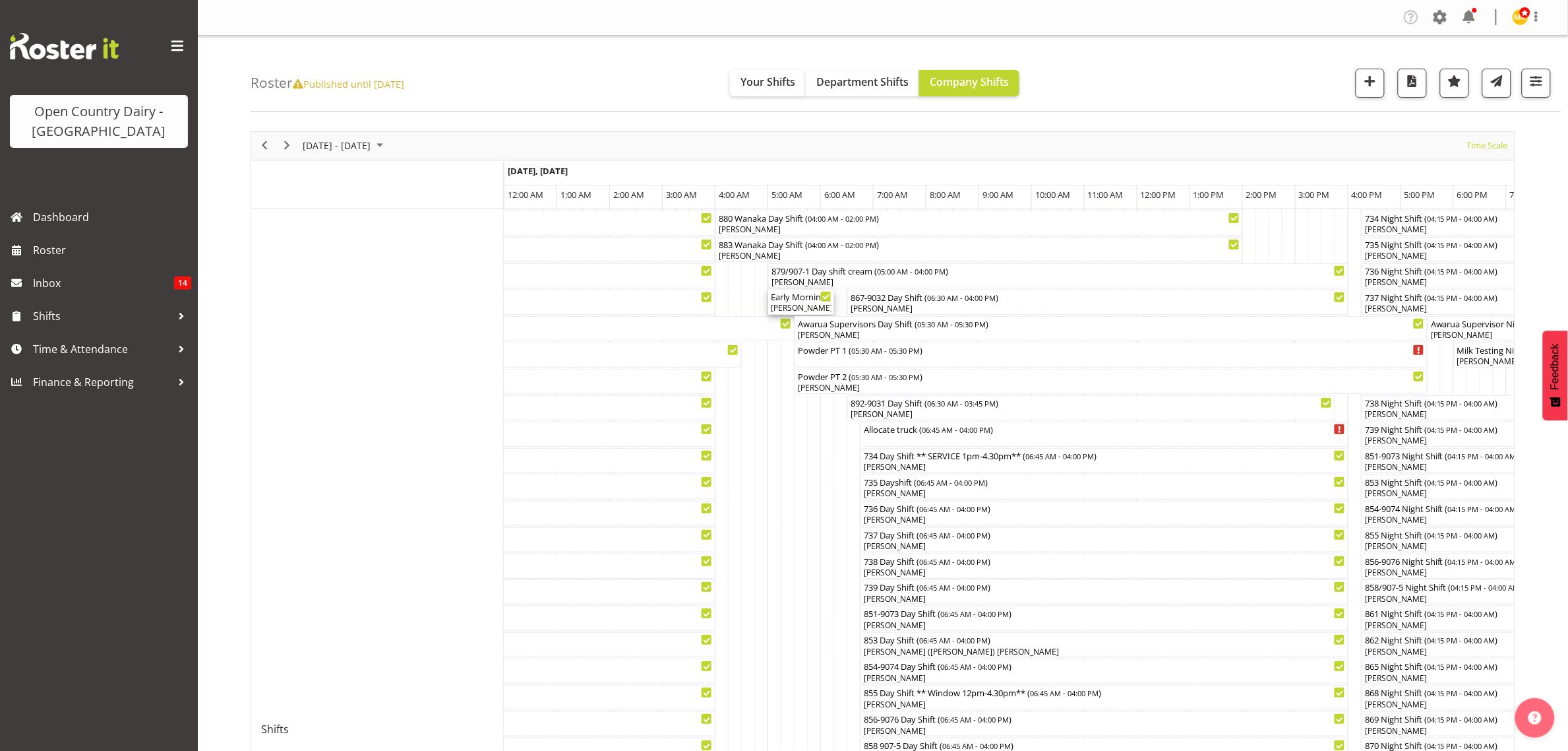
click at [805, 300] on div "Early Morning CIP ( 05:00 AM - 06:15 AM )" at bounding box center [801, 296] width 61 height 14
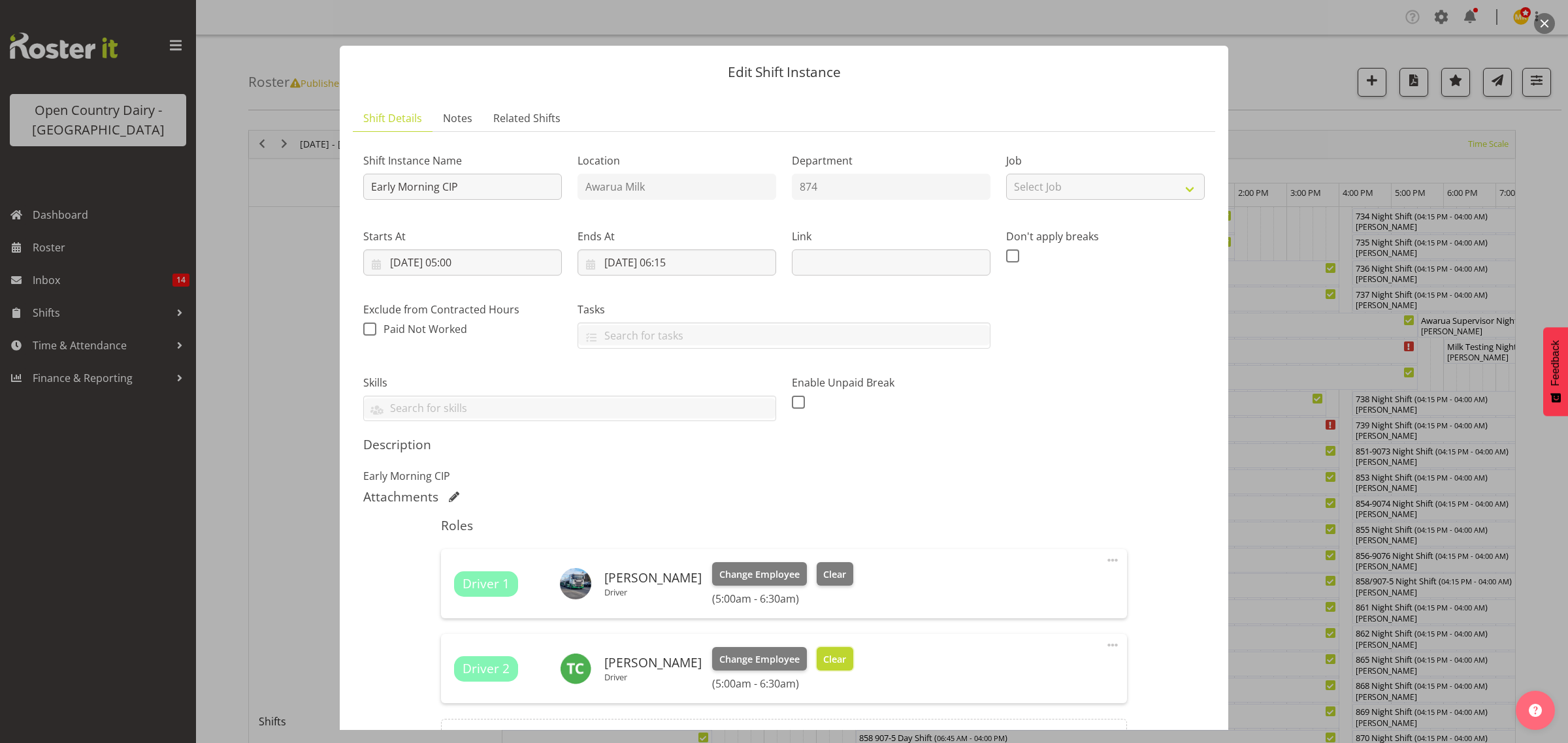
click at [823, 663] on span "Clear" at bounding box center [834, 659] width 23 height 14
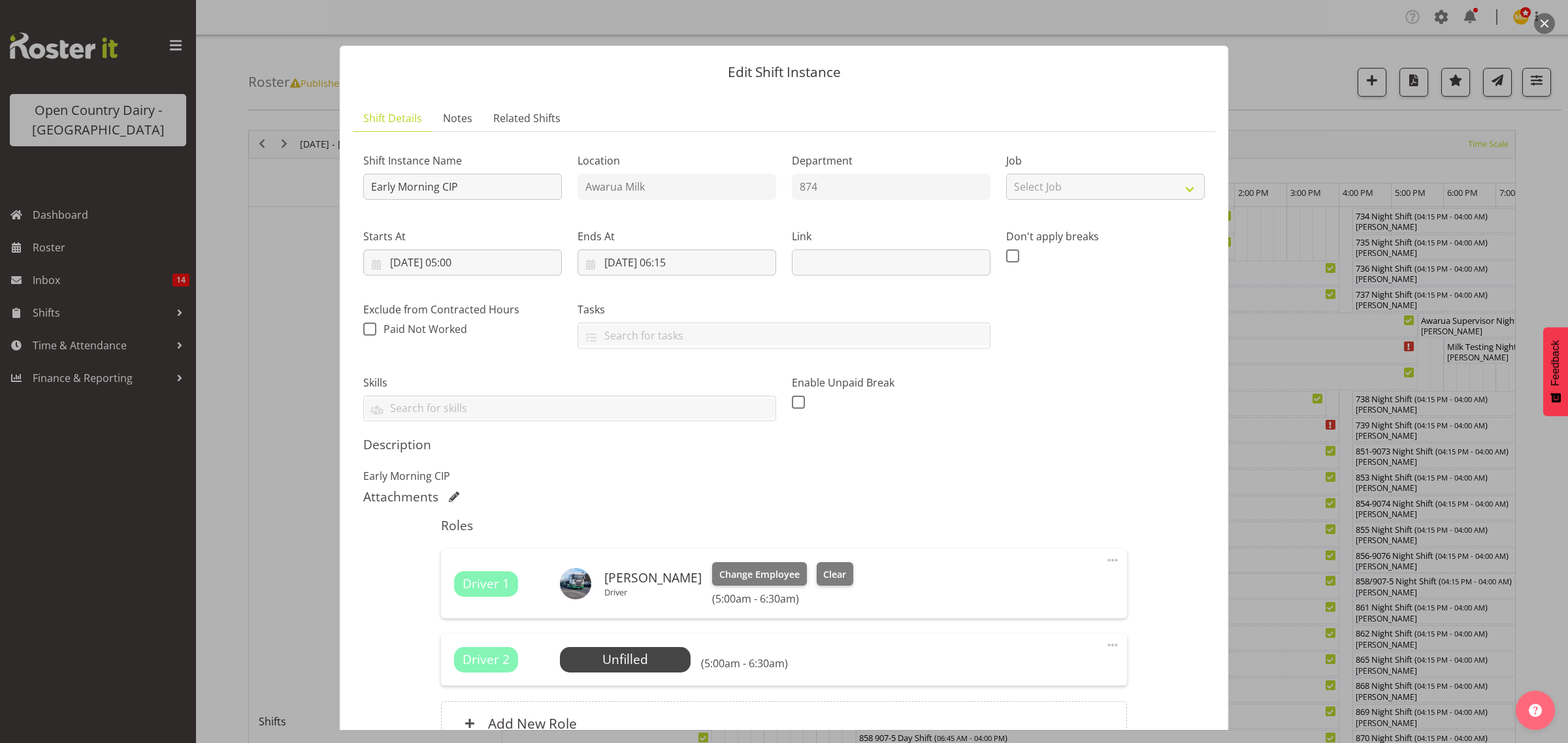
click at [1262, 582] on div at bounding box center [784, 371] width 1568 height 743
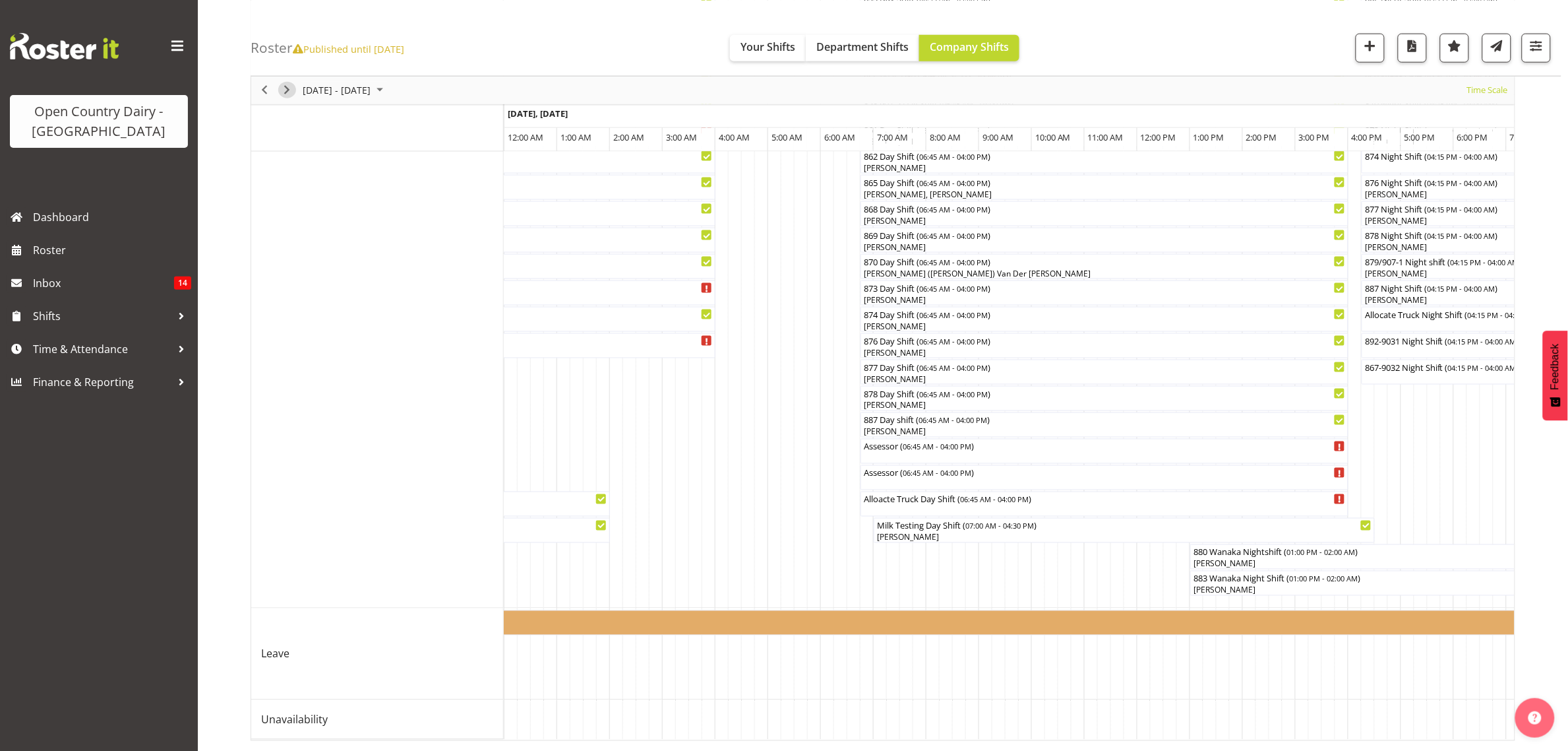
click at [287, 90] on span "Next" at bounding box center [286, 90] width 16 height 17
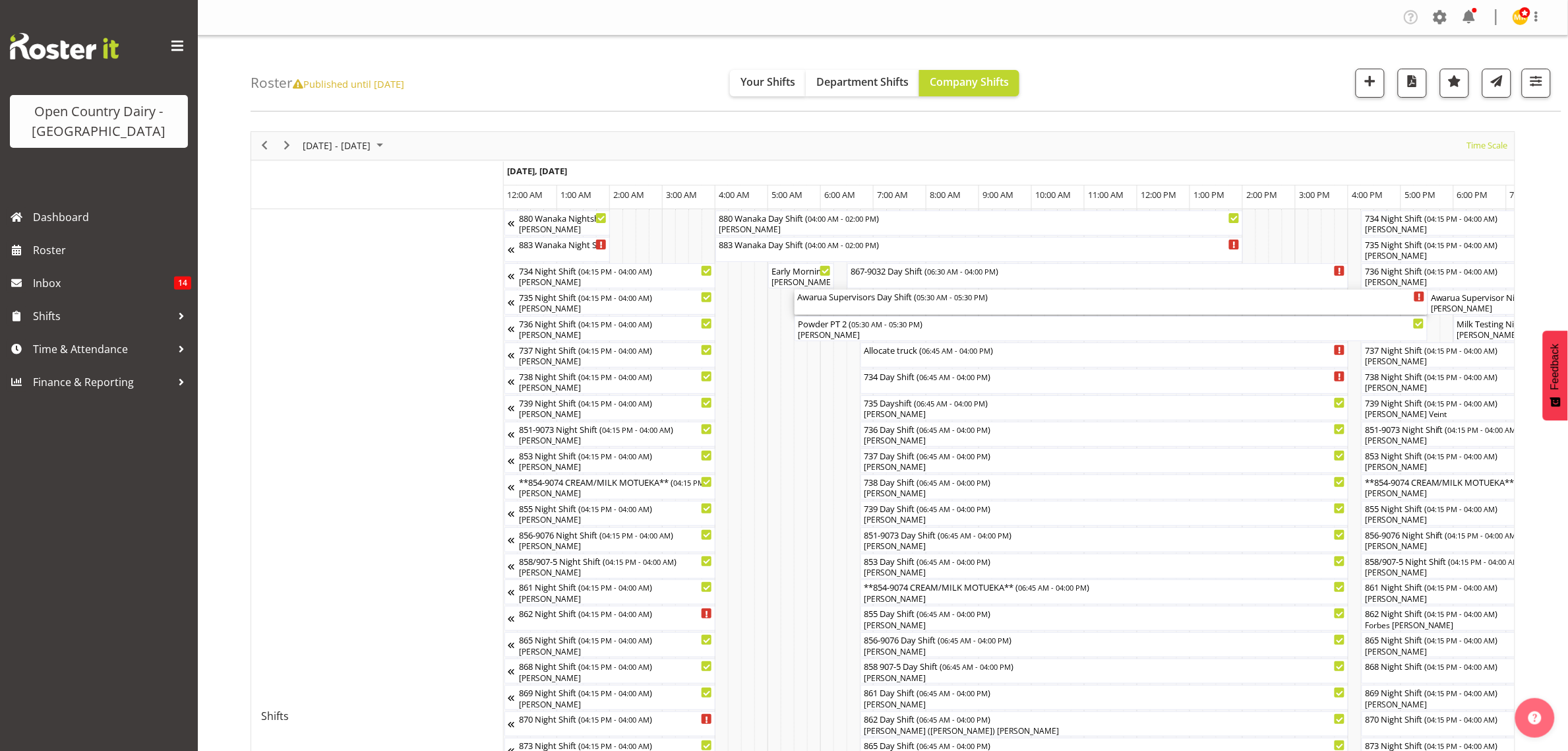
click at [828, 297] on div "Awarua Supervisors Day Shift ( 05:30 AM - 05:30 PM )" at bounding box center [1111, 296] width 628 height 14
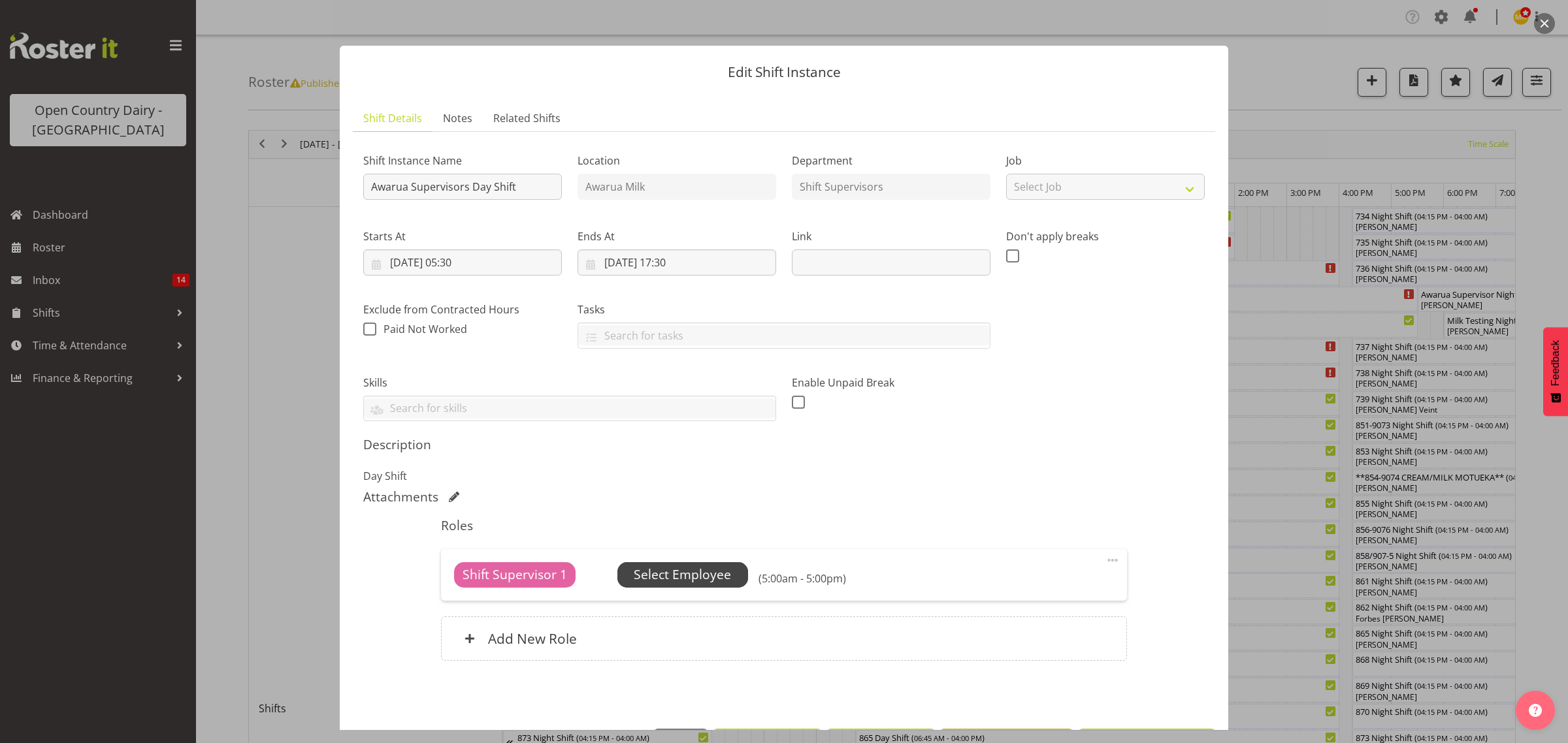
click at [670, 571] on span "Select Employee" at bounding box center [682, 574] width 97 height 19
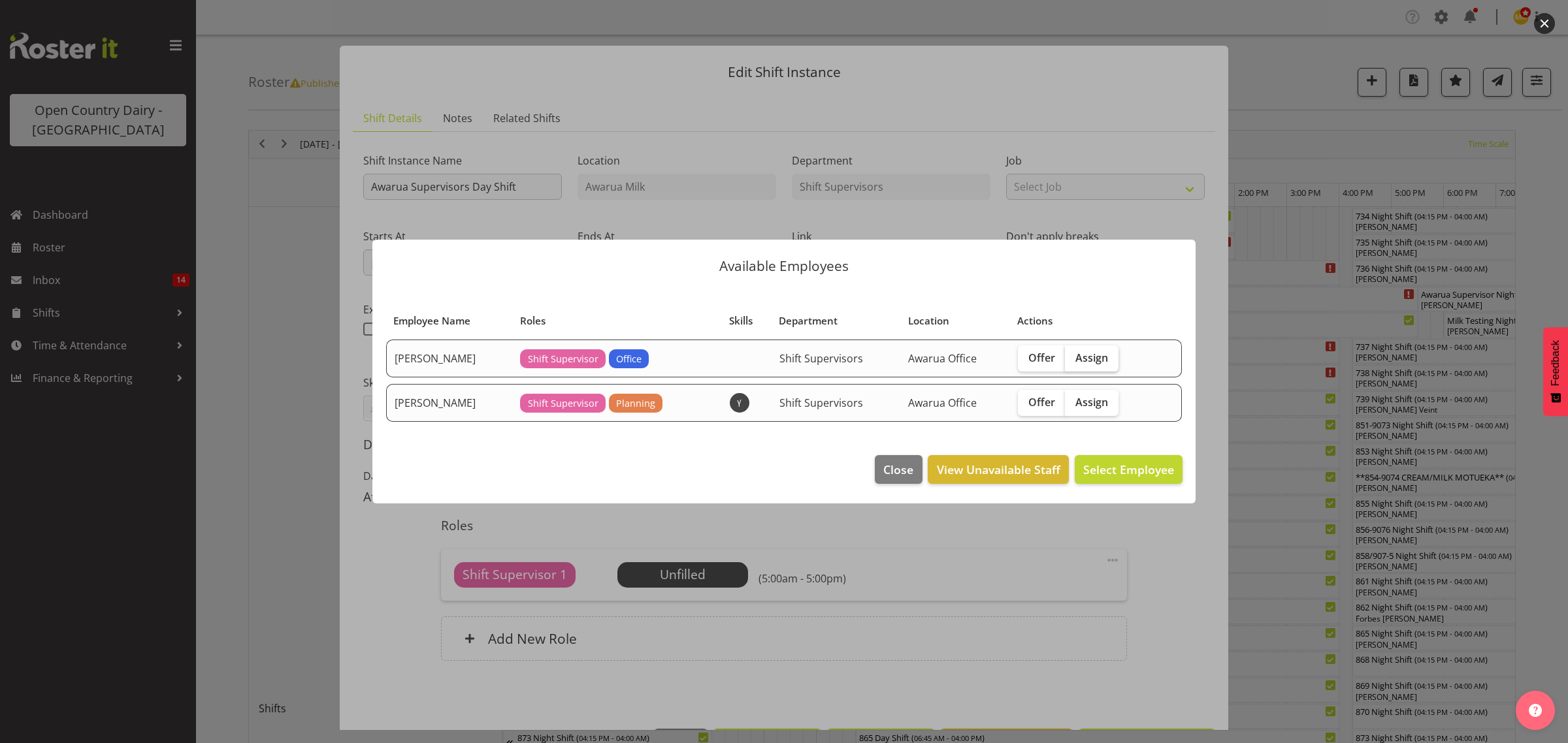
click at [1092, 358] on span "Assign" at bounding box center [1092, 358] width 33 height 13
click at [1073, 358] on input "Assign" at bounding box center [1069, 357] width 8 height 8
checkbox input "true"
click at [1106, 472] on span "Assign Ethan Moore" at bounding box center [1107, 469] width 132 height 16
